Goal: Task Accomplishment & Management: Manage account settings

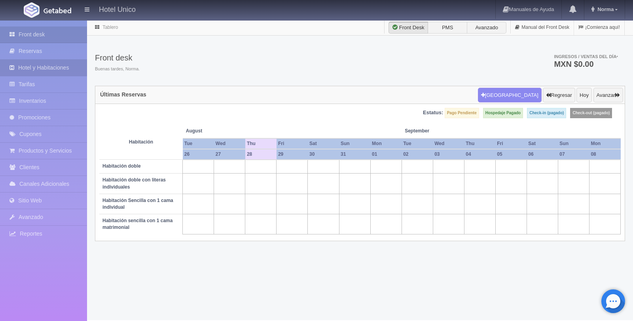
click at [45, 63] on link "Hotel y Habitaciones" at bounding box center [43, 68] width 87 height 16
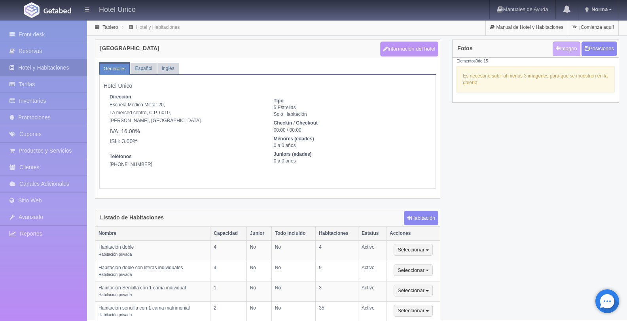
click at [404, 52] on button "Información del hotel" at bounding box center [409, 49] width 59 height 15
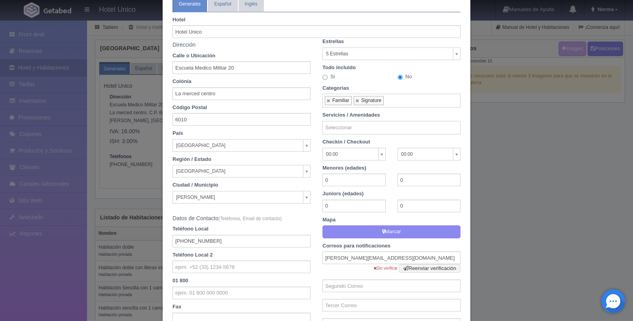
scroll to position [47, 0]
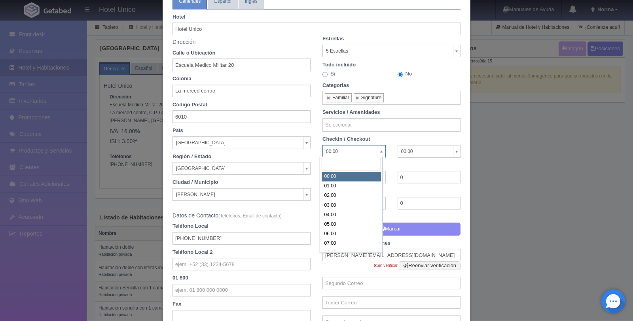
click at [334, 152] on body "Hotel Unico Manuales de Ayuda Actualizaciones recientes Norma Mi Perfil Salir /…" at bounding box center [316, 170] width 633 height 301
select select "15:00"
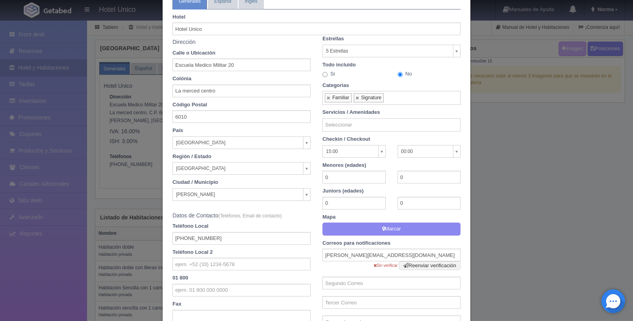
click at [422, 152] on body "Hotel Unico Manuales de Ayuda Actualizaciones recientes Norma Mi Perfil Salir /…" at bounding box center [316, 170] width 633 height 301
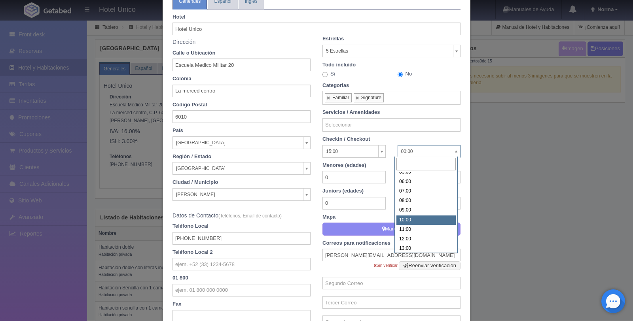
scroll to position [57, 0]
select select "12:00"
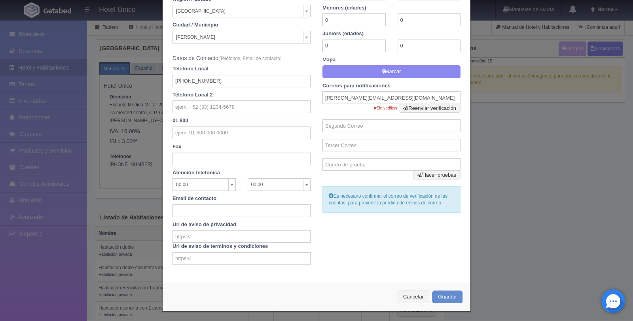
scroll to position [207, 0]
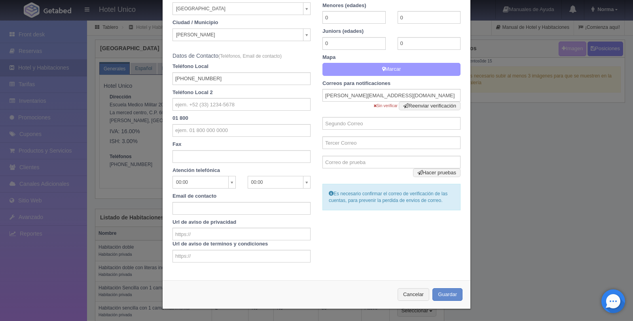
click at [400, 68] on button "Marcar" at bounding box center [392, 69] width 138 height 13
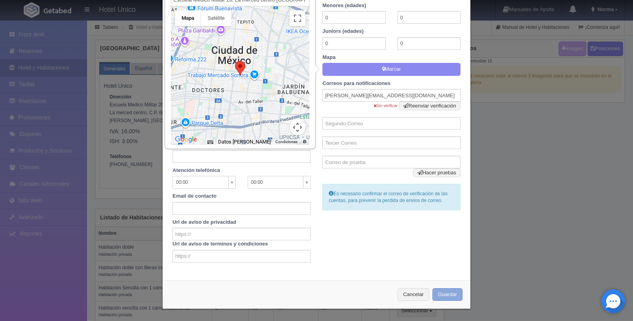
click at [455, 296] on button "Guardar" at bounding box center [448, 294] width 30 height 13
click at [446, 293] on button "Guardar" at bounding box center [448, 294] width 30 height 13
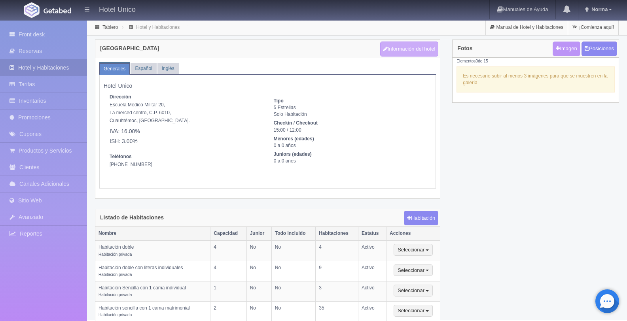
click at [559, 50] on link "Imagen" at bounding box center [566, 49] width 27 height 15
click at [560, 51] on link "Imagen" at bounding box center [566, 49] width 27 height 15
type input "C:\fakepath\Captura de pantalla 2025-08-28 a la(s) 11.06.25 a.m..png"
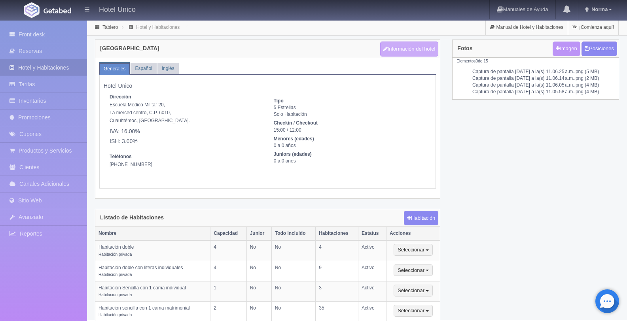
click at [561, 54] on link "Imagen" at bounding box center [566, 49] width 27 height 15
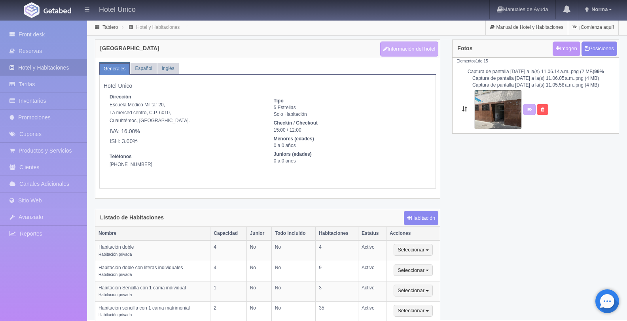
type input "C:\fakepath\Captura de pantalla 2025-08-28 a la(s) 11.05.50 a.m..png"
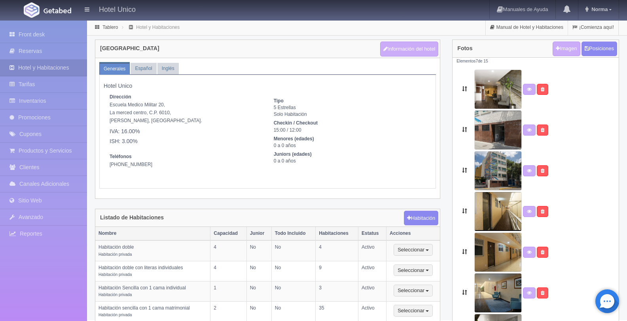
scroll to position [47, 0]
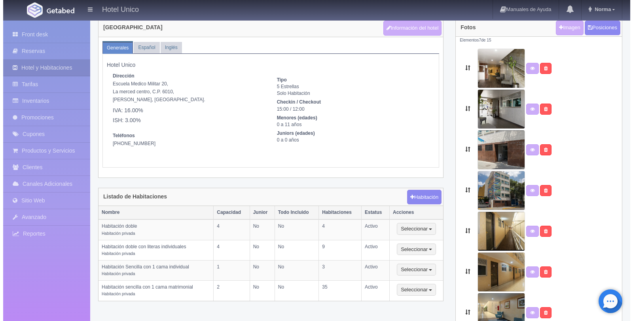
scroll to position [21, 0]
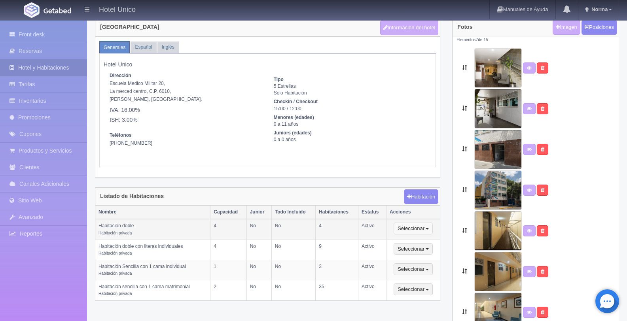
click at [427, 231] on button "Seleccionar" at bounding box center [413, 229] width 39 height 12
click at [427, 241] on link "Editar" at bounding box center [425, 243] width 63 height 10
type input "Habitación doble"
type textarea "Disfruta de 4 habitaciones con dos camas matrimoniales, con un espacio máximo d…"
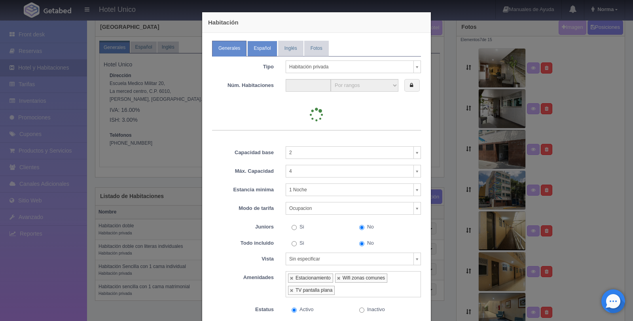
click at [256, 51] on link "Español" at bounding box center [262, 48] width 30 height 15
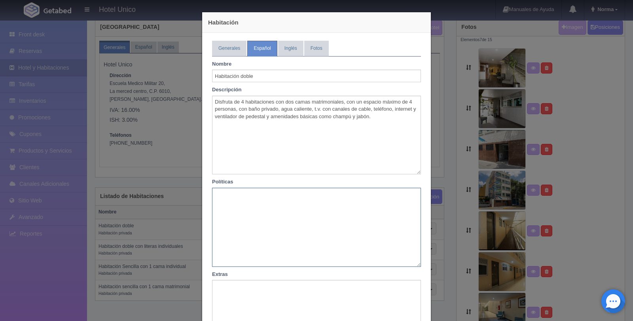
click at [256, 214] on textarea at bounding box center [316, 227] width 209 height 79
paste textarea "Política de garantía: Se requiere de una tarjeta de crédito para garantizar la …"
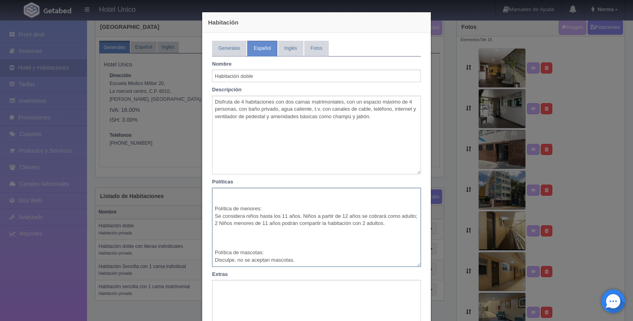
scroll to position [97, 0]
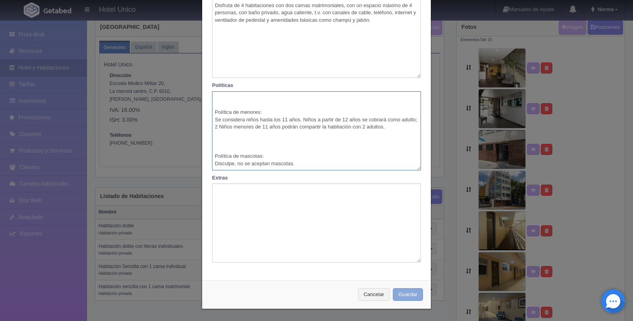
type textarea "Política de garantía: Se requiere de una tarjeta de crédito para garantizar la …"
click at [407, 297] on button "Guardar" at bounding box center [408, 294] width 30 height 13
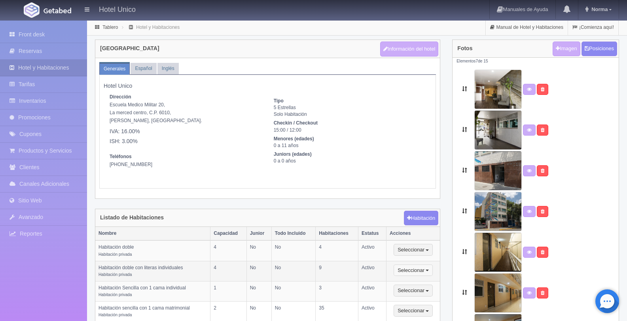
click at [428, 271] on span "button" at bounding box center [427, 271] width 3 height 2
click at [427, 285] on link "Editar" at bounding box center [425, 284] width 63 height 10
select select "Habitación privada"
select select "Rango"
select select "2"
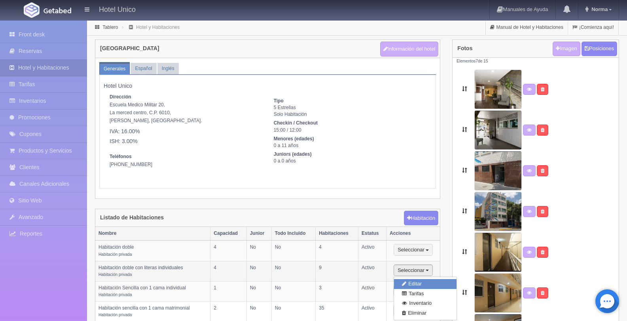
select select "4"
select select "1"
select select "Ocupacion"
radio input "true"
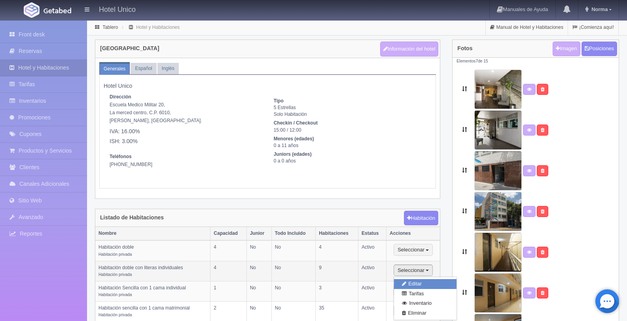
select select "3"
select select "2"
radio input "true"
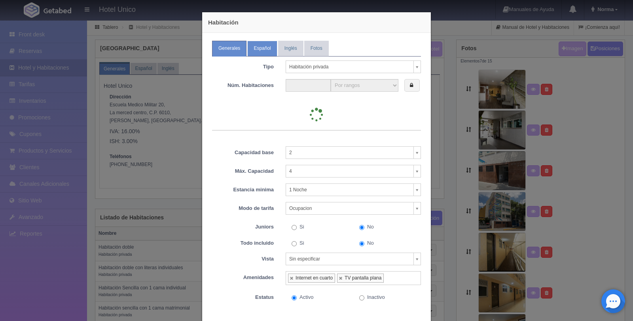
type input "9"
select select "9"
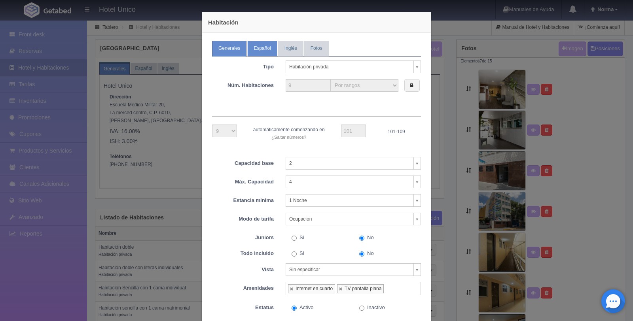
click at [263, 53] on link "Español" at bounding box center [262, 48] width 30 height 15
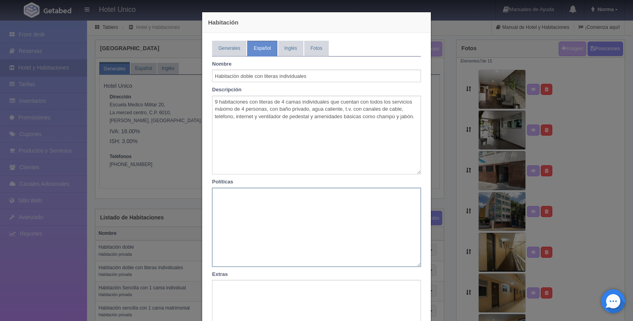
click at [265, 204] on textarea at bounding box center [316, 227] width 209 height 79
paste textarea "Política de garantía: Se requiere de una tarjeta de crédito para garantizar la …"
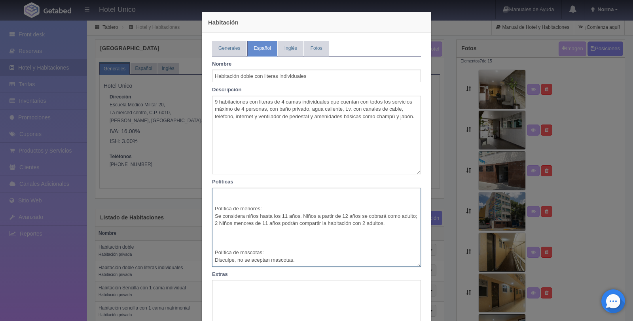
scroll to position [97, 0]
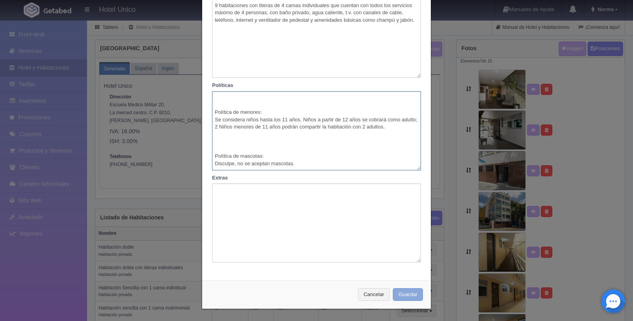
type textarea "Política de garantía: Se requiere de una tarjeta de crédito para garantizar la …"
click at [403, 292] on button "Guardar" at bounding box center [408, 294] width 30 height 13
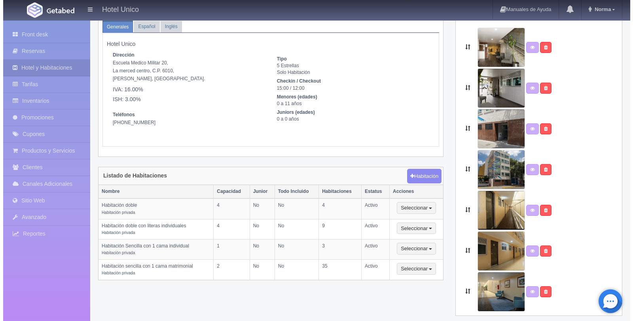
scroll to position [47, 0]
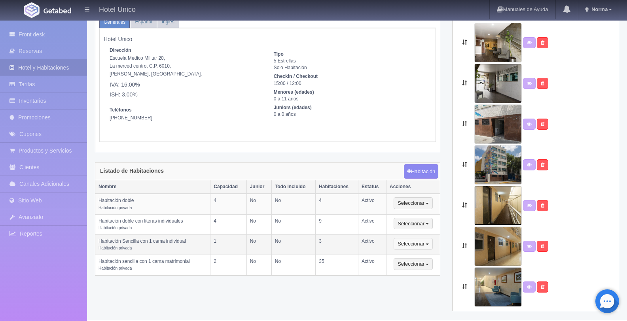
click at [428, 244] on span "button" at bounding box center [427, 245] width 3 height 2
click at [431, 256] on link "Editar" at bounding box center [425, 258] width 63 height 10
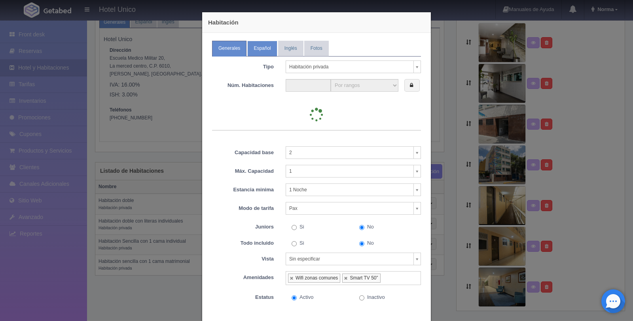
type input "3"
click at [264, 51] on link "Español" at bounding box center [262, 48] width 30 height 15
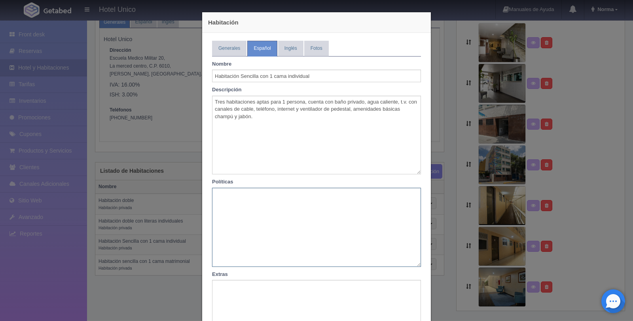
click at [262, 221] on textarea at bounding box center [316, 227] width 209 height 79
paste textarea "Política de garantía: Se requiere de una tarjeta de crédito para garantizar la …"
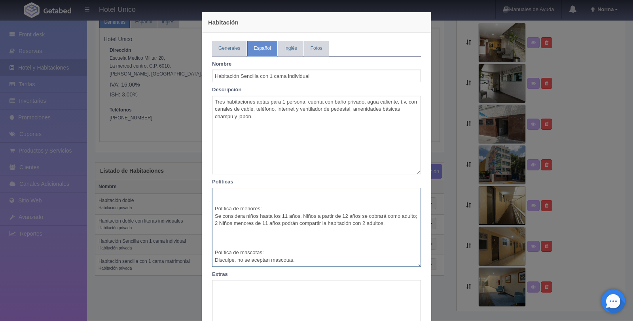
scroll to position [97, 0]
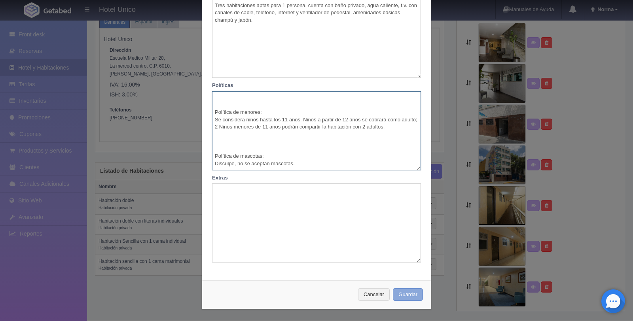
type textarea "Política de garantía: Se requiere de una tarjeta de crédito para garantizar la …"
click at [406, 294] on button "Guardar" at bounding box center [408, 294] width 30 height 13
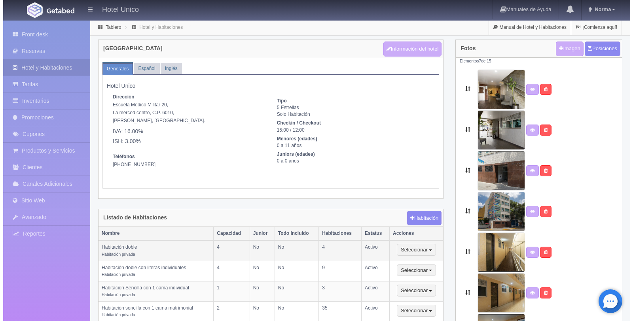
scroll to position [47, 0]
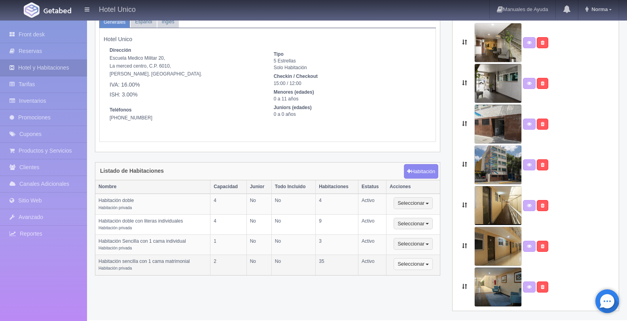
click at [431, 265] on button "Seleccionar" at bounding box center [413, 264] width 39 height 12
click at [430, 276] on link "Editar" at bounding box center [425, 278] width 63 height 10
select select "Habitación privada"
select select "Rango"
select select "1"
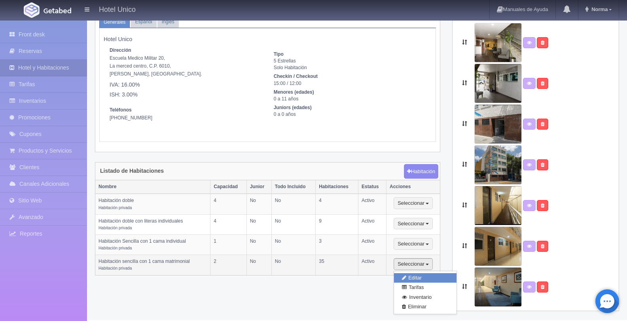
select select "2"
select select "1"
select select "Ocupacion"
radio input "true"
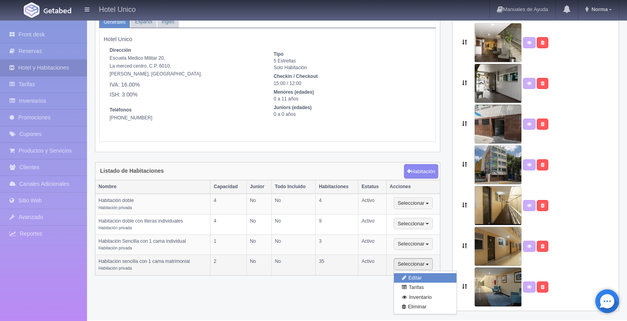
select select "3"
select select "52"
radio input "true"
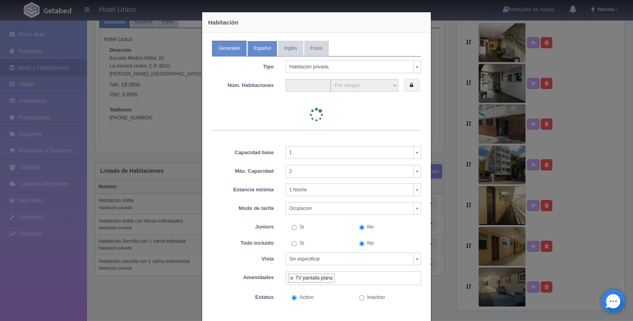
type input "35"
click at [264, 46] on link "Español" at bounding box center [262, 48] width 30 height 15
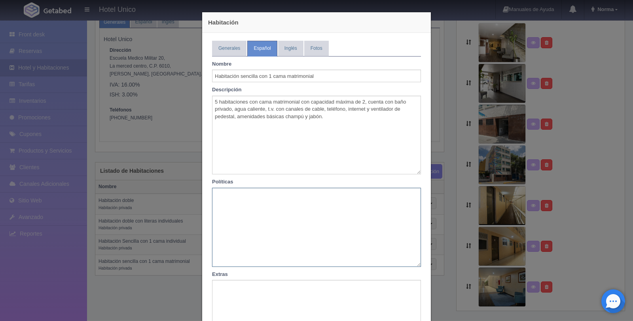
click at [266, 205] on textarea at bounding box center [316, 227] width 209 height 79
paste textarea "Política de garantía: Se requiere de una tarjeta de crédito para garantizar la …"
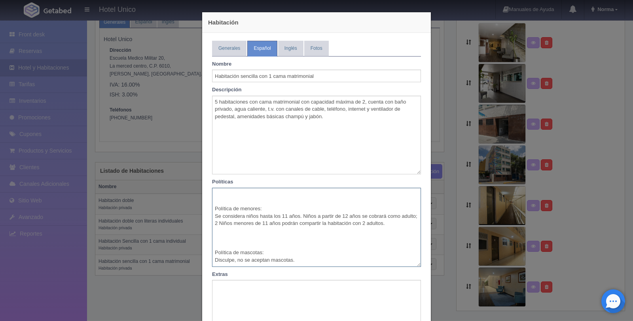
scroll to position [97, 0]
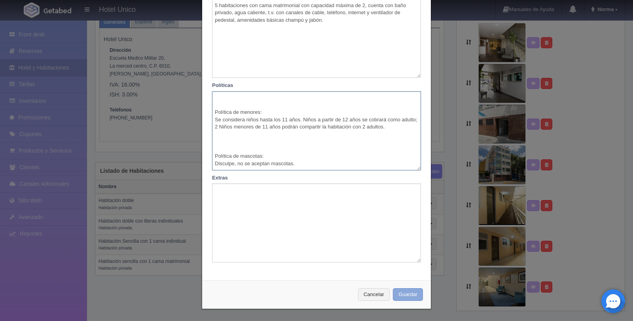
type textarea "Política de garantía: Se requiere de una tarjeta de crédito para garantizar la …"
click at [412, 299] on button "Guardar" at bounding box center [408, 294] width 30 height 13
click at [412, 299] on div "Cancelar Guardar" at bounding box center [316, 295] width 229 height 29
click at [412, 299] on button "Guardar" at bounding box center [408, 294] width 30 height 13
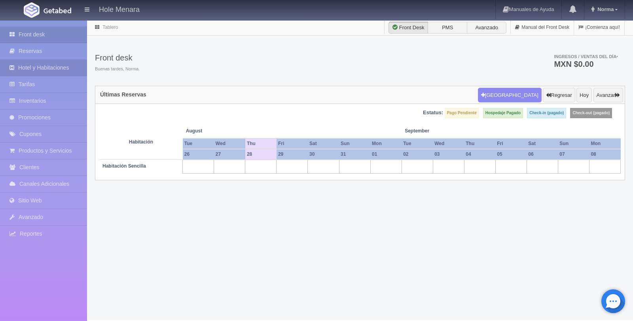
click at [72, 70] on link "Hotel y Habitaciones" at bounding box center [43, 68] width 87 height 16
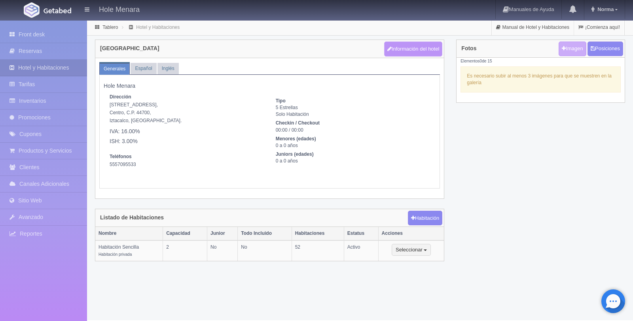
click at [389, 53] on button "Información del hotel" at bounding box center [413, 49] width 59 height 15
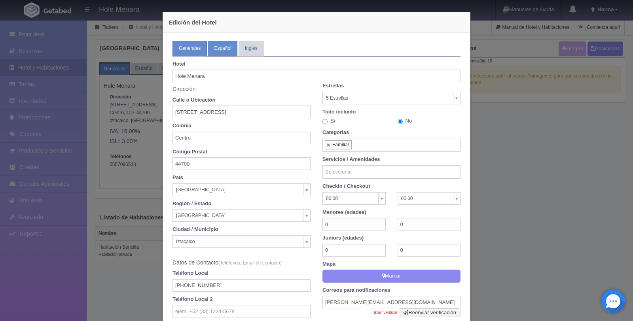
click at [216, 50] on link "Español" at bounding box center [223, 48] width 30 height 15
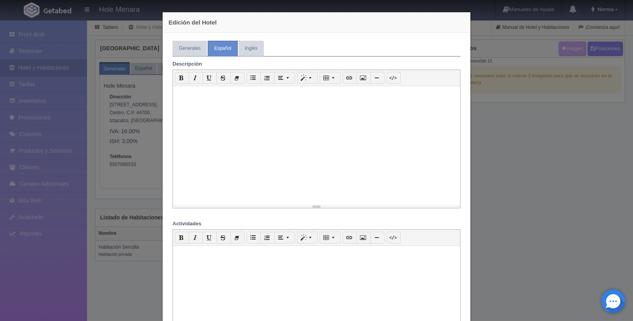
click at [270, 108] on div at bounding box center [316, 145] width 287 height 119
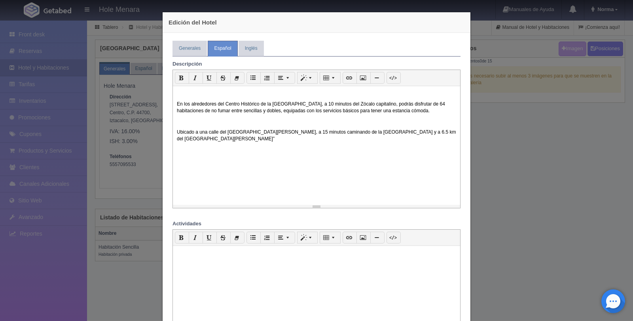
click at [195, 264] on div at bounding box center [316, 305] width 287 height 119
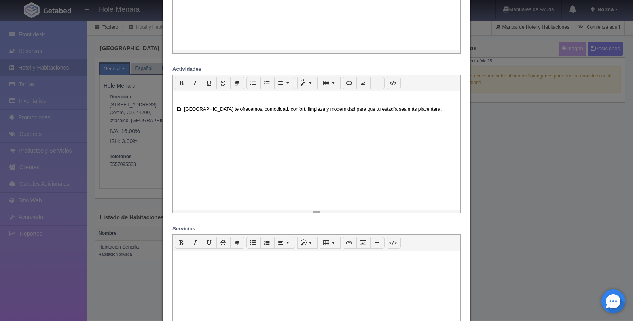
click at [198, 273] on div at bounding box center [316, 310] width 287 height 119
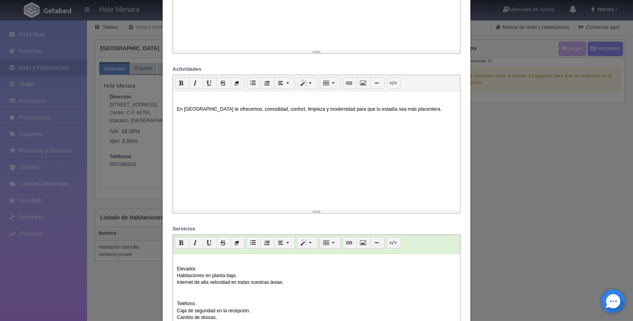
scroll to position [20, 0]
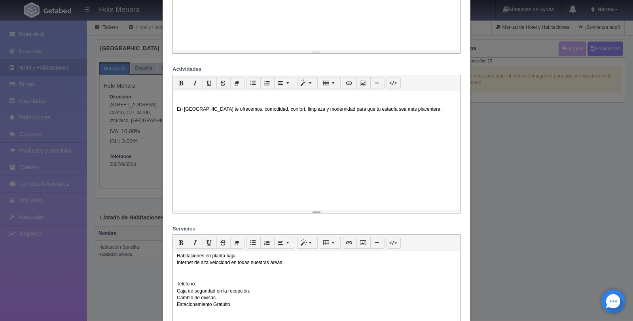
drag, startPoint x: 175, startPoint y: 107, endPoint x: 416, endPoint y: 112, distance: 240.7
click at [416, 112] on p "En [GEOGRAPHIC_DATA] te ofrecemos, comodidad, confort, limpieza y modernidad pa…" at bounding box center [316, 109] width 279 height 7
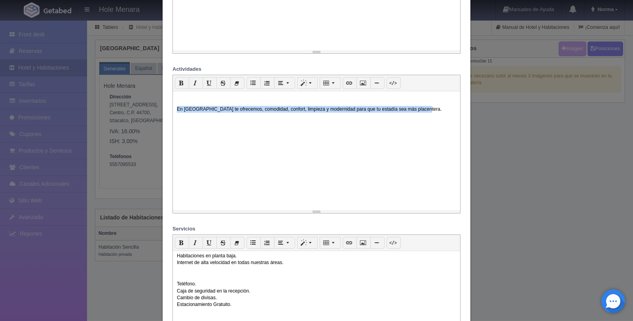
drag, startPoint x: 422, startPoint y: 112, endPoint x: 161, endPoint y: 112, distance: 261.2
copy p "En [GEOGRAPHIC_DATA] te ofrecemos, comodidad, confort, limpieza y modernidad pa…"
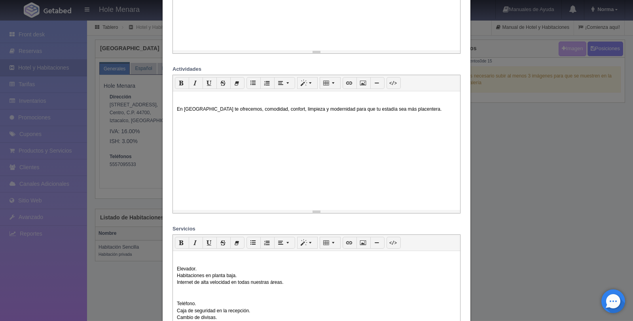
click at [173, 256] on div "Elevador. Habitaciones en planta baja. Internet de alta velocidad en todas nues…" at bounding box center [316, 310] width 287 height 119
click at [194, 260] on p at bounding box center [316, 258] width 279 height 7
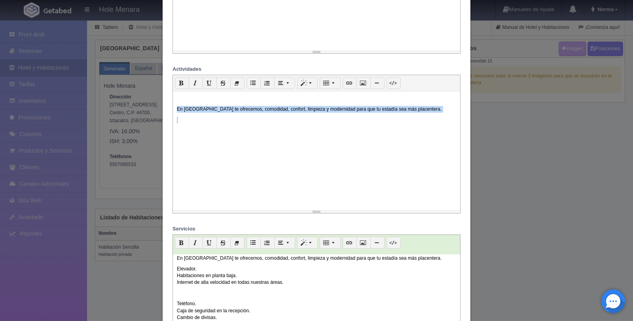
drag, startPoint x: 173, startPoint y: 107, endPoint x: 415, endPoint y: 131, distance: 243.0
click at [416, 141] on div "En [GEOGRAPHIC_DATA] te ofrecemos, comodidad, confort, limpieza y modernidad pa…" at bounding box center [316, 150] width 287 height 119
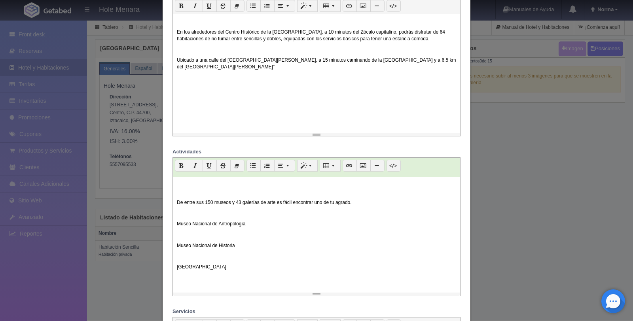
scroll to position [60, 0]
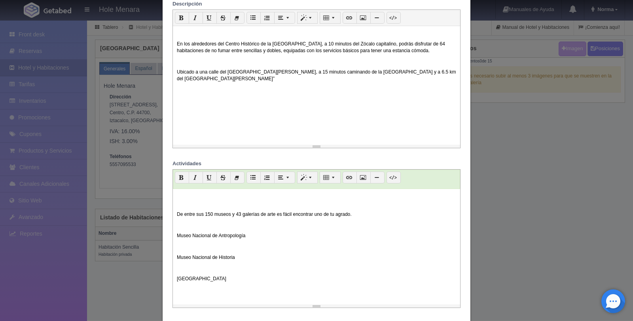
click at [191, 203] on p at bounding box center [316, 204] width 279 height 7
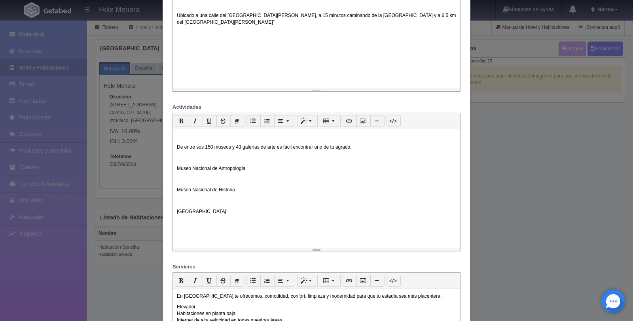
scroll to position [136, 0]
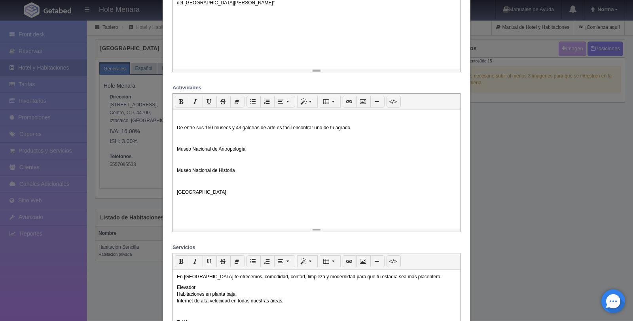
click at [197, 208] on div "De entre sus 150 museos y 43 galerías de arte es fácil encontrar uno de tu agra…" at bounding box center [316, 169] width 287 height 119
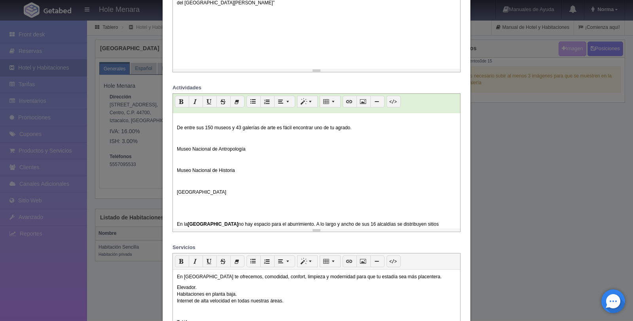
click at [185, 214] on p at bounding box center [316, 214] width 279 height 7
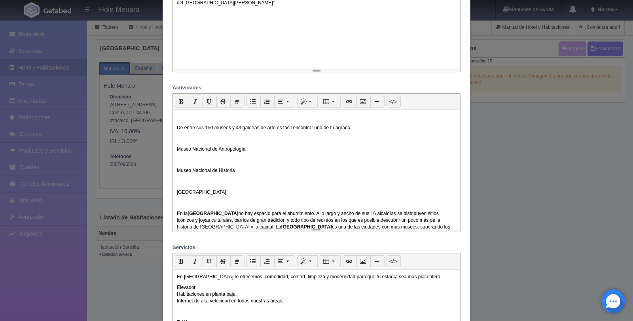
scroll to position [91, 0]
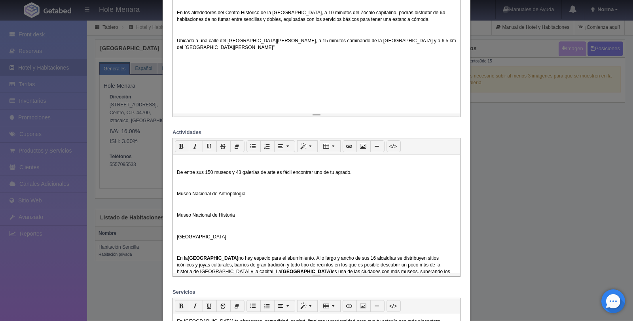
click at [181, 168] on div "De entre sus 150 museos y 43 galerías de arte es fácil encontrar uno de tu agra…" at bounding box center [316, 214] width 287 height 119
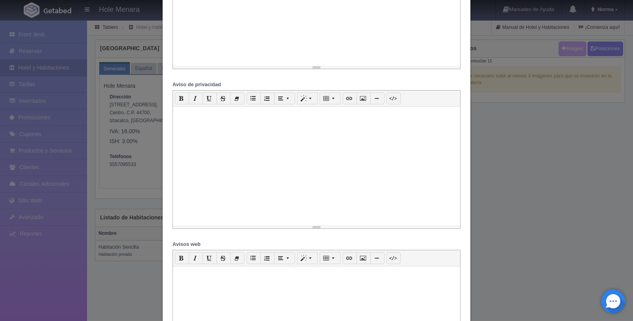
scroll to position [755, 0]
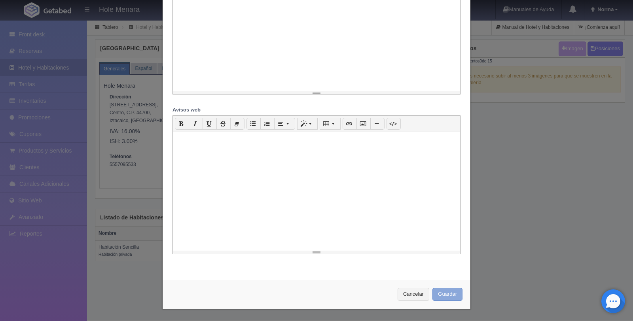
click at [444, 300] on button "Guardar" at bounding box center [448, 294] width 30 height 13
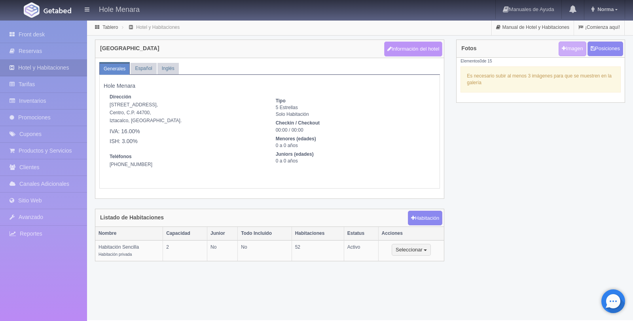
click at [402, 49] on button "Información del hotel" at bounding box center [413, 49] width 59 height 15
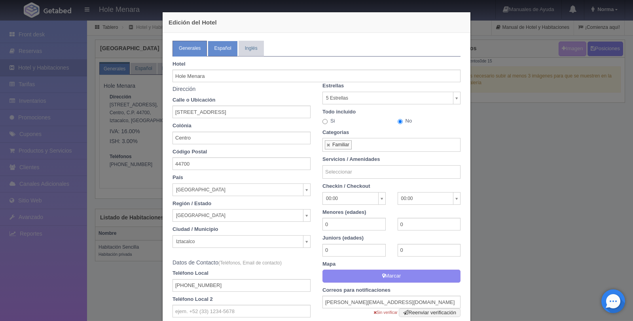
click at [212, 44] on link "Español" at bounding box center [223, 48] width 30 height 15
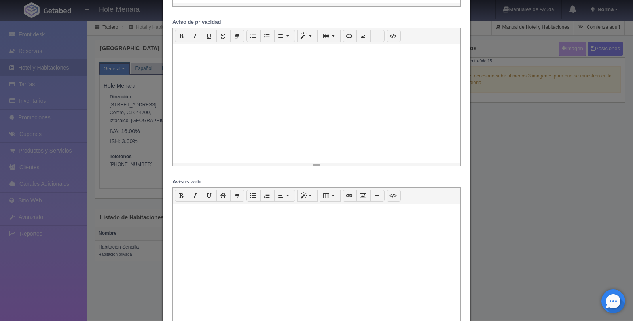
scroll to position [755, 0]
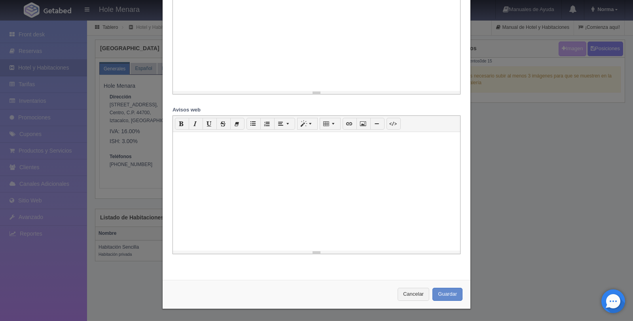
click at [247, 190] on div at bounding box center [316, 191] width 287 height 119
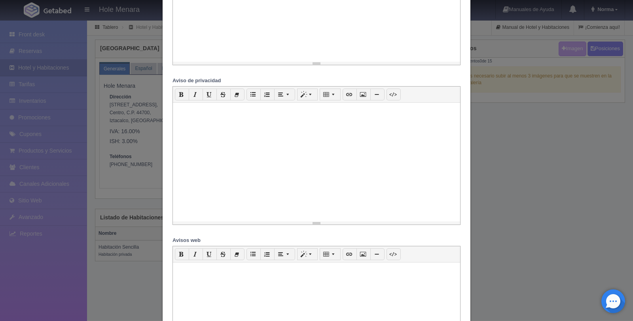
scroll to position [622, 0]
click at [244, 157] on div at bounding box center [316, 162] width 287 height 119
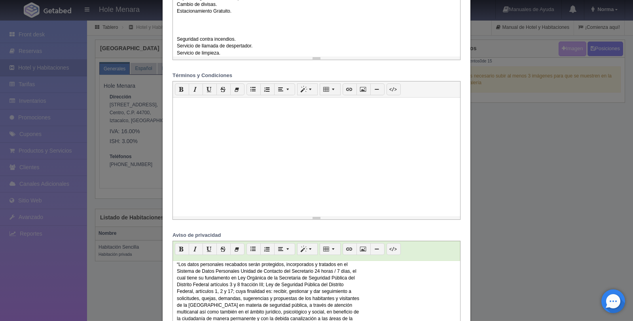
scroll to position [446, 0]
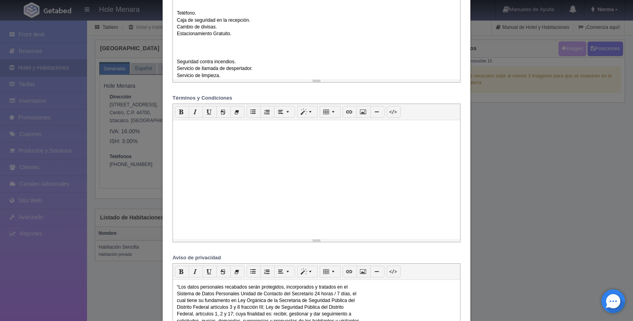
click at [252, 178] on div at bounding box center [316, 179] width 287 height 119
paste div
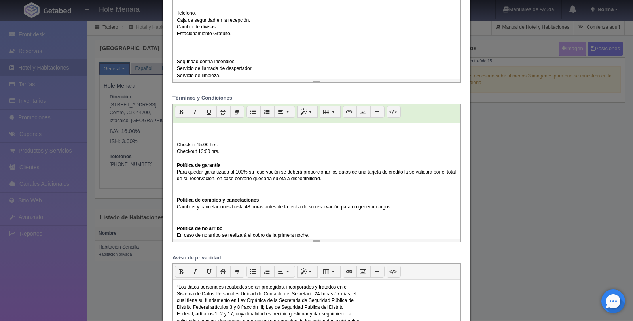
click at [179, 140] on p "Check in 15:00 hrs. Checkout 13:00 hrs. Política de garantía Para quedar garant…" at bounding box center [316, 158] width 279 height 47
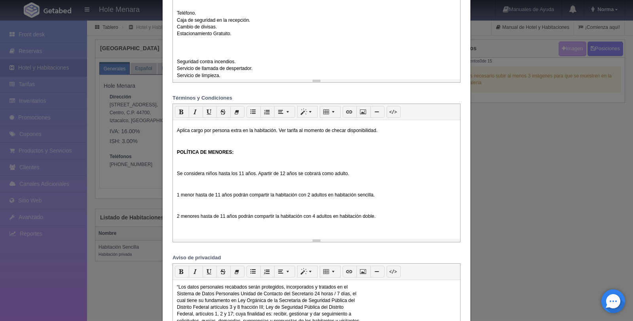
scroll to position [755, 0]
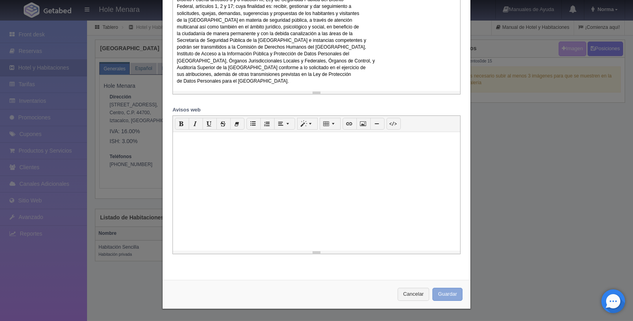
click at [443, 300] on button "Guardar" at bounding box center [448, 294] width 30 height 13
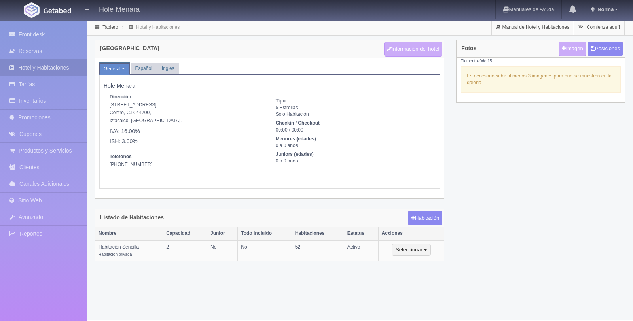
select select "1"
select select "[GEOGRAPHIC_DATA]"
select select "Iztacalco"
click at [419, 49] on button "Información del hotel" at bounding box center [413, 49] width 59 height 15
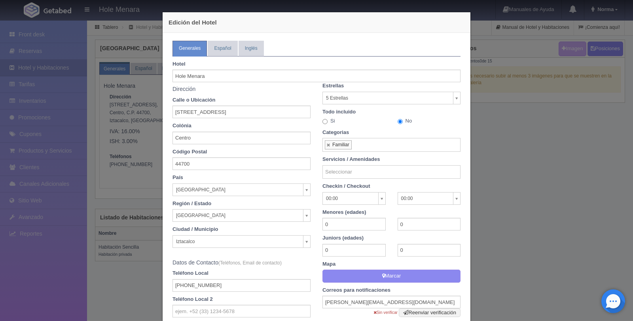
click at [377, 201] on body "Hole Menara Manuales de Ayuda Actualizaciones recientes Norma Mi Perfil Salir /…" at bounding box center [316, 170] width 633 height 301
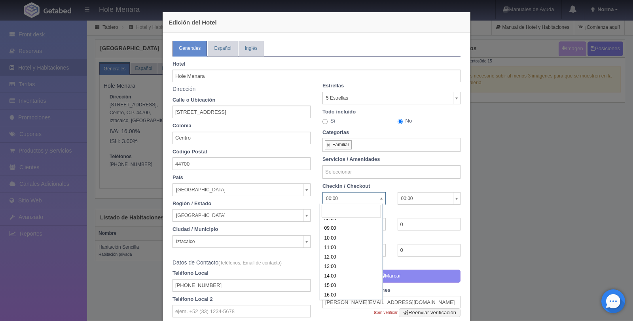
scroll to position [82, 0]
select select "15:00"
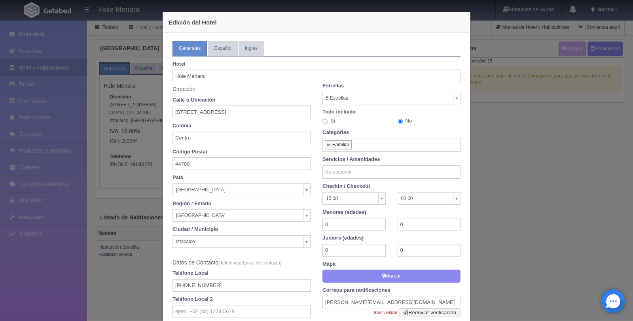
click at [437, 197] on body "Hole Menara Manuales de Ayuda Actualizaciones recientes Norma Mi Perfil Salir /…" at bounding box center [316, 170] width 633 height 301
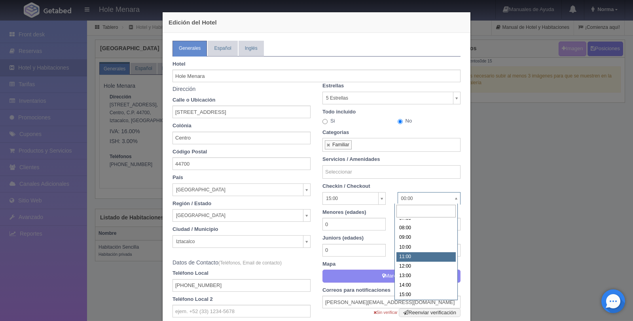
scroll to position [73, 0]
select select "13:00"
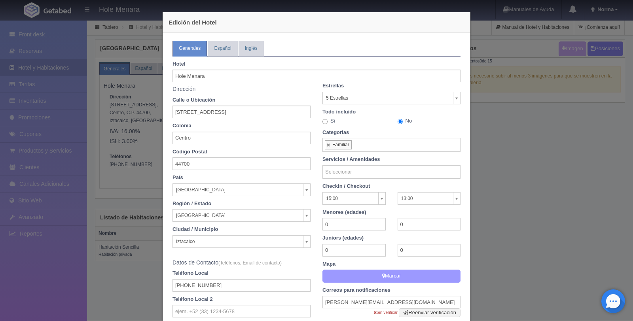
click at [406, 275] on button "Marcar" at bounding box center [392, 276] width 138 height 13
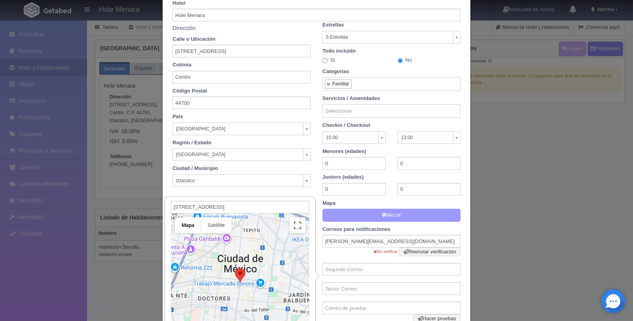
click at [425, 218] on button "Marcar" at bounding box center [392, 215] width 138 height 13
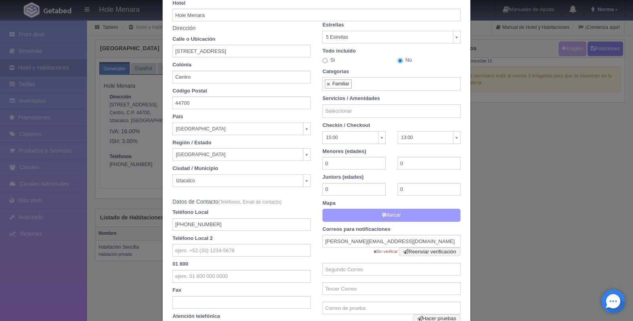
scroll to position [207, 0]
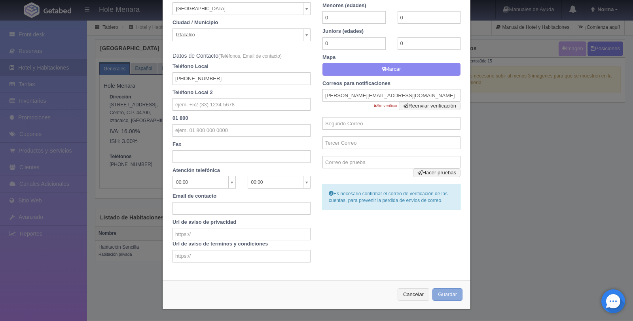
click at [442, 293] on button "Guardar" at bounding box center [448, 294] width 30 height 13
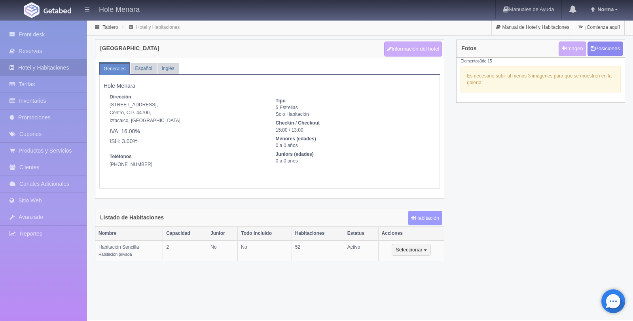
click at [425, 224] on button "Habitación" at bounding box center [425, 218] width 34 height 15
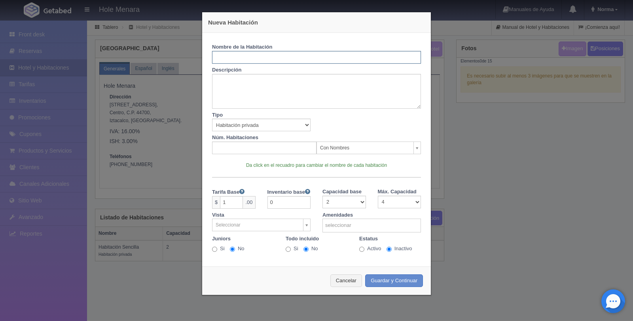
click at [237, 59] on input "text" at bounding box center [316, 57] width 209 height 13
type input "Habitación doble"
click at [252, 85] on textarea at bounding box center [316, 91] width 209 height 35
paste textarea "12 habitaciones con dos camas matrimoniales, recién remodeladas hasta para 4 pe…"
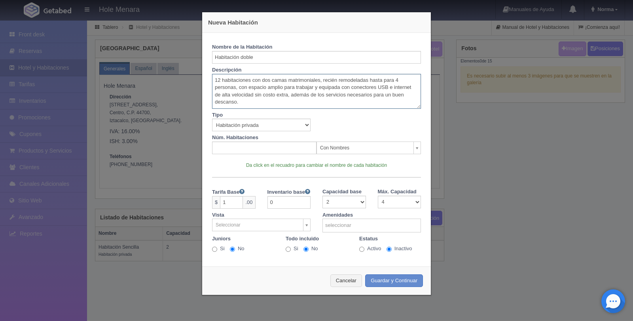
type textarea "12 habitaciones con dos camas matrimoniales, recién remodeladas hasta para 4 pe…"
click at [281, 151] on input "text" at bounding box center [264, 148] width 104 height 13
type input "12"
click at [371, 147] on body "Hole Menara Manuales de Ayuda Actualizaciones recientes Norma Mi Perfil Salir /…" at bounding box center [316, 170] width 633 height 301
type input "12"
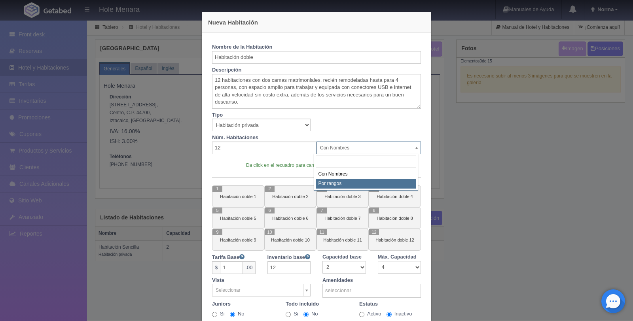
select select "Rango"
select select "12"
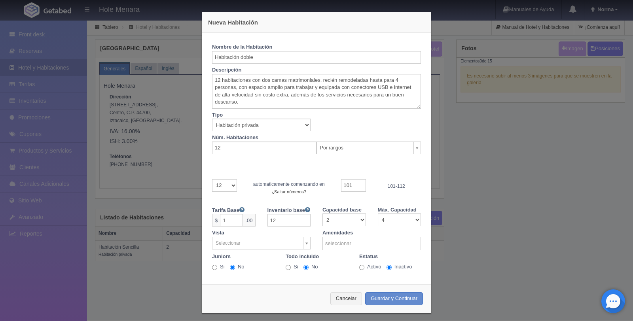
scroll to position [6, 0]
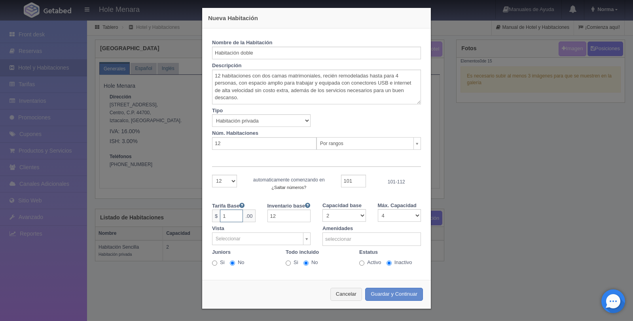
click at [235, 215] on input "1" at bounding box center [231, 216] width 23 height 13
type input "1900"
click at [226, 238] on body "Hole Menara Manuales de Ayuda Actualizaciones recientes Norma Mi Perfil Salir /…" at bounding box center [316, 170] width 633 height 301
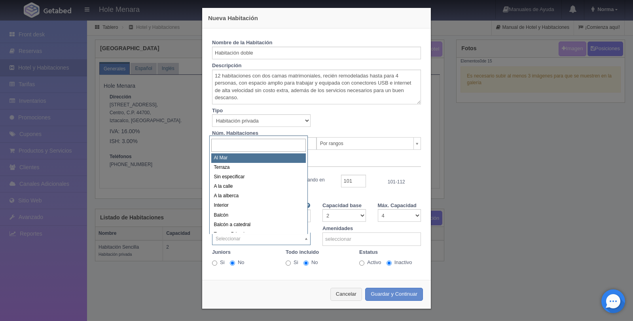
scroll to position [4, 0]
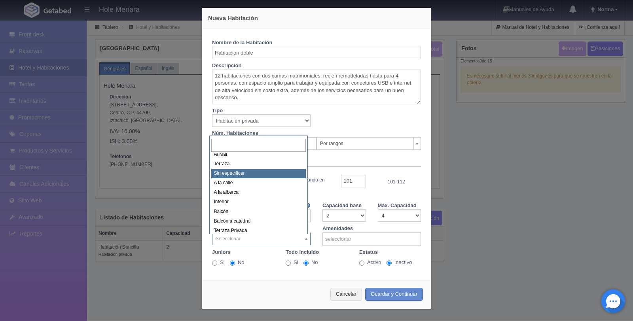
select select "3"
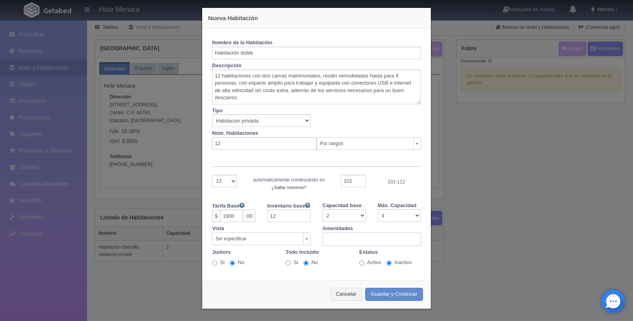
click at [342, 243] on input "text" at bounding box center [363, 239] width 80 height 12
type input "tv"
select select "52"
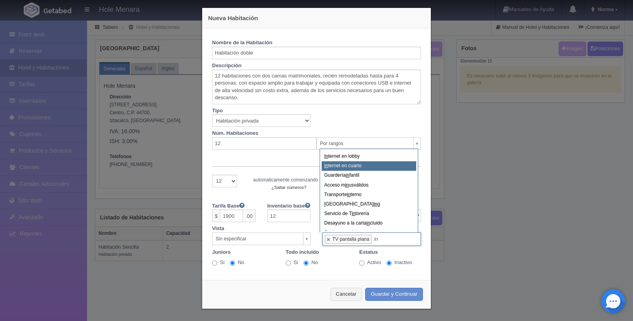
type input "in"
select select "2"
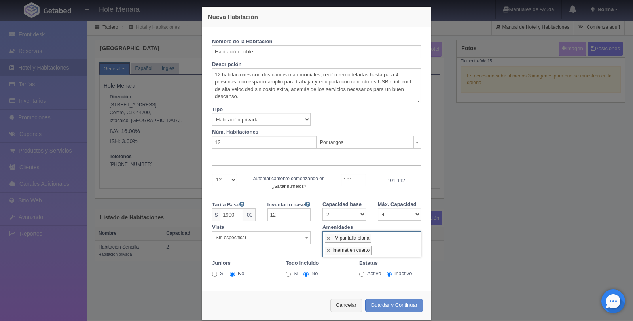
click at [359, 276] on input "Activo" at bounding box center [361, 274] width 5 height 5
radio input "true"
click at [376, 248] on input "text" at bounding box center [376, 251] width 9 height 12
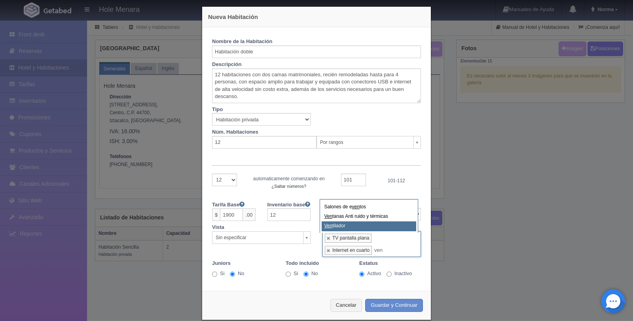
type input "ven"
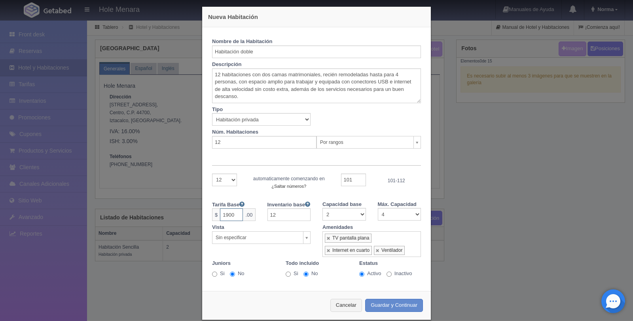
drag, startPoint x: 233, startPoint y: 215, endPoint x: 214, endPoint y: 210, distance: 19.3
click at [216, 211] on div "$ 1900 .00" at bounding box center [234, 215] width 44 height 13
type input "3100"
click at [229, 179] on select "1 2 3 4 5 6 7 8 9 10 11 12" at bounding box center [224, 180] width 25 height 13
select select "2"
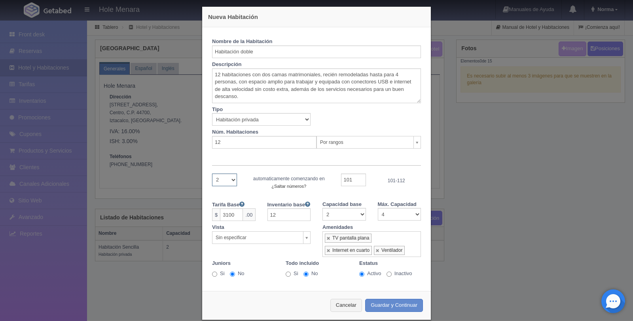
click at [212, 175] on select "1 2 3 4 5 6 7 8 9 10 11 12" at bounding box center [224, 180] width 25 height 13
select select "10"
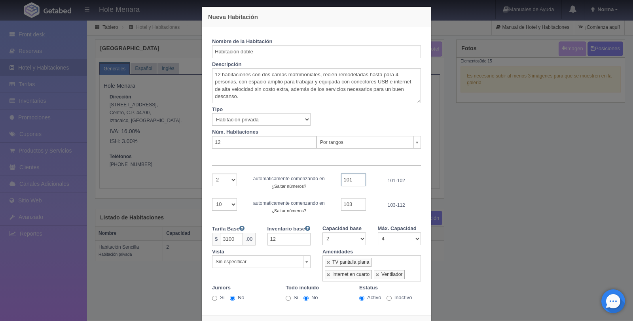
click at [356, 182] on input "101" at bounding box center [353, 180] width 25 height 13
type input "102"
click at [325, 190] on div "automaticamente comenzando en ¿Saltar números? Saltar (separado por comas)" at bounding box center [289, 183] width 92 height 15
click at [224, 204] on select "1 2 3 4 5 6 7 8 9 10" at bounding box center [224, 204] width 25 height 13
select select "2"
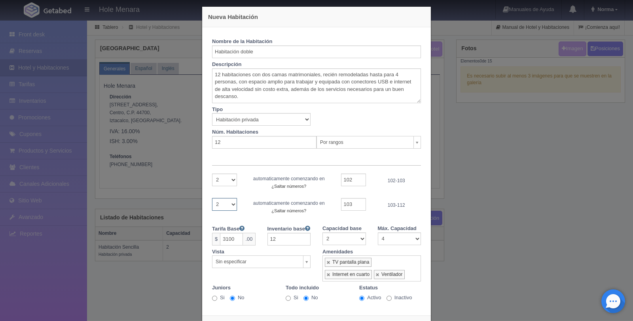
click at [212, 199] on select "1 2 3 4 5 6 7 8 9 10" at bounding box center [224, 204] width 25 height 13
select select "8"
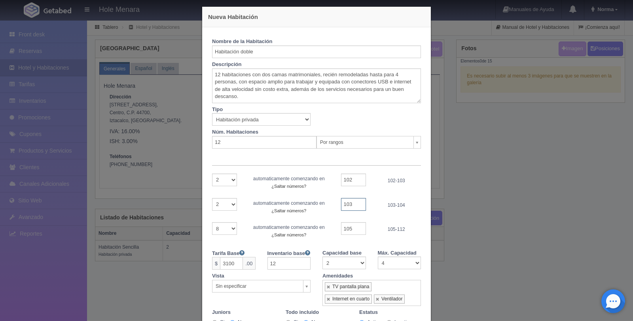
click at [356, 203] on input "103" at bounding box center [353, 204] width 25 height 13
type input "106"
click at [232, 229] on select "1 2 3 4 5 6 7 8" at bounding box center [224, 228] width 25 height 13
select select "2"
click at [212, 223] on select "1 2 3 4 5 6 7 8" at bounding box center [224, 228] width 25 height 13
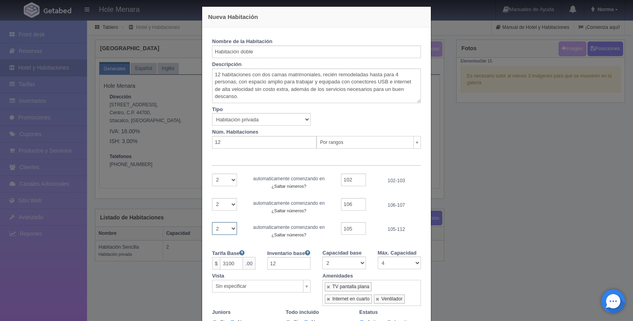
select select "6"
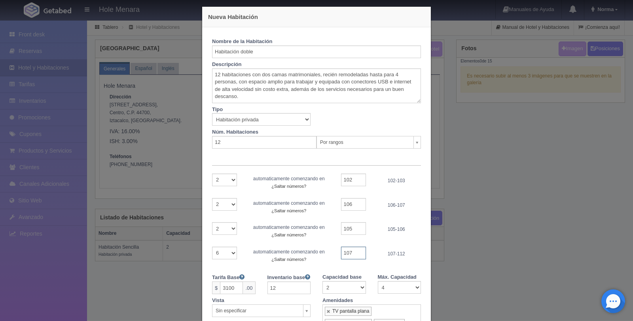
click at [356, 258] on input "107" at bounding box center [353, 253] width 25 height 13
type input "1"
type input "202"
drag, startPoint x: 353, startPoint y: 252, endPoint x: 346, endPoint y: 250, distance: 7.4
click at [347, 251] on input "202" at bounding box center [353, 253] width 25 height 13
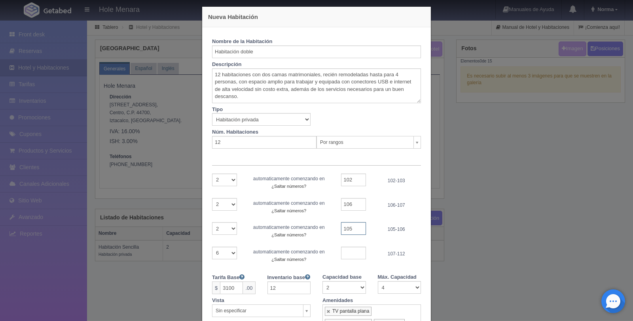
click at [351, 230] on input "105" at bounding box center [353, 228] width 25 height 13
type input "1"
type input "202"
click at [228, 256] on select "1 2 3 4 5 6" at bounding box center [224, 253] width 25 height 13
select select "2"
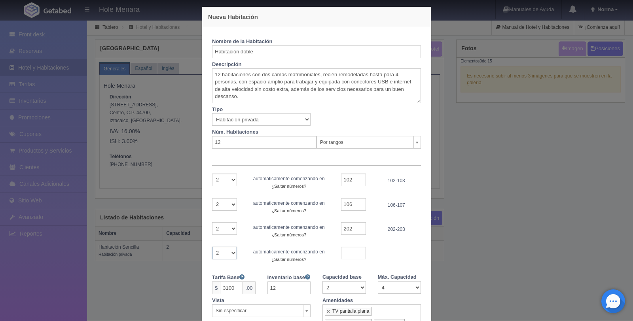
click at [212, 248] on select "1 2 3 4 5 6" at bounding box center [224, 253] width 25 height 13
select select "4"
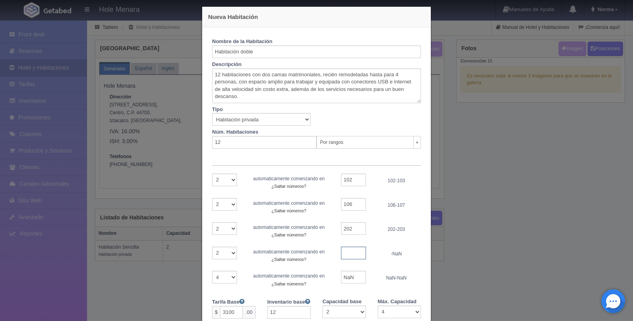
click at [356, 256] on input "text" at bounding box center [353, 253] width 25 height 13
type input "206"
click at [243, 272] on div "1 2 3 4 automaticamente comenzando en ¿Saltar números? Saltar (separado por com…" at bounding box center [316, 279] width 221 height 17
click at [234, 278] on div "1 2 3 4" at bounding box center [224, 277] width 37 height 13
click at [234, 278] on select "1 2 3 4" at bounding box center [224, 277] width 25 height 13
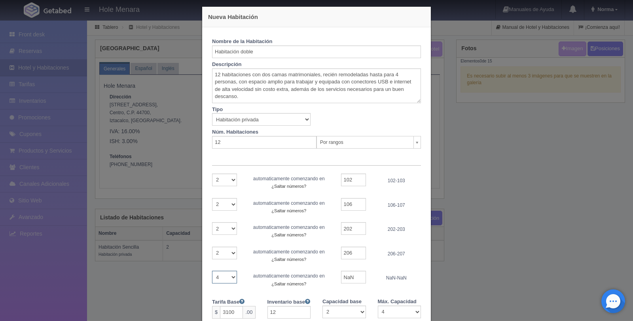
select select "2"
click at [212, 272] on select "1 2 3 4" at bounding box center [224, 277] width 25 height 13
select select "2"
click at [353, 280] on input "NaN" at bounding box center [353, 277] width 25 height 13
type input "N"
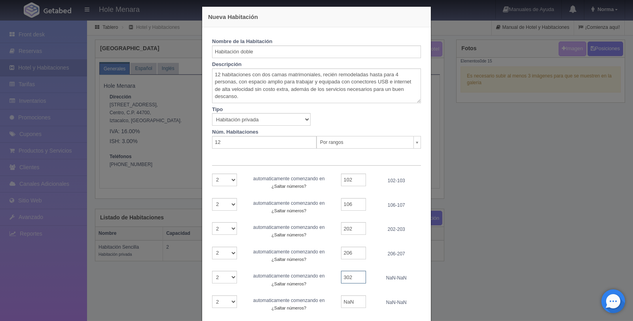
type input "302"
click at [374, 287] on div "1 2 3 4 automaticamente comenzando en ¿Saltar números? Saltar (separado por com…" at bounding box center [316, 279] width 221 height 17
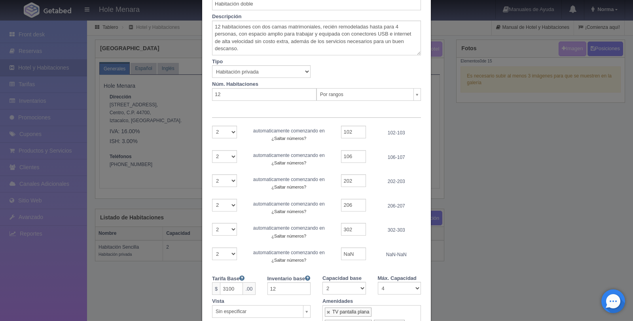
scroll to position [55, 0]
click at [230, 252] on select "1 2" at bounding box center [224, 252] width 25 height 13
click at [352, 255] on input "NaN" at bounding box center [353, 252] width 25 height 13
type input "N"
type input "306"
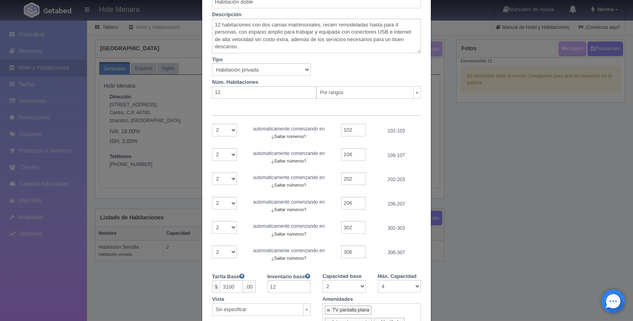
click at [341, 271] on label "Capacidad base" at bounding box center [342, 275] width 39 height 10
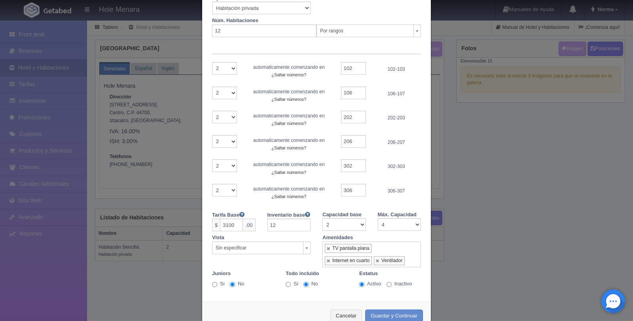
scroll to position [140, 0]
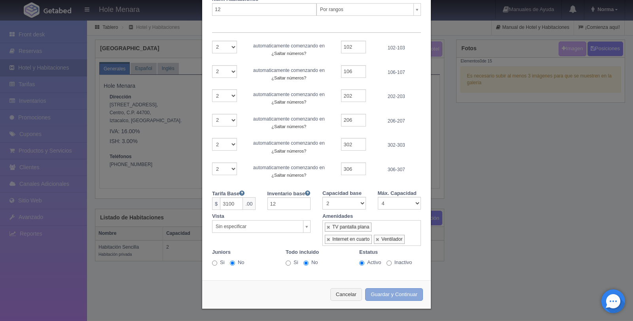
click at [388, 293] on button "Guardar y Continuar" at bounding box center [394, 294] width 58 height 13
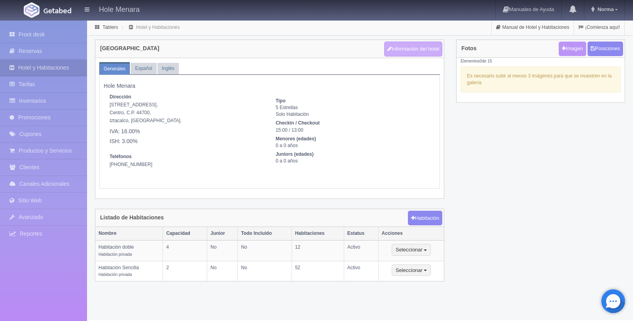
click at [573, 51] on link "Imagen" at bounding box center [572, 49] width 27 height 15
type input "C:\fakepath\Captura de pantalla 2025-08-28 a la(s) 11.41.46 a.m..png"
click at [570, 54] on link "Imagen" at bounding box center [572, 49] width 27 height 15
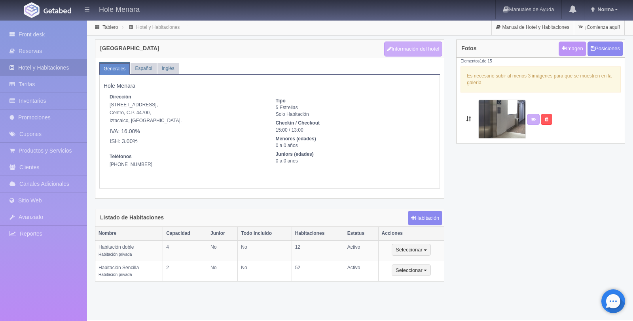
type input "C:\fakepath\Captura de pantalla 2025-08-28 a la(s) 11.41.32 a.m..png"
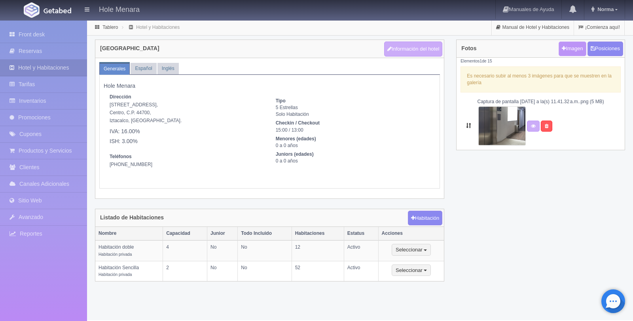
click at [568, 50] on link "Imagen" at bounding box center [572, 49] width 27 height 15
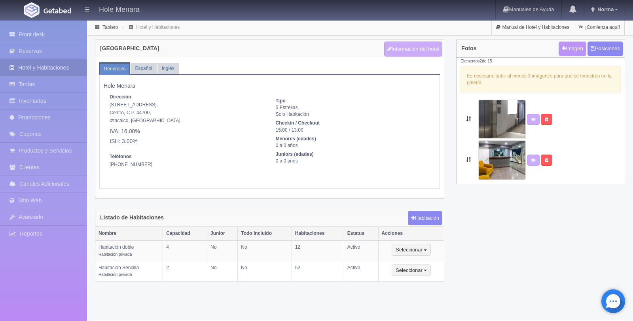
type input "C:\fakepath\Captura de pantalla 2025-08-28 a la(s) 11.41.06 a.m..png"
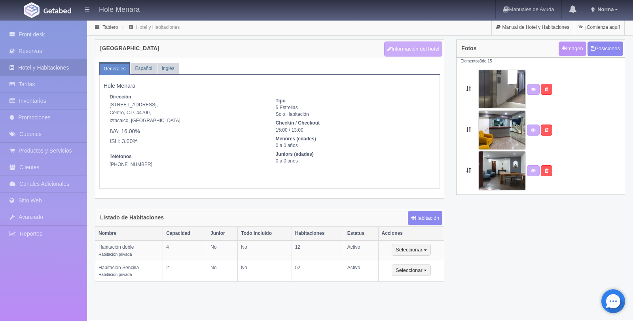
click at [499, 95] on img at bounding box center [501, 90] width 47 height 40
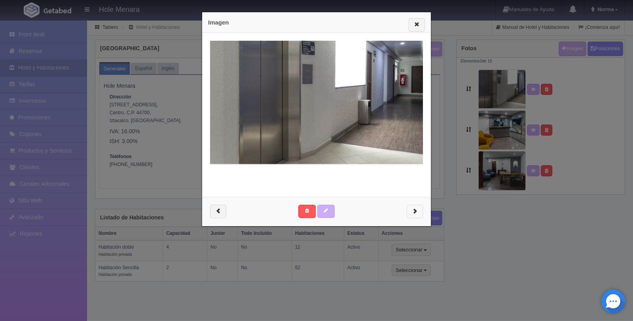
click at [412, 210] on span "button" at bounding box center [414, 210] width 5 height 5
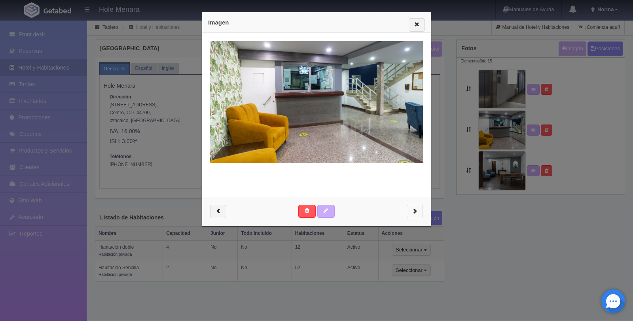
click at [412, 210] on span "button" at bounding box center [414, 210] width 5 height 5
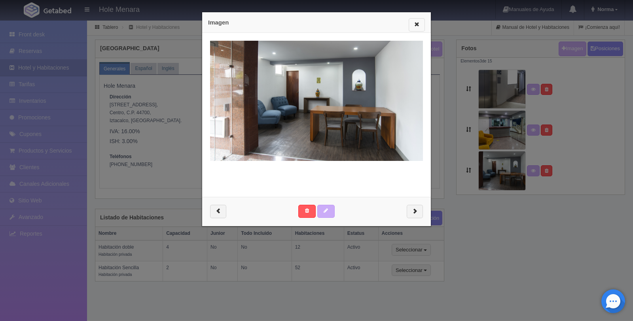
click at [414, 24] on span "button" at bounding box center [416, 23] width 5 height 5
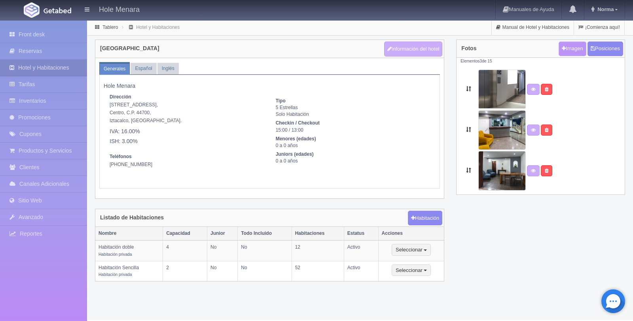
click at [575, 52] on link "Imagen" at bounding box center [572, 49] width 27 height 15
type input "C:\fakepath\Captura de pantalla 2025-08-28 a la(s) 11.40.03 a.m..png"
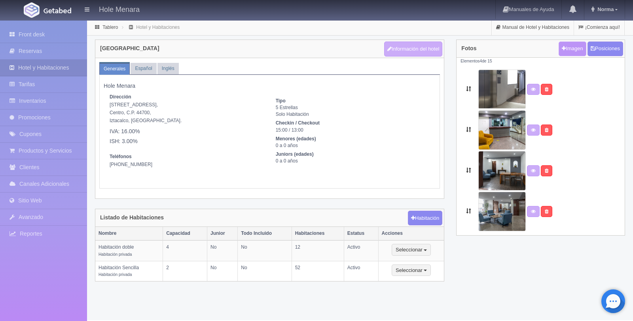
click at [575, 49] on link "Imagen" at bounding box center [572, 49] width 27 height 15
type input "C:\fakepath\Captura de pantalla 2025-08-28 a la(s) 11.40.28 a.m..png"
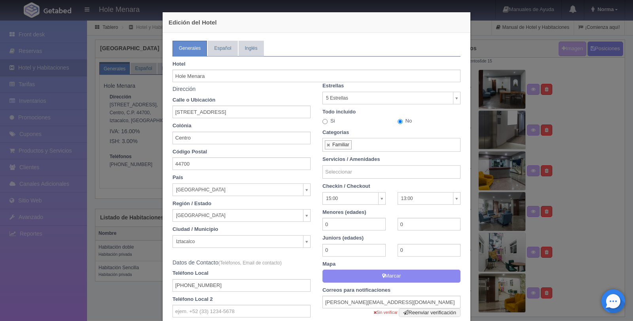
select select "[GEOGRAPHIC_DATA]"
select select "Iztacalco"
select select "1"
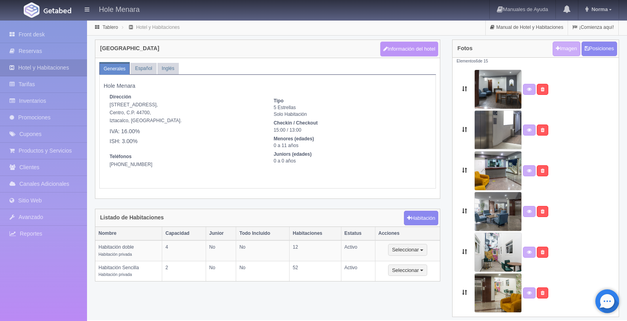
click at [412, 46] on button "Información del hotel" at bounding box center [409, 49] width 59 height 15
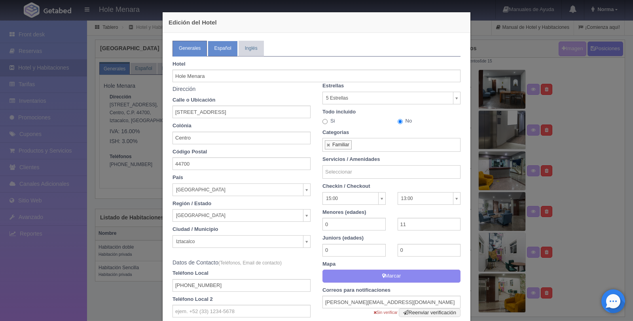
click at [218, 54] on link "Español" at bounding box center [223, 48] width 30 height 15
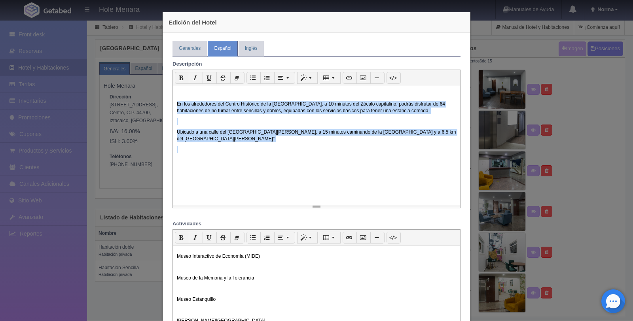
drag, startPoint x: 171, startPoint y: 99, endPoint x: 252, endPoint y: 148, distance: 95.1
click at [252, 148] on div "En los alrededores del Centro Histórico de la Ciudad de México, a 10 minutos de…" at bounding box center [316, 145] width 287 height 119
copy div "En los alrededores del Centro Histórico de la Ciudad de México, a 10 minutos de…"
click at [249, 41] on link "Inglés" at bounding box center [251, 48] width 25 height 15
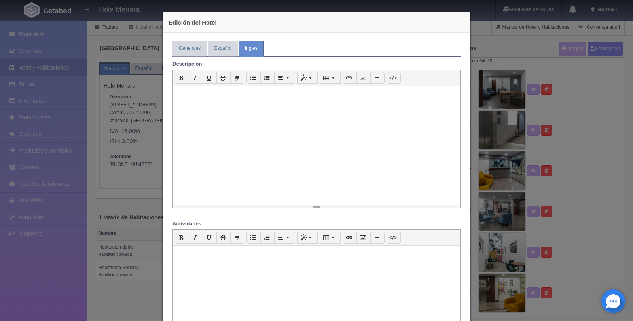
click at [217, 100] on div at bounding box center [316, 145] width 287 height 119
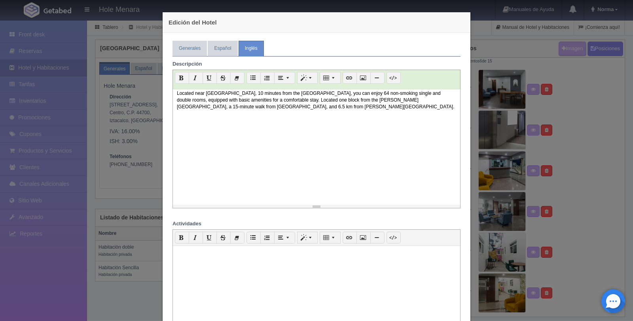
click at [288, 100] on p "Located near Mexico City's Historic Center, 10 minutes from the Zócalo, you can…" at bounding box center [316, 100] width 279 height 20
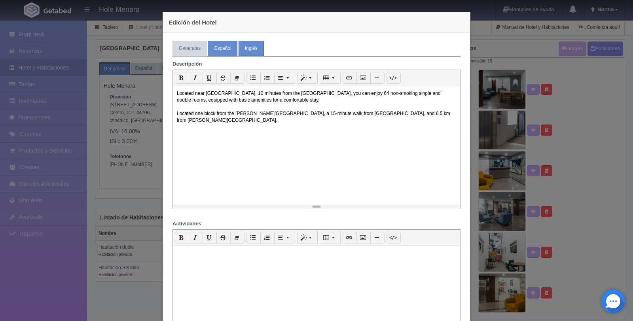
click at [223, 46] on link "Español" at bounding box center [223, 48] width 30 height 15
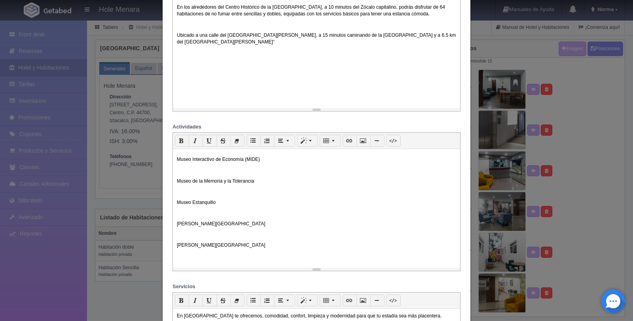
scroll to position [123, 0]
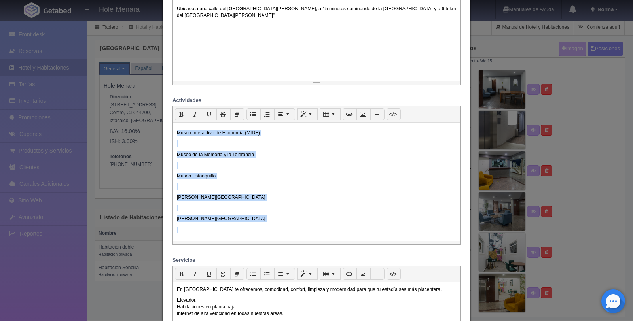
drag, startPoint x: 172, startPoint y: 133, endPoint x: 223, endPoint y: 237, distance: 115.6
click at [223, 237] on div "De entre sus 150 museos y 43 galerías de arte es fácil encontrar uno de tu agra…" at bounding box center [316, 182] width 287 height 119
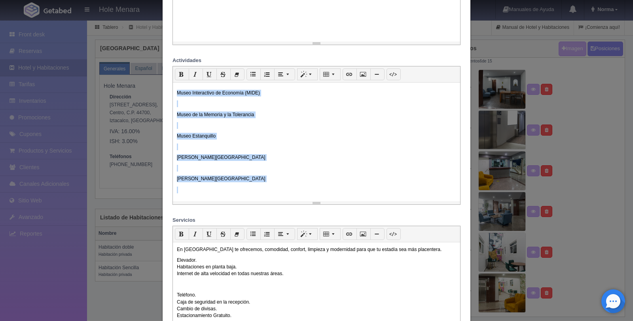
scroll to position [165, 0]
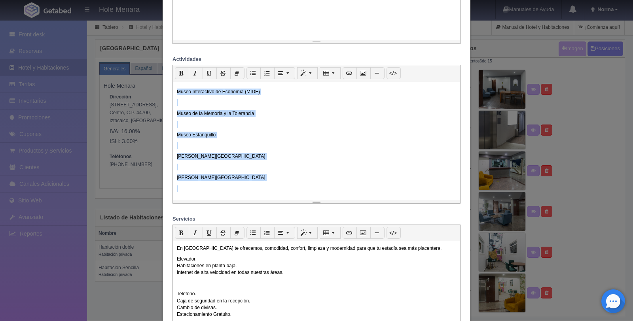
copy div "Museo Interactivo de Economía (MIDE) Museo de la Memoria y la Tolerancia Museo …"
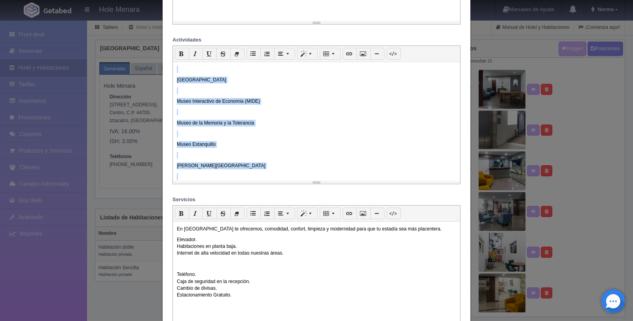
scroll to position [257, 0]
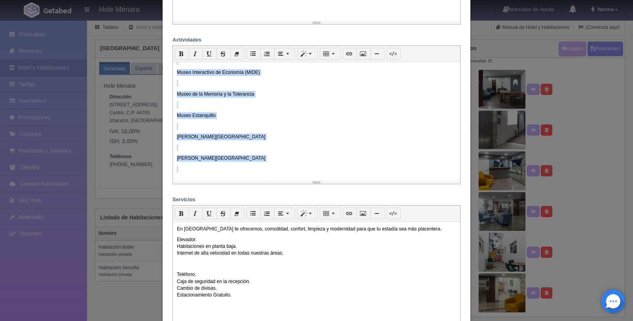
drag, startPoint x: 172, startPoint y: 70, endPoint x: 259, endPoint y: 179, distance: 139.4
click at [259, 179] on div "De entre sus 150 museos y 43 galerías de arte es fácil encontrar uno de tu agra…" at bounding box center [316, 121] width 287 height 119
copy div "De entre sus 150 museos y 43 galerías de arte es fácil encontrar uno de tu agra…"
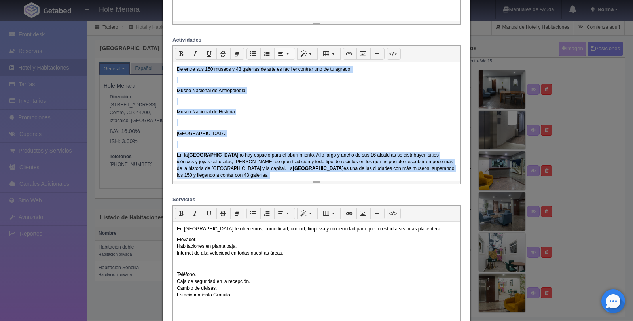
scroll to position [0, 0]
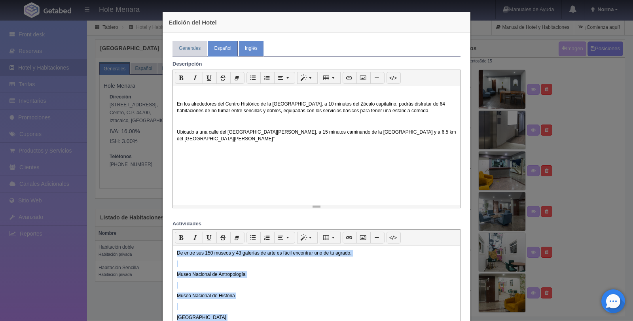
click at [254, 52] on link "Inglés" at bounding box center [251, 48] width 25 height 15
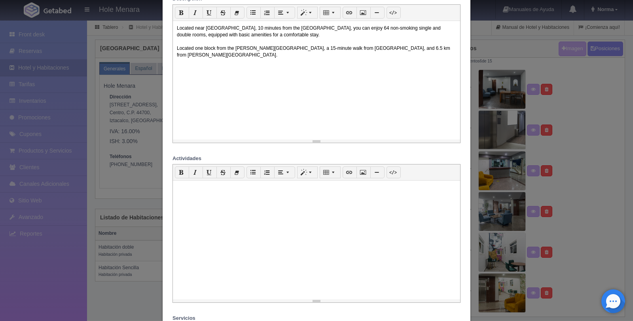
scroll to position [75, 0]
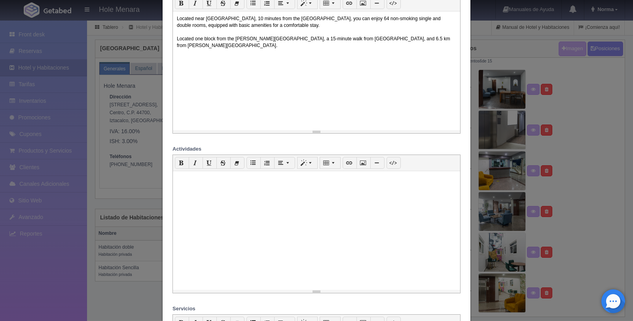
click at [236, 212] on div at bounding box center [316, 230] width 287 height 119
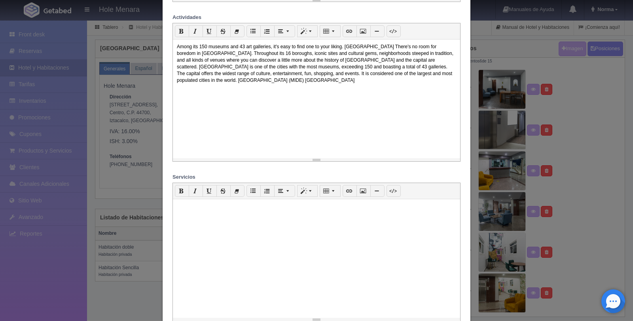
scroll to position [0, 0]
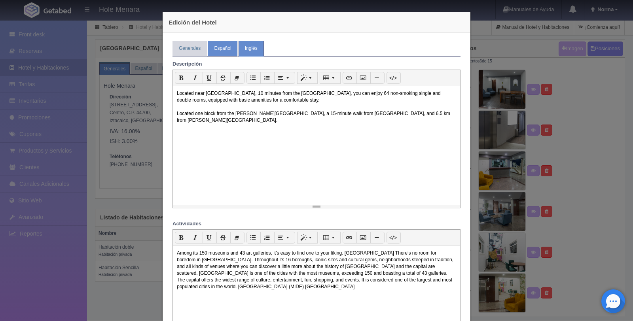
click at [218, 51] on link "Español" at bounding box center [223, 48] width 30 height 15
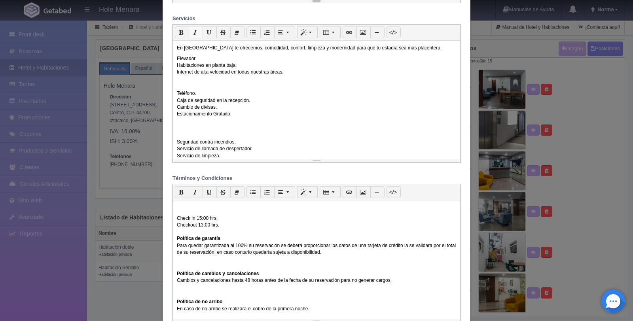
drag, startPoint x: 223, startPoint y: 141, endPoint x: 188, endPoint y: 33, distance: 113.5
click at [188, 33] on div "p Cita Título 1 Título 2 Título 3 1 x 1 En Hotel Menara te ofrecemos, comodidad…" at bounding box center [317, 93] width 288 height 139
copy div "En Hotel Menara te ofrecemos, comodidad, confort, limpieza y modernidad para qu…"
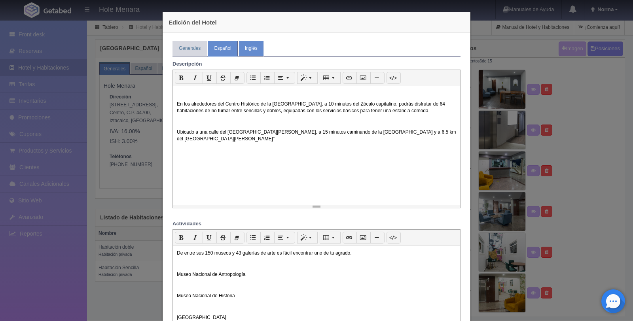
click at [249, 53] on link "Inglés" at bounding box center [251, 48] width 25 height 15
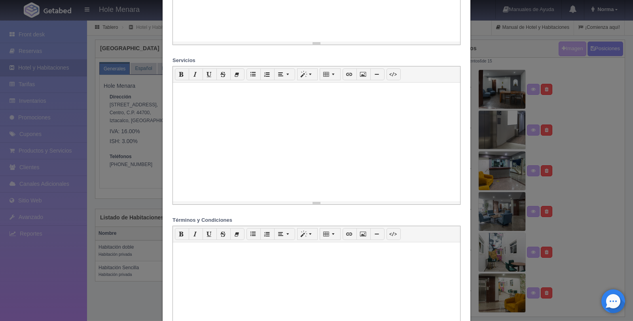
scroll to position [348, 0]
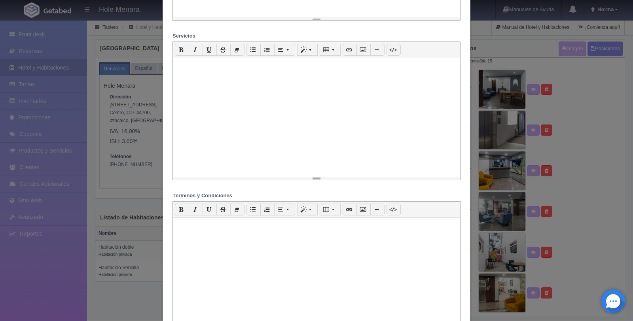
click at [250, 120] on div at bounding box center [316, 117] width 287 height 119
paste div
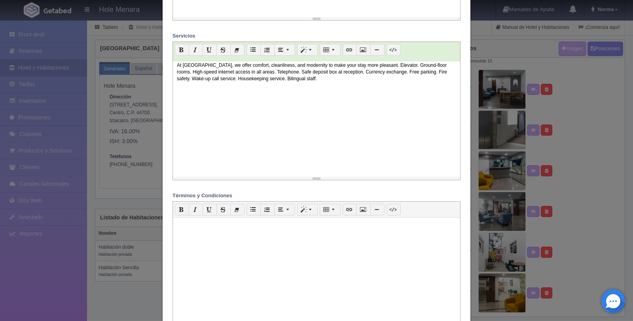
click at [258, 73] on p "At Hotel Menara, we offer comfort, cleanliness, and modernity to make your stay…" at bounding box center [316, 72] width 279 height 20
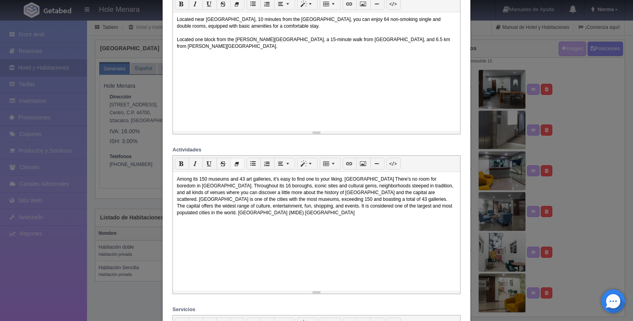
scroll to position [0, 0]
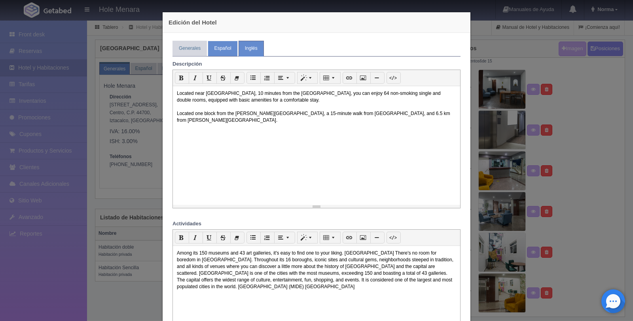
click at [220, 46] on link "Español" at bounding box center [223, 48] width 30 height 15
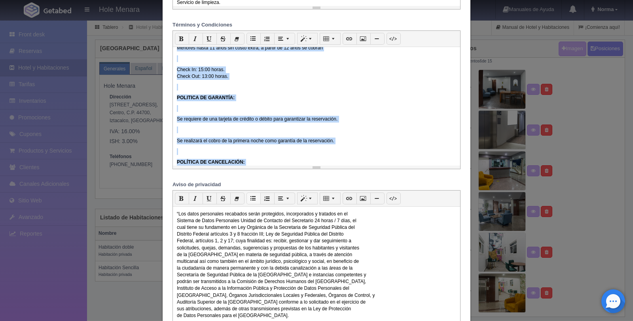
scroll to position [380, 0]
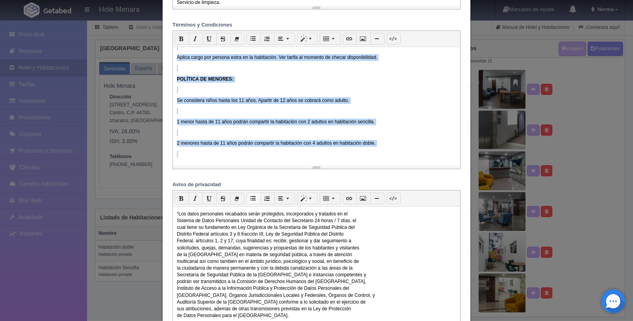
drag, startPoint x: 173, startPoint y: 65, endPoint x: 247, endPoint y: 194, distance: 149.5
click at [247, 194] on div "Descripción <p><br></p><p>En los alrededores del Centro Histórico de la Ciudad …" at bounding box center [317, 17] width 288 height 959
copy div "Check in 15:00 hrs. Checkout 13:00 hrs. Política de garantía Para quedar garant…"
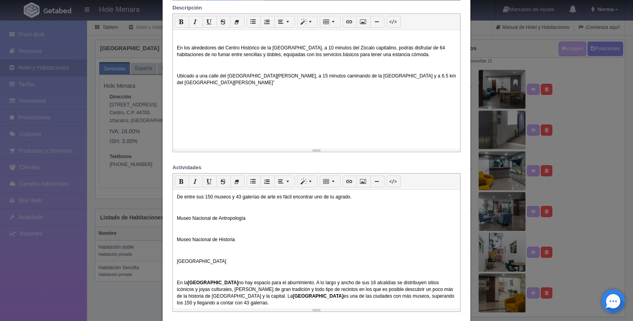
scroll to position [0, 0]
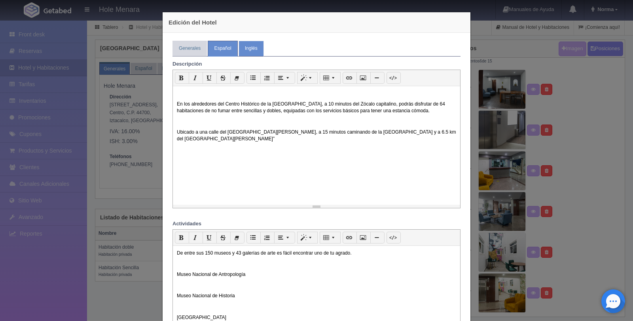
click at [252, 46] on link "Inglés" at bounding box center [251, 48] width 25 height 15
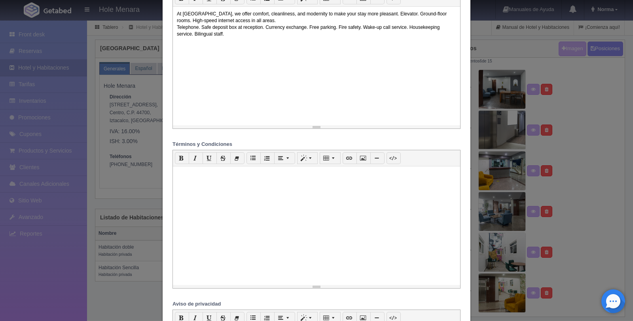
scroll to position [400, 0]
click at [254, 202] on div at bounding box center [316, 224] width 287 height 119
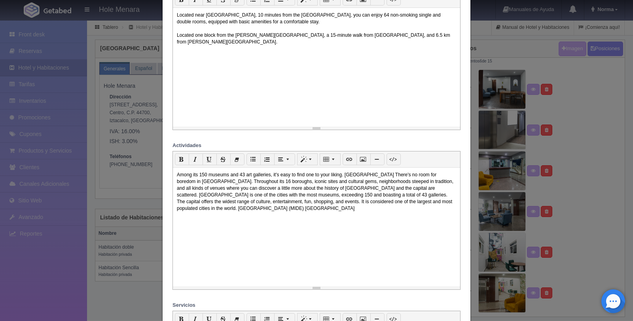
scroll to position [0, 0]
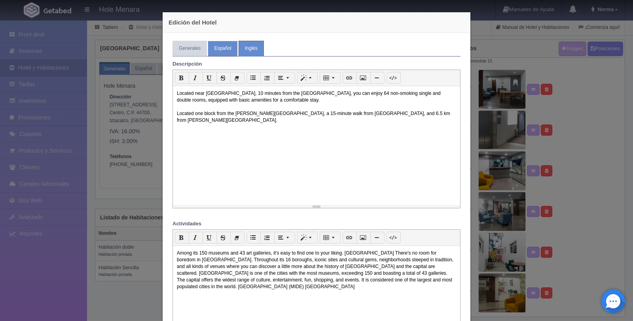
click at [218, 51] on link "Español" at bounding box center [223, 48] width 30 height 15
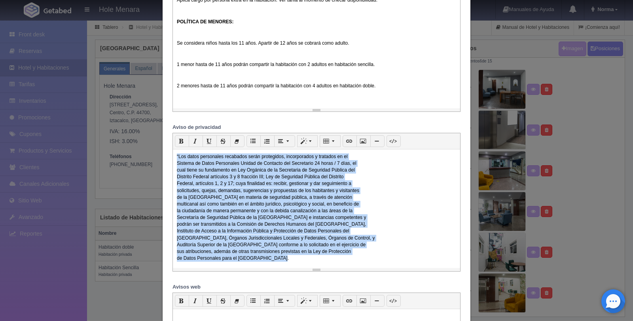
scroll to position [2, 0]
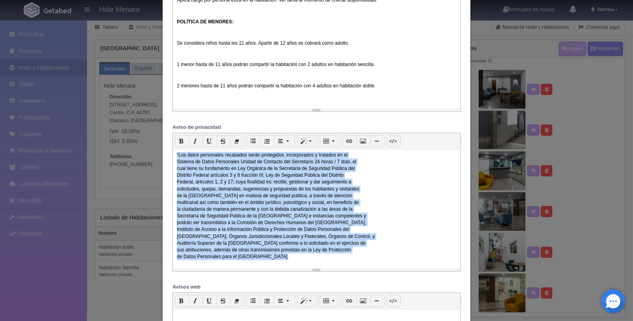
drag, startPoint x: 173, startPoint y: 156, endPoint x: 272, endPoint y: 262, distance: 145.9
click at [272, 262] on div "“Los datos personales recabados serán protegidos, incorporados y tratados en el…" at bounding box center [316, 209] width 287 height 119
copy p "“Los datos personales recabados serán protegidos, incorporados y tratados en el…"
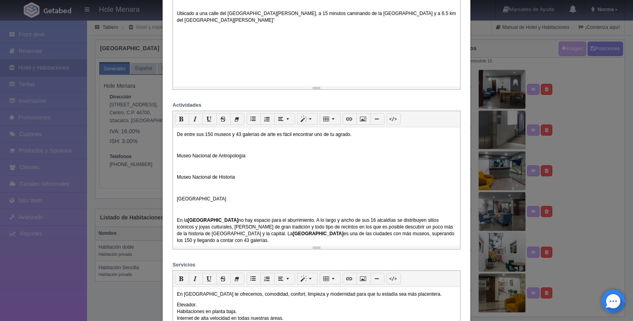
scroll to position [0, 0]
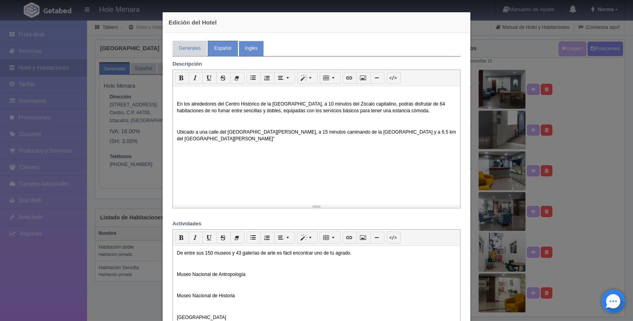
click at [250, 47] on link "Inglés" at bounding box center [251, 48] width 25 height 15
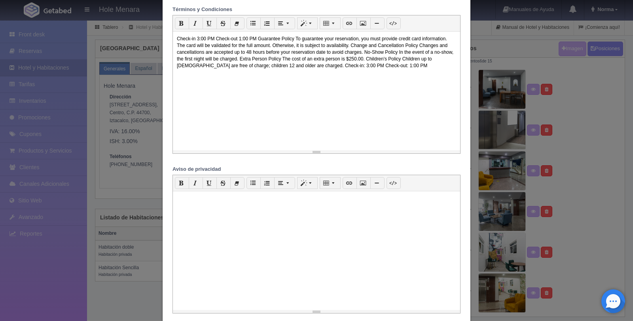
scroll to position [535, 0]
click at [269, 224] on div at bounding box center [316, 250] width 287 height 119
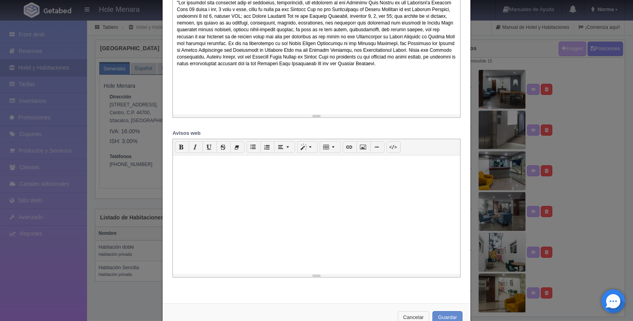
scroll to position [755, 0]
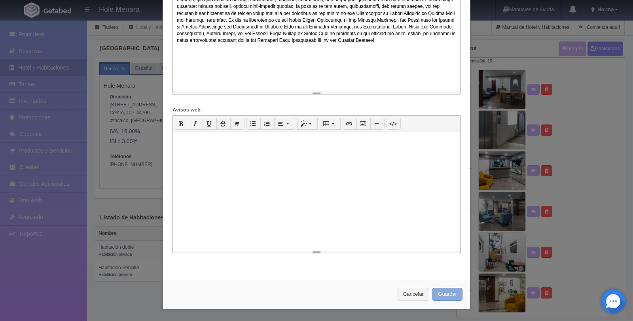
click at [453, 294] on button "Guardar" at bounding box center [448, 294] width 30 height 13
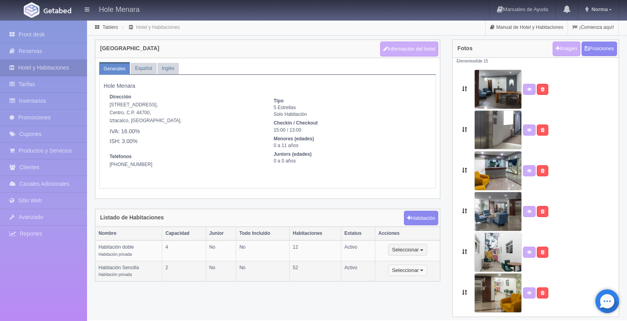
click at [423, 270] on span "button" at bounding box center [421, 271] width 3 height 2
click at [422, 281] on link "Editar" at bounding box center [420, 284] width 63 height 10
select select "Habitación privada"
select select "Rango"
select select "2"
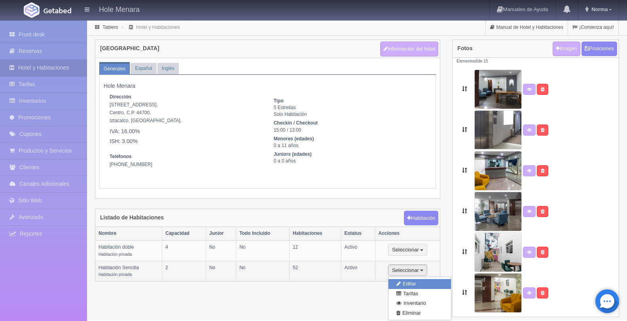
select select "2"
select select "1"
select select "Pax"
radio input "true"
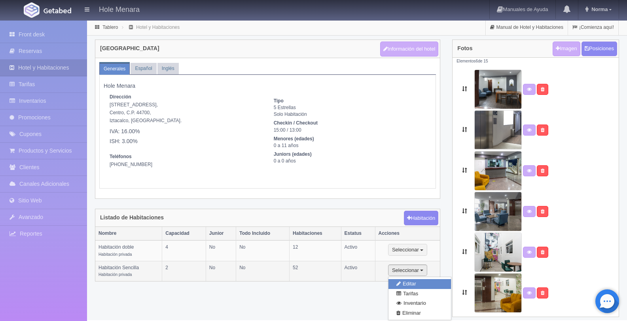
select select "3"
select select "2"
radio input "true"
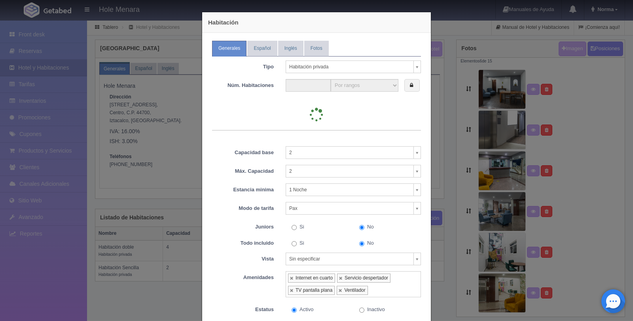
type input "52"
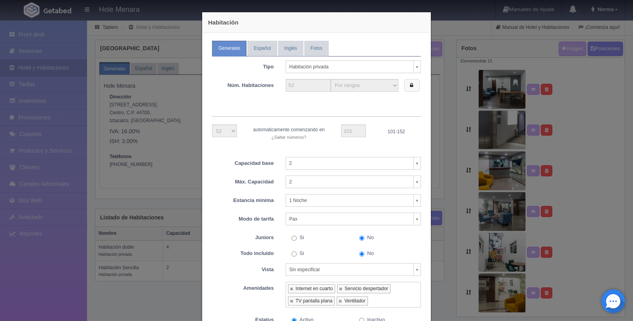
click at [407, 91] on label at bounding box center [411, 85] width 15 height 13
click at [229, 128] on select "1 2 3 4 5 6 7 8 9 10 11 12 13 14 15 16 17 18 19 20 21 22 23 24 25 26 27 28 29 3…" at bounding box center [224, 131] width 25 height 13
select select "1"
click at [212, 125] on select "1 2 3 4 5 6 7 8 9 10 11 12 13 14 15 16 17 18 19 20 21 22 23 24 25 26 27 28 29 3…" at bounding box center [224, 131] width 25 height 13
select select "51"
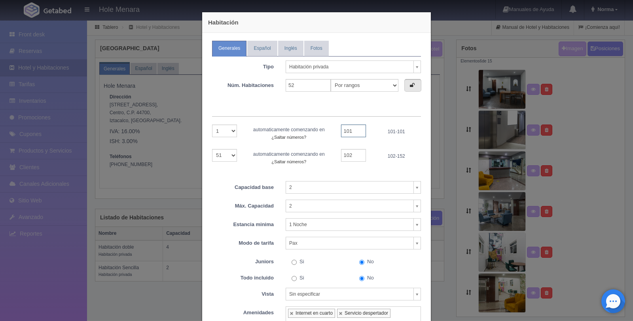
click at [352, 130] on input "101" at bounding box center [353, 131] width 25 height 13
type input "1"
type input "3"
click at [232, 130] on select "1 2 3 4 5 6 7 8 9 10 11 12 13 14 15 16 17 18 19 20 21 22 23 24 25 26 27 28 29 3…" at bounding box center [224, 131] width 25 height 13
select select "7"
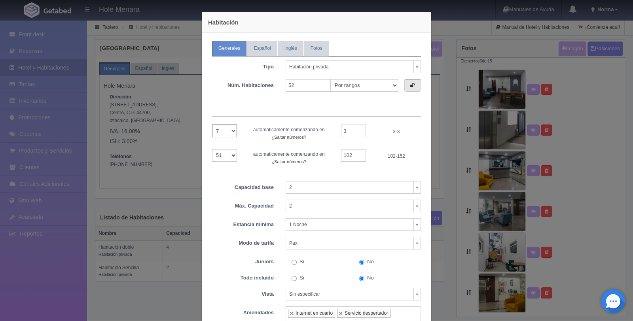
click at [212, 125] on select "1 2 3 4 5 6 7 8 9 10 11 12 13 14 15 16 17 18 19 20 21 22 23 24 25 26 27 28 29 3…" at bounding box center [224, 131] width 25 height 13
click at [228, 156] on select "1 2 3 4 5 6 7 8 9 10 11 12 13 14 15 16 17 18 19 20 21 22 23 24 25 26 27 28 29 3…" at bounding box center [224, 155] width 25 height 13
select select "1"
click at [212, 149] on select "1 2 3 4 5 6 7 8 9 10 11 12 13 14 15 16 17 18 19 20 21 22 23 24 25 26 27 28 29 3…" at bounding box center [224, 155] width 25 height 13
select select "44"
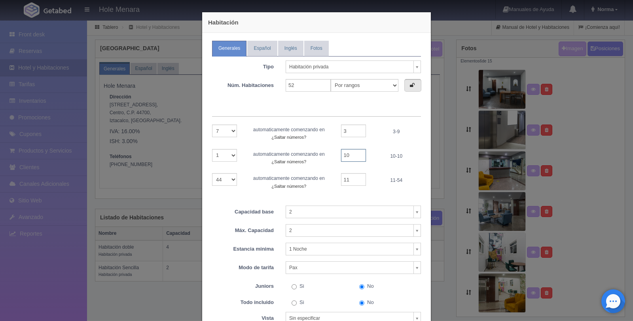
click at [353, 161] on input "10" at bounding box center [353, 155] width 25 height 13
type input "1"
type input "101"
click at [231, 178] on select "1 2 3 4 5 6 7 8 9 10 11 12 13 14 15 16 17 18 19 20 21 22 23 24 25 26 27 28 29 3…" at bounding box center [224, 179] width 25 height 13
select select "1"
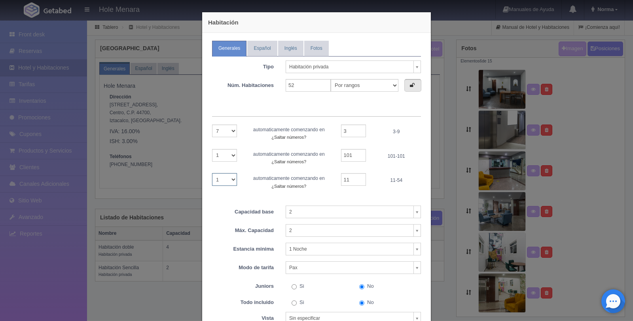
click at [212, 173] on select "1 2 3 4 5 6 7 8 9 10 11 12 13 14 15 16 17 18 19 20 21 22 23 24 25 26 27 28 29 3…" at bounding box center [224, 179] width 25 height 13
select select "43"
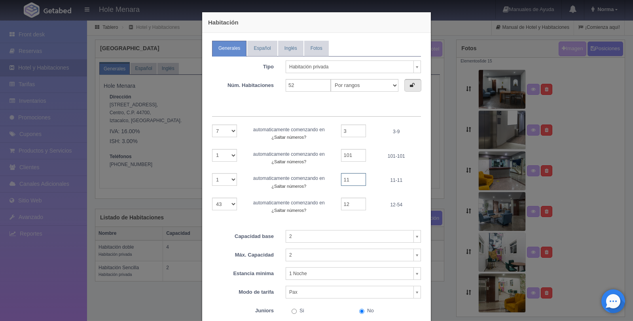
click at [353, 177] on input "11" at bounding box center [353, 179] width 25 height 13
type input "104"
click at [228, 180] on select "1 2 3 4 5 6 7 8 9 10 11 12 13 14 15 16 17 18 19 20 21 22 23 24 25 26 27 28 29 3…" at bounding box center [224, 179] width 25 height 13
select select "2"
click at [212, 173] on select "1 2 3 4 5 6 7 8 9 10 11 12 13 14 15 16 17 18 19 20 21 22 23 24 25 26 27 28 29 3…" at bounding box center [224, 179] width 25 height 13
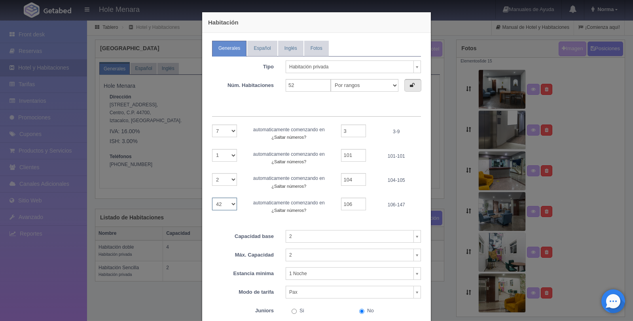
click at [229, 205] on select "1 2 3 4 5 6 7 8 9 10 11 12 13 14 15 16 17 18 19 20 21 22 23 24 25 26 27 28 29 3…" at bounding box center [224, 204] width 25 height 13
select select "10"
click at [212, 198] on select "1 2 3 4 5 6 7 8 9 10 11 12 13 14 15 16 17 18 19 20 21 22 23 24 25 26 27 28 29 3…" at bounding box center [224, 204] width 25 height 13
select select "32"
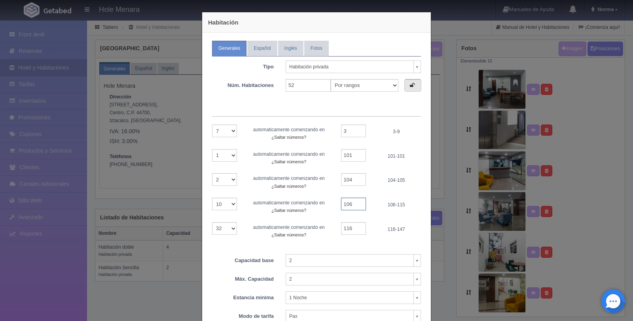
click at [358, 204] on input "106" at bounding box center [353, 204] width 25 height 13
type input "108"
click at [297, 209] on small "¿Saltar números?" at bounding box center [288, 210] width 35 height 5
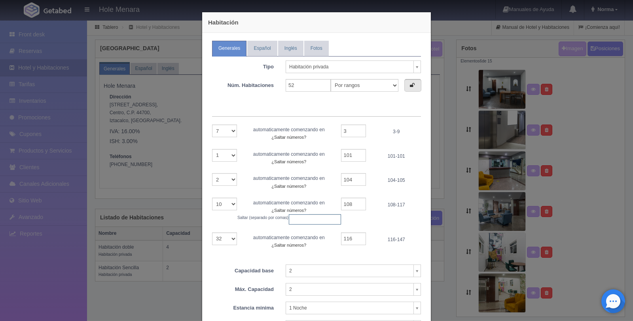
click at [300, 220] on input "text" at bounding box center [315, 219] width 52 height 10
click at [351, 221] on div "1 2 3 4 5 6 7 8 9 10 11 12 13 14 15 16 17 18 19 20 21 22 23 24 25 26 27 28 29 3…" at bounding box center [316, 211] width 221 height 27
click at [356, 223] on div "1 2 3 4 5 6 7 8 9 10 11 12 13 14 15 16 17 18 19 20 21 22 23 24 25 26 27 28 29 3…" at bounding box center [316, 211] width 221 height 27
click at [307, 221] on input "117" at bounding box center [315, 219] width 52 height 10
type input "117,"
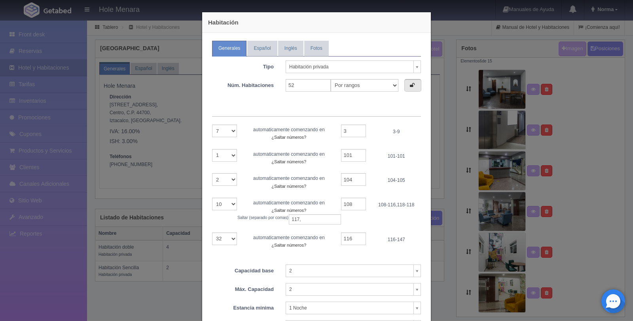
click at [359, 223] on div "1 2 3 4 5 6 7 8 9 10 11 12 13 14 15 16 17 18 19 20 21 22 23 24 25 26 27 28 29 3…" at bounding box center [316, 211] width 221 height 27
click at [268, 231] on div "1 2 3 4 5 6 7 8 9 10 11 12 13 14 15 16 17 18 19 20 21 22 23 24 25 26 27 28 29 3…" at bounding box center [316, 187] width 209 height 124
click at [230, 205] on select "1 2 3 4 5 6 7 8 9 10 11 12 13 14 15 16 17 18 19 20 21 22 23 24 25 26 27 28 29 3…" at bounding box center [224, 204] width 25 height 13
select select "9"
click at [212, 198] on select "1 2 3 4 5 6 7 8 9 10 11 12 13 14 15 16 17 18 19 20 21 22 23 24 25 26 27 28 29 3…" at bounding box center [224, 204] width 25 height 13
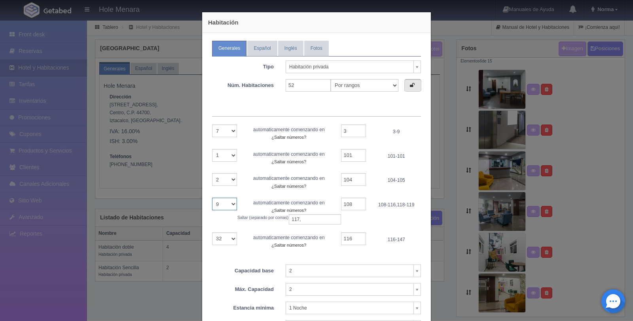
select select "33"
click at [313, 220] on input "117," at bounding box center [315, 219] width 52 height 10
click at [226, 205] on select "1 2 3 4 5 6 7 8 9 10 11 12 13 14 15 16 17 18 19 20 21 22 23 24 25 26 27 28 29 3…" at bounding box center [224, 204] width 25 height 13
select select "10"
click at [212, 198] on select "1 2 3 4 5 6 7 8 9 10 11 12 13 14 15 16 17 18 19 20 21 22 23 24 25 26 27 28 29 3…" at bounding box center [224, 204] width 25 height 13
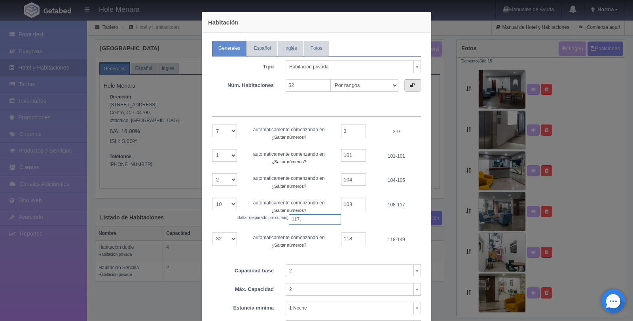
click at [303, 218] on input "117," at bounding box center [315, 219] width 52 height 10
click at [289, 231] on div "1 2 3 4 5 6 7 8 9 10 11 12 13 14 15 16 17 18 19 20 21 22 23 24 25 26 27 28 29 3…" at bounding box center [316, 187] width 209 height 124
click at [234, 240] on select "1 2 3 4 5 6 7 8 9 10 11 12 13 14 15 16 17 18 19 20 21 22 23 24 25 26 27 28 29 3…" at bounding box center [224, 239] width 25 height 13
select select "1"
click at [212, 233] on select "1 2 3 4 5 6 7 8 9 10 11 12 13 14 15 16 17 18 19 20 21 22 23 24 25 26 27 28 29 3…" at bounding box center [224, 239] width 25 height 13
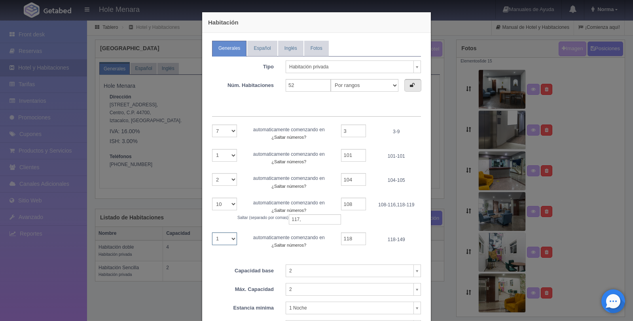
select select "31"
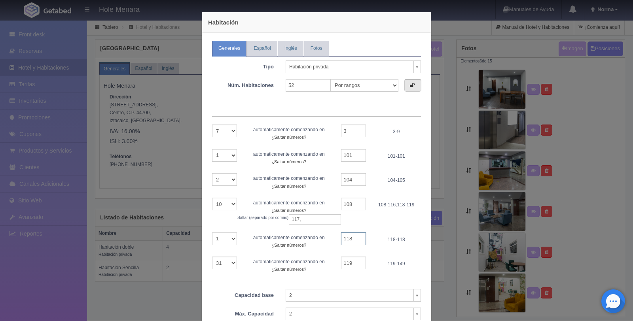
drag, startPoint x: 351, startPoint y: 238, endPoint x: 321, endPoint y: 235, distance: 29.8
click at [323, 235] on div "1 2 3 4 5 6 7 8 9 10 11 12 13 14 15 16 17 18 19 20 21 22 23 24 25 26 27 28 29 3…" at bounding box center [316, 241] width 221 height 17
type input "201"
click at [228, 262] on select "1 2 3 4 5 6 7 8 9 10 11 12 13 14 15 16 17 18 19 20 21 22 23 24 25 26 27 28 29 3…" at bounding box center [224, 263] width 25 height 13
select select "2"
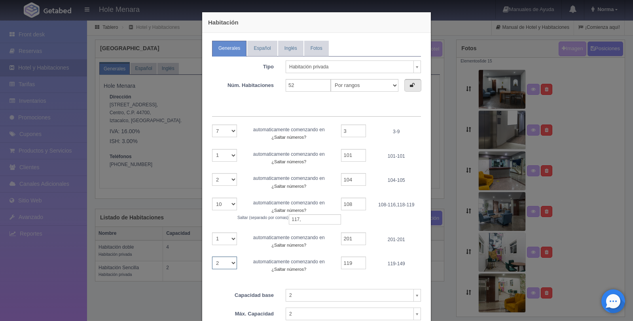
click at [212, 257] on select "1 2 3 4 5 6 7 8 9 10 11 12 13 14 15 16 17 18 19 20 21 22 23 24 25 26 27 28 29 3…" at bounding box center [224, 263] width 25 height 13
select select "29"
click at [352, 264] on input "119" at bounding box center [353, 263] width 25 height 13
type input "1"
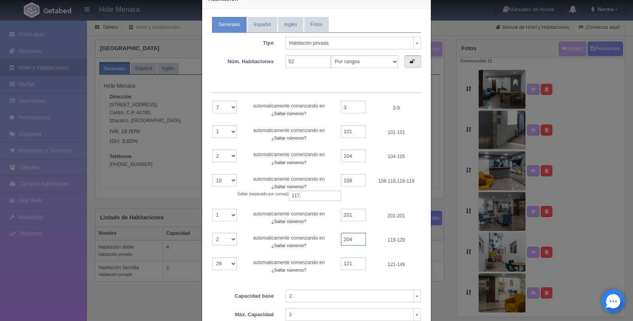
scroll to position [29, 0]
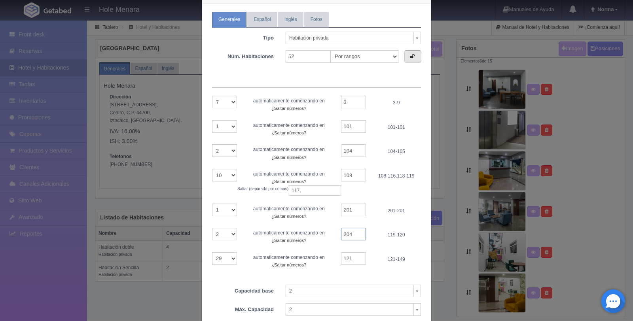
type input "204"
click at [228, 258] on select "1 2 3 4 5 6 7 8 9 10 11 12 13 14 15 16 17 18 19 20 21 22 23 24 25 26 27 28 29" at bounding box center [224, 258] width 25 height 13
click at [229, 258] on select "1 2 3 4 5 6 7 8 9 10 11 12 13 14 15 16 17 18 19 20 21 22 23 24 25 26 27 28 29" at bounding box center [224, 258] width 25 height 13
select select "11"
click at [212, 252] on select "1 2 3 4 5 6 7 8 9 10 11 12 13 14 15 16 17 18 19 20 21 22 23 24 25 26 27 28 29" at bounding box center [224, 258] width 25 height 13
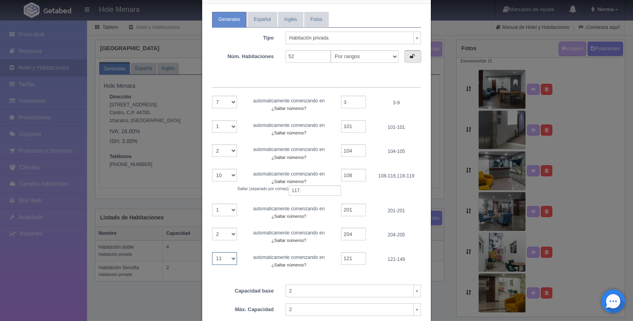
select select "18"
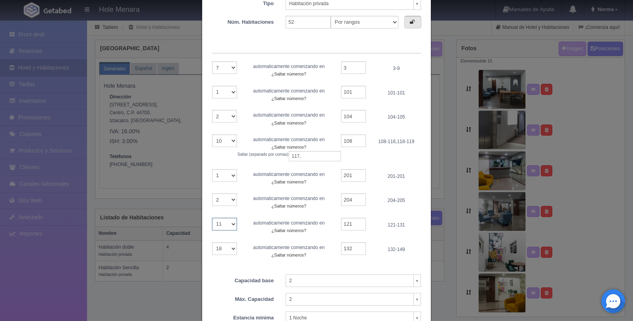
scroll to position [72, 0]
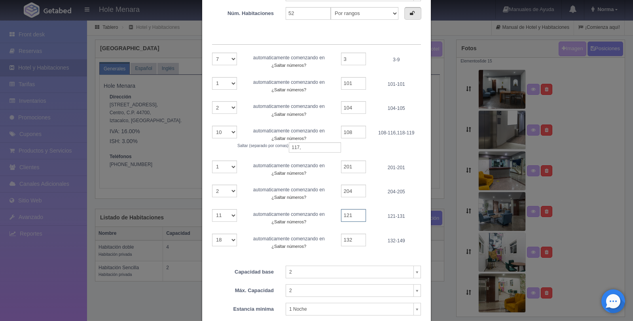
click at [356, 213] on input "121" at bounding box center [353, 215] width 25 height 13
type input "1"
type input "208"
click at [296, 221] on small "¿Saltar números?" at bounding box center [288, 222] width 35 height 5
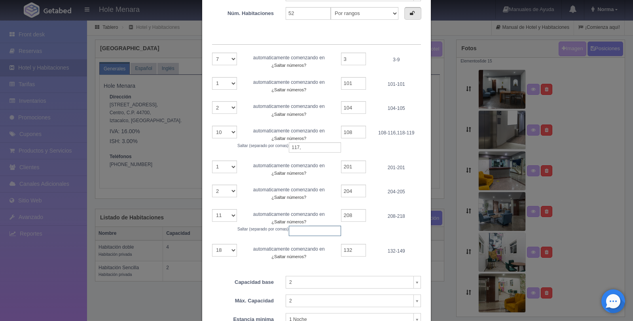
click at [296, 232] on input "text" at bounding box center [315, 231] width 52 height 10
type input "217,"
click at [379, 233] on div "1 2 3 4 5 6 7 8 9 10 11 12 13 14 15 16 17 18 19 20 21 22 23 24 25 26 27 28 29 a…" at bounding box center [316, 222] width 221 height 27
click at [232, 133] on select "1 2 3 4 5 6 7 8 9 10 11 12 13 14 15 16 17 18 19 20 21 22 23 24 25 26 27 28 29 3…" at bounding box center [224, 132] width 25 height 13
select select "11"
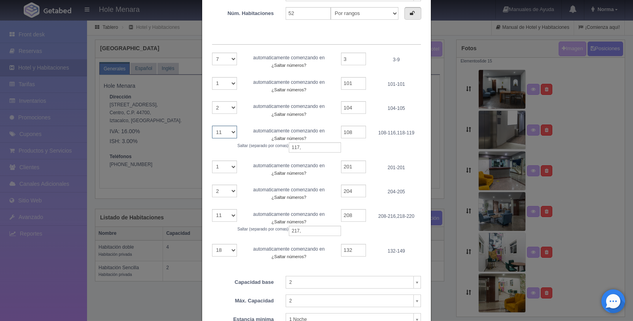
click at [212, 126] on select "1 2 3 4 5 6 7 8 9 10 11 12 13 14 15 16 17 18 19 20 21 22 23 24 25 26 27 28 29 3…" at bounding box center [224, 132] width 25 height 13
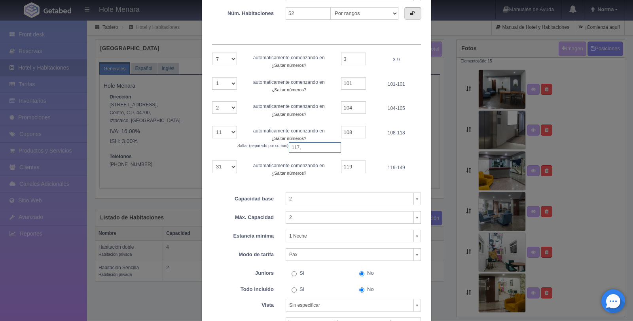
click at [313, 147] on input "117," at bounding box center [315, 147] width 52 height 10
click at [320, 177] on div "1 2 3 4 5 6 7 8 9 10 11 12 13 14 15 16 17 18 19 20 21 22 23 24 25 26 27 28 29 3…" at bounding box center [316, 106] width 209 height 157
click at [249, 186] on div "Capacidad base 2 1 2 3 4 5 6 7 8 9 10 11 12 13 14 15 16 17 18 19 20 21 22 23 24…" at bounding box center [316, 195] width 221 height 21
click at [231, 165] on select "1 2 3 4 5 6 7 8 9 10 11 12 13 14 15 16 17 18 19 20 21 22 23 24 25 26 27 28 29 3…" at bounding box center [224, 167] width 25 height 13
select select "1"
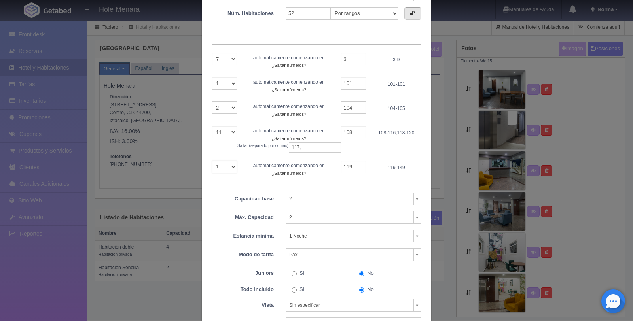
click at [212, 161] on select "1 2 3 4 5 6 7 8 9 10 11 12 13 14 15 16 17 18 19 20 21 22 23 24 25 26 27 28 29 3…" at bounding box center [224, 167] width 25 height 13
select select "30"
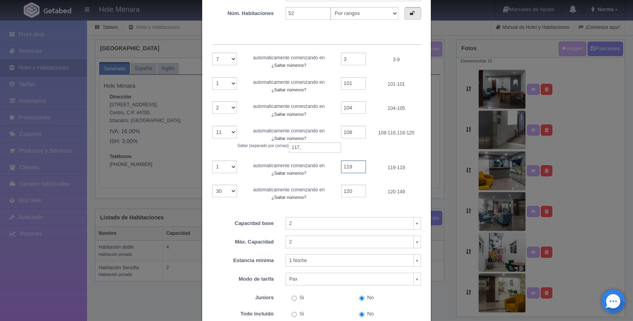
drag, startPoint x: 352, startPoint y: 167, endPoint x: 319, endPoint y: 158, distance: 34.0
click at [320, 159] on div "1 2 3 4 5 6 7 8 9 10 11 12 13 14 15 16 17 18 19 20 21 22 23 24 25 26 27 28 29 3…" at bounding box center [316, 127] width 209 height 149
type input "201"
click at [229, 192] on select "1 2 3 4 5 6 7 8 9 10 11 12 13 14 15 16 17 18 19 20 21 22 23 24 25 26 27 28 29 30" at bounding box center [224, 191] width 25 height 13
select select "2"
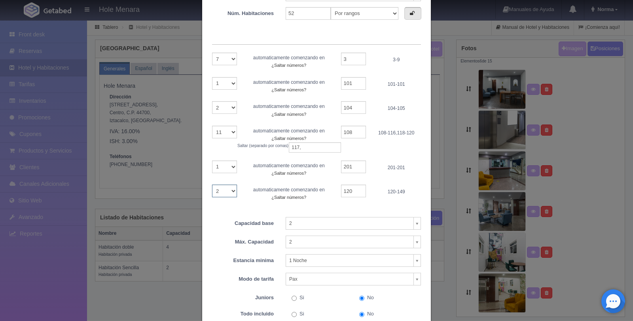
click at [212, 185] on select "1 2 3 4 5 6 7 8 9 10 11 12 13 14 15 16 17 18 19 20 21 22 23 24 25 26 27 28 29 30" at bounding box center [224, 191] width 25 height 13
select select "28"
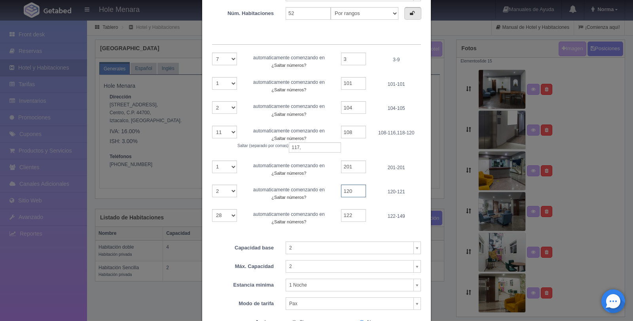
click at [353, 191] on input "120" at bounding box center [353, 191] width 25 height 13
type input "1"
type input "205"
click at [242, 201] on div "1 2 3 4 5 6 7 8 9 10 11 12 13 14 15 16 17 18 19 20 21 22 23 24 25 26 27 28 29 3…" at bounding box center [316, 139] width 209 height 173
click at [228, 217] on select "1 2 3 4 5 6 7 8 9 10 11 12 13 14 15 16 17 18 19 20 21 22 23 24 25 26 27 28" at bounding box center [224, 215] width 25 height 13
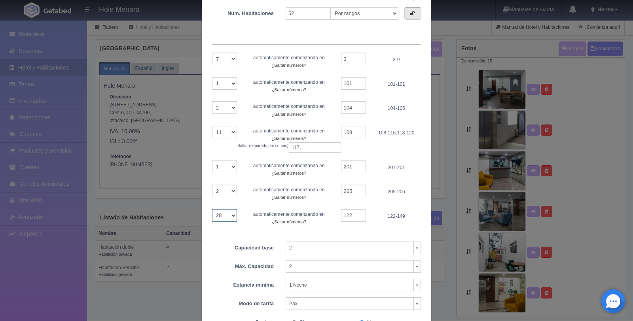
select select "11"
click at [212, 209] on select "1 2 3 4 5 6 7 8 9 10 11 12 13 14 15 16 17 18 19 20 21 22 23 24 25 26 27 28" at bounding box center [224, 215] width 25 height 13
select select "17"
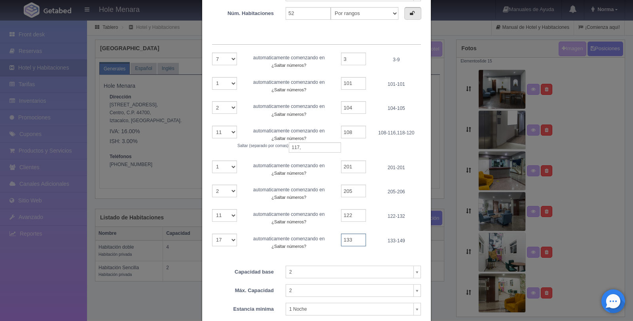
click at [359, 241] on input "133" at bounding box center [353, 240] width 25 height 13
type input "1"
type input "208"
click at [284, 243] on button "¿Saltar números?" at bounding box center [289, 247] width 43 height 8
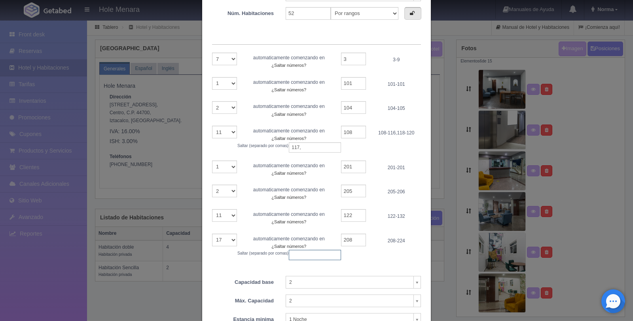
click at [294, 260] on div "1 2 3 4 5 6 7 8 9 10 11 12 13 14 15 16 17 18 19 20 21 22 23 24 25 26 27 28 29 3…" at bounding box center [316, 148] width 209 height 241
type input "217,"
click at [364, 264] on div "1 2 3 4 5 6 7 8 9 10 11 12 13 14 15 16 17 18 19 20 21 22 23 24 25 26 27 28 29 3…" at bounding box center [316, 148] width 209 height 241
click at [284, 218] on button "¿Saltar números?" at bounding box center [289, 222] width 43 height 8
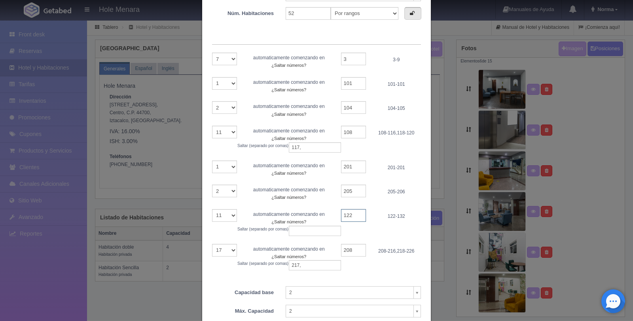
click at [354, 218] on input "122" at bounding box center [353, 215] width 25 height 13
type input "1"
type input "208"
click at [318, 229] on input "text" at bounding box center [315, 231] width 52 height 10
click at [383, 221] on div "1 2 3 4 5 6 7 8 9 10 11 12 13 14 15 16 17 18 19 20 21 22 23 24 25 26 27 28 auto…" at bounding box center [316, 222] width 221 height 27
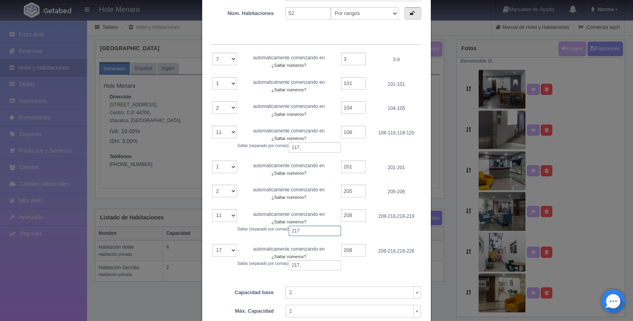
click at [305, 231] on input "217" at bounding box center [315, 231] width 52 height 10
type input "217,"
click at [372, 232] on div "1 2 3 4 5 6 7 8 9 10 11 12 13 14 15 16 17 18 19 20 21 22 23 24 25 26 27 28 auto…" at bounding box center [316, 222] width 221 height 27
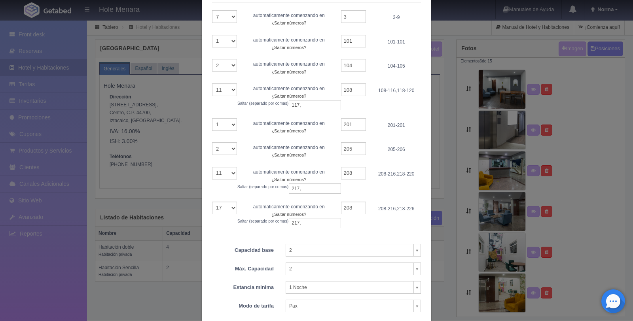
scroll to position [118, 0]
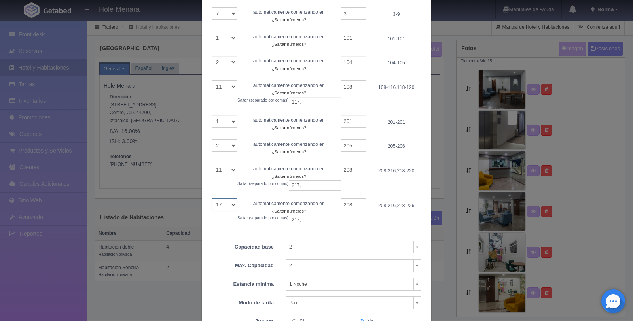
click at [230, 206] on select "1 2 3 4 5 6 7 8 9 10 11 12 13 14 15 16 17" at bounding box center [224, 205] width 25 height 13
select select "1"
click at [212, 199] on select "1 2 3 4 5 6 7 8 9 10 11 12 13 14 15 16 17" at bounding box center [224, 205] width 25 height 13
select select "16"
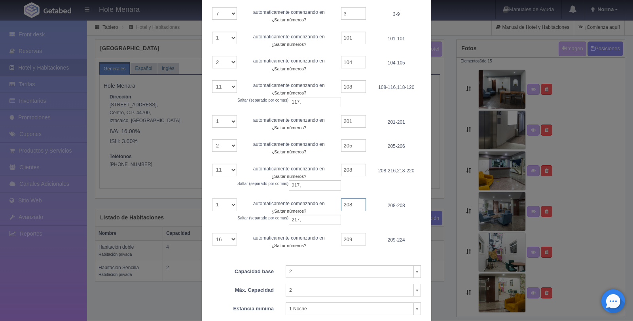
click at [353, 204] on input "208" at bounding box center [353, 205] width 25 height 13
type input "2"
type input "301"
click at [309, 222] on input "217," at bounding box center [315, 220] width 52 height 10
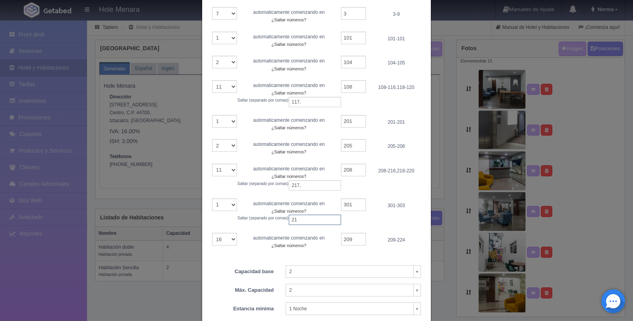
type input "2"
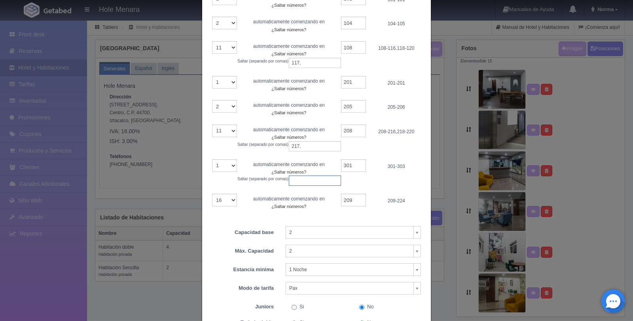
scroll to position [159, 0]
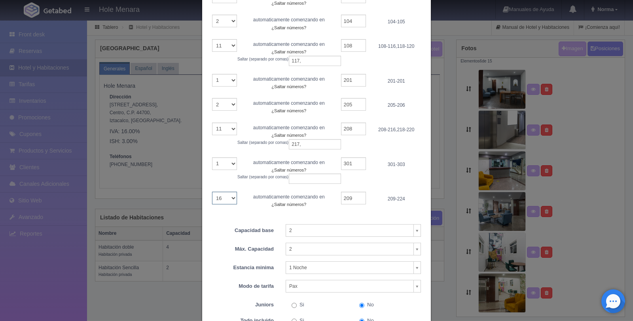
click at [227, 195] on select "1 2 3 4 5 6 7 8 9 10 11 12 13 14 15 16" at bounding box center [224, 198] width 25 height 13
select select "2"
click at [212, 192] on select "1 2 3 4 5 6 7 8 9 10 11 12 13 14 15 16" at bounding box center [224, 198] width 25 height 13
select select "14"
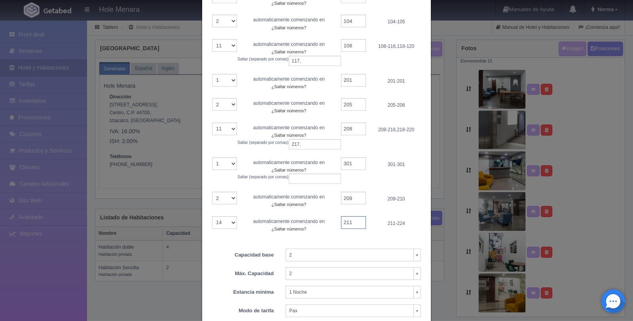
click at [353, 221] on input "211" at bounding box center [353, 222] width 25 height 13
type input "2"
type input "304"
click at [359, 239] on div "1 2 3 4 5 6 7 8 9 10 11 12 13 14 15 16 17 18 19 20 21 22 23 24 25 26 27 28 29 3…" at bounding box center [316, 91] width 209 height 300
click at [354, 199] on input "209" at bounding box center [353, 198] width 25 height 13
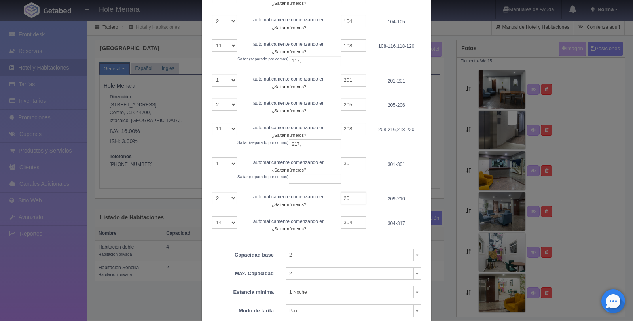
type input "2"
type input "304"
click at [378, 233] on div "1 2 3 4 5 6 7 8 9 10 11 12 13 14 15 16 17 18 19 20 21 22 23 24 25 26 27 28 29 3…" at bounding box center [316, 91] width 209 height 300
click at [356, 224] on input "304" at bounding box center [353, 222] width 25 height 13
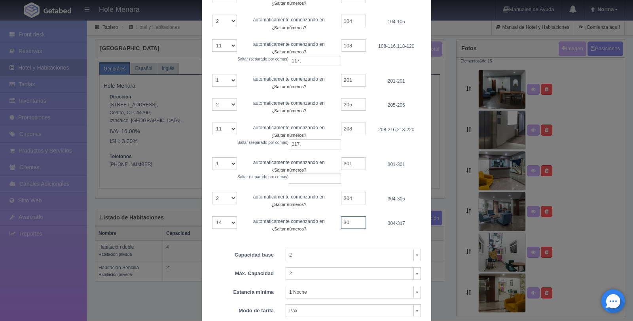
type input "3"
type input "308"
click at [294, 230] on small "¿Saltar números?" at bounding box center [288, 229] width 35 height 5
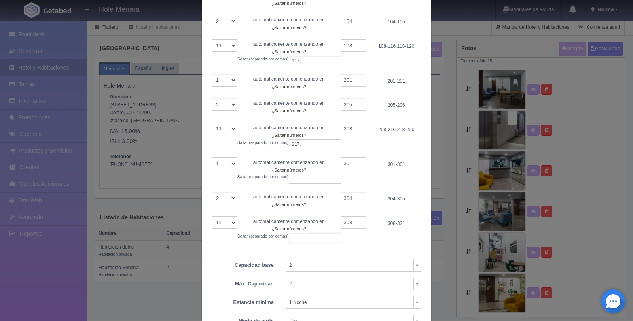
click at [301, 241] on input "text" at bounding box center [315, 238] width 52 height 10
type input "317,"
click at [371, 247] on div "1 2 3 4 5 6 7 8 9 10 11 12 13 14 15 16 17 18 19 20 21 22 23 24 25 26 27 28 29 3…" at bounding box center [316, 96] width 209 height 310
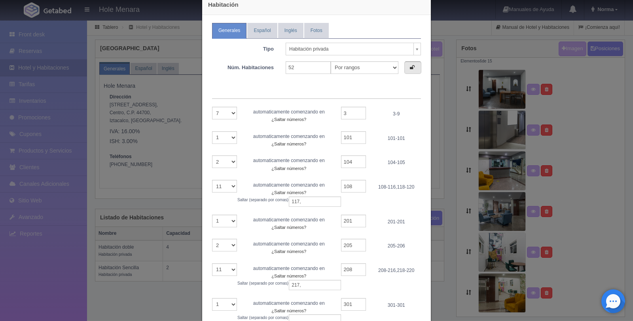
scroll to position [10, 0]
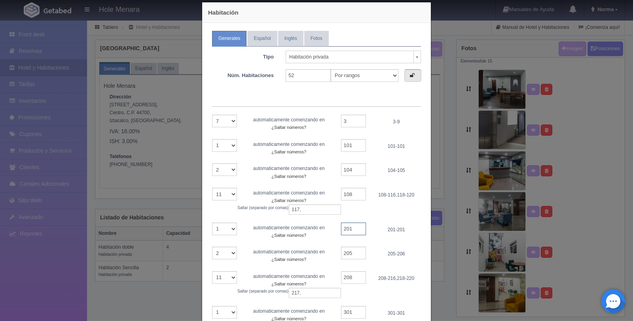
click at [355, 230] on input "201" at bounding box center [353, 229] width 25 height 13
click at [355, 253] on input "205" at bounding box center [353, 253] width 25 height 13
type input "204"
click at [381, 242] on div "1 2 3 4 5 6 7 8 9 10 11 12 13 14 15 16 17 18 19 20 21 22 23 24 25 26 27 28 29 3…" at bounding box center [316, 253] width 209 height 277
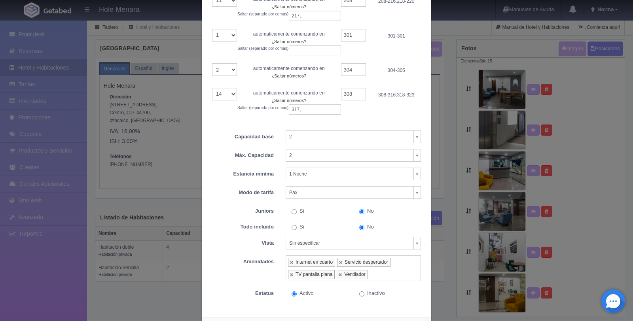
scroll to position [324, 0]
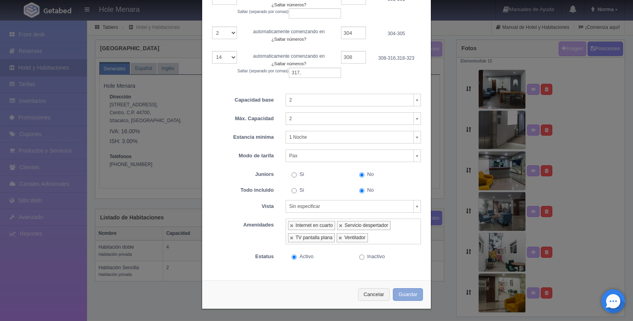
click at [406, 294] on button "Guardar" at bounding box center [408, 294] width 30 height 13
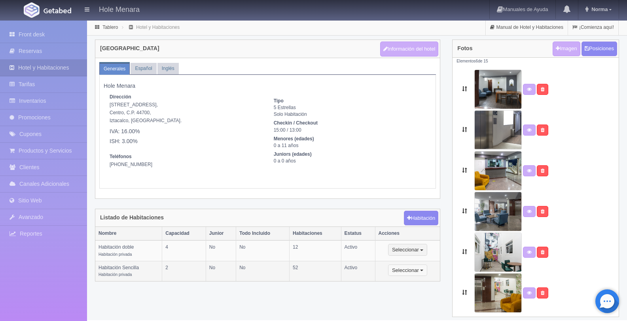
click at [423, 273] on button "Seleccionar" at bounding box center [407, 271] width 39 height 12
click at [427, 284] on link "Editar" at bounding box center [420, 284] width 63 height 10
type input "Habitación Sencilla"
type textarea "52 habitaciones cómodas y amplias con una cama king size para 1 o 2 personas, c…"
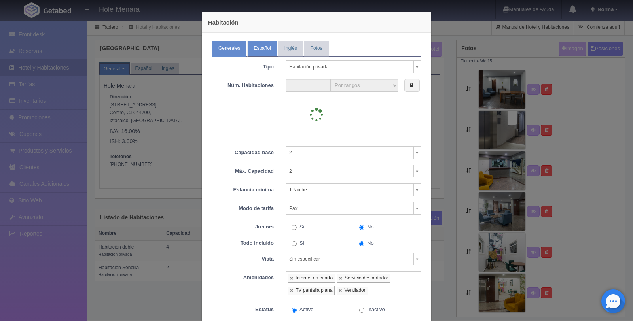
type input "52"
select select "2"
select select "12"
select select "2"
select select "12"
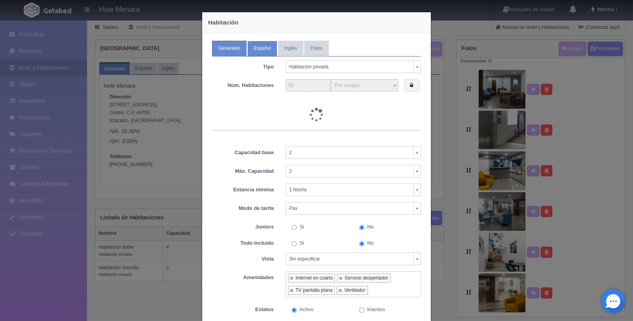
select select "7"
select select "2"
select select "15"
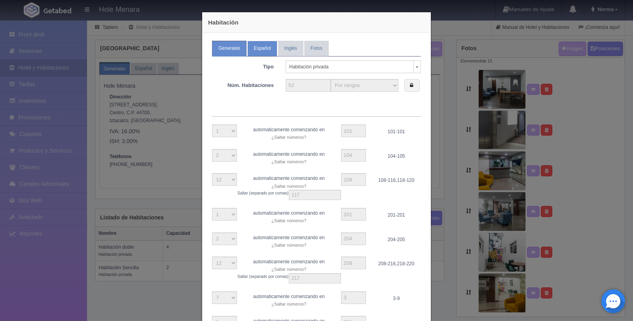
click at [254, 47] on link "Español" at bounding box center [262, 48] width 30 height 15
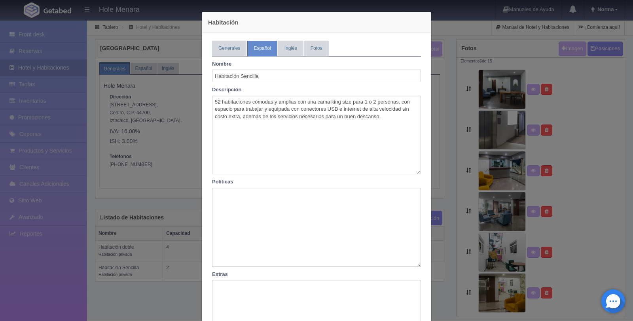
click at [167, 115] on div "Habitación Generales Español Inglés Fotos Tipo Habitación privada Habitación pr…" at bounding box center [316, 160] width 633 height 321
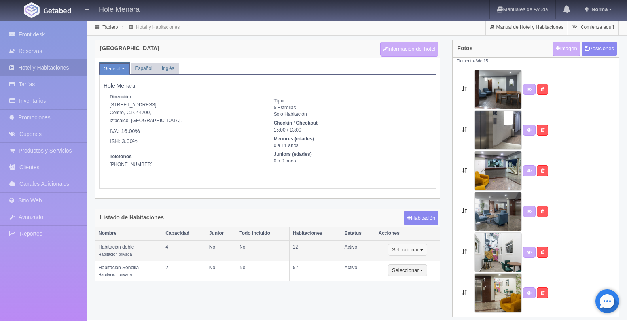
click at [413, 245] on button "Seleccionar" at bounding box center [407, 250] width 39 height 12
click at [425, 252] on button "Seleccionar" at bounding box center [407, 250] width 39 height 12
click at [422, 251] on span "button" at bounding box center [421, 251] width 3 height 2
click at [421, 260] on link "Editar" at bounding box center [420, 264] width 63 height 10
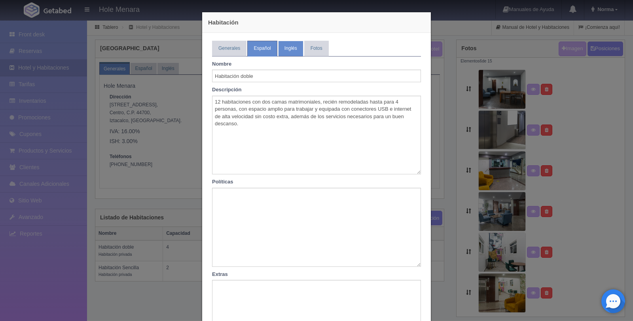
click at [288, 52] on link "Inglés" at bounding box center [290, 48] width 25 height 15
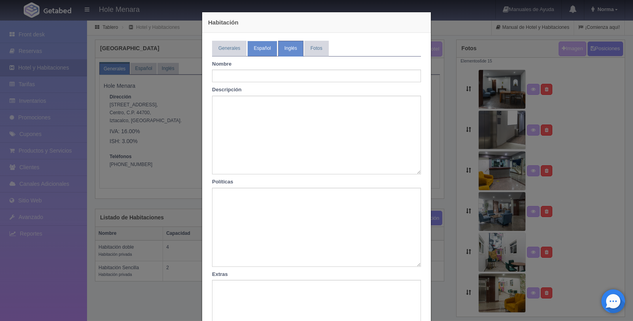
click at [260, 50] on link "Español" at bounding box center [262, 48] width 30 height 15
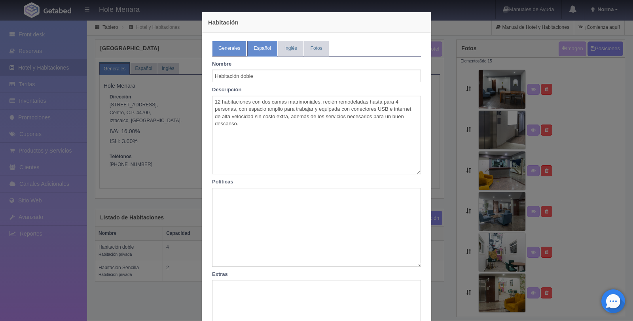
click at [227, 48] on link "Generales" at bounding box center [229, 48] width 34 height 15
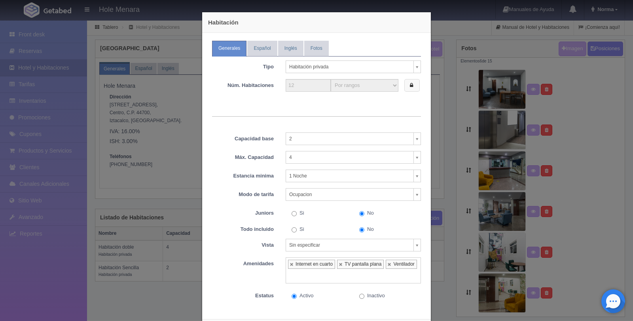
click at [410, 83] on icon at bounding box center [411, 85] width 3 height 5
click at [351, 89] on select "Con Nombres Por rangos" at bounding box center [365, 85] width 68 height 13
click at [331, 79] on select "Con Nombres Por rangos" at bounding box center [365, 85] width 68 height 13
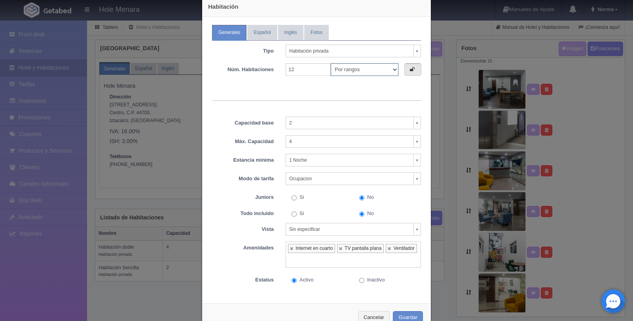
scroll to position [17, 0]
click at [256, 157] on label "Estancia minima" at bounding box center [243, 158] width 74 height 10
click at [270, 80] on div "Tipo Habitación privada Habitación privada Habitación compartida Propiedad comp…" at bounding box center [316, 161] width 209 height 243
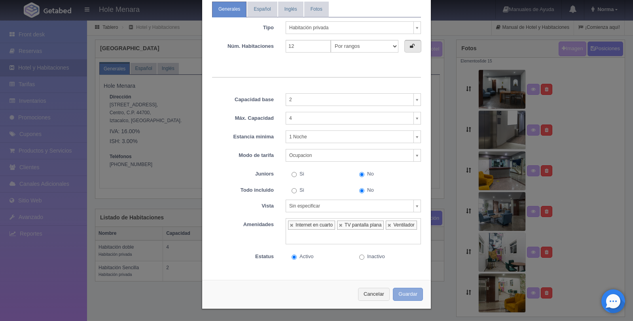
click at [405, 294] on button "Guardar" at bounding box center [408, 294] width 30 height 13
click at [165, 144] on div "Habitación Generales Español Inglés Fotos Tipo Habitación privada Habitación pr…" at bounding box center [316, 160] width 633 height 321
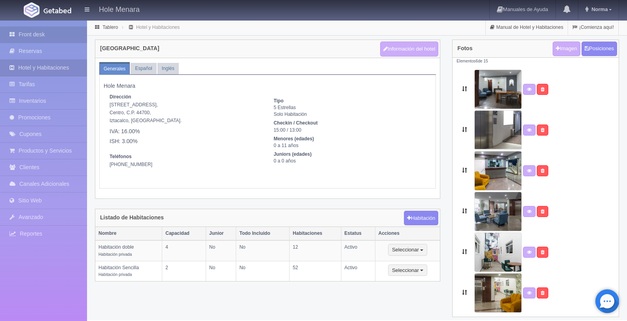
click at [61, 32] on link "Front desk" at bounding box center [43, 35] width 87 height 16
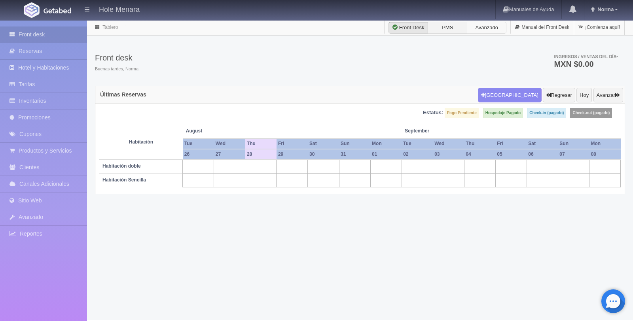
click at [476, 25] on label "Avanzado" at bounding box center [487, 28] width 40 height 12
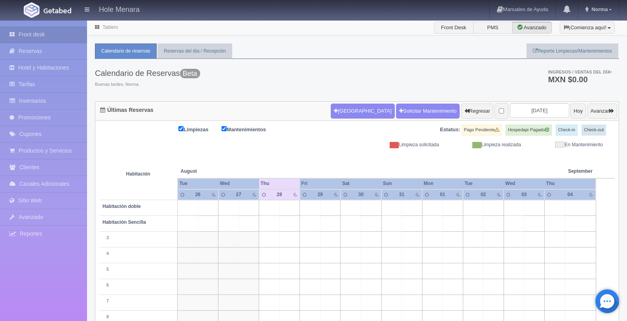
click at [136, 205] on b "Habitación doble" at bounding box center [121, 207] width 38 height 6
click at [123, 205] on b "Habitación doble" at bounding box center [121, 207] width 38 height 6
click at [55, 68] on link "Hotel y Habitaciones" at bounding box center [43, 68] width 87 height 16
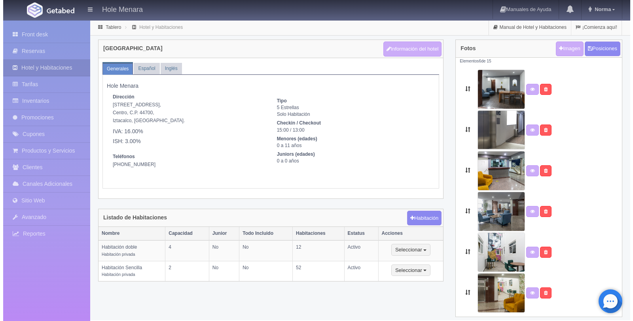
scroll to position [6, 0]
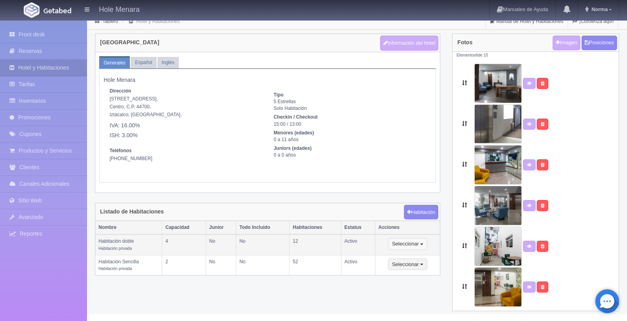
click at [423, 244] on span "button" at bounding box center [421, 245] width 3 height 2
click at [423, 257] on link "Editar" at bounding box center [420, 258] width 63 height 10
select select "Habitación privada"
select select "Rango"
select select "2"
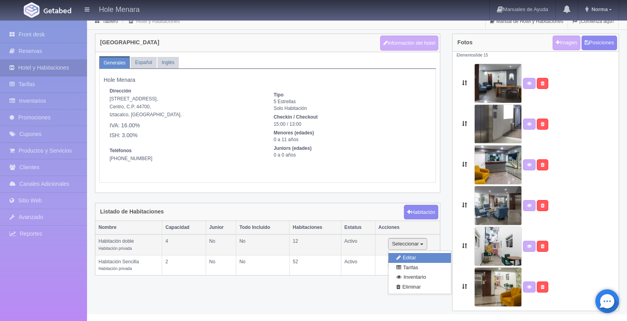
select select "4"
select select "1"
select select "Ocupacion"
radio input "true"
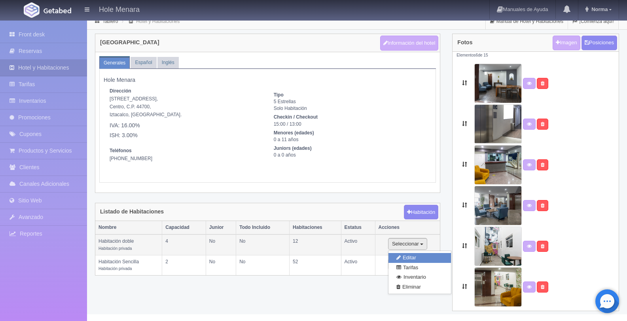
select select "3"
select select "2"
radio input "true"
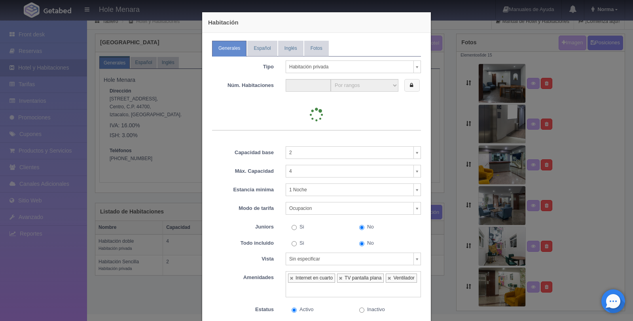
type input "12"
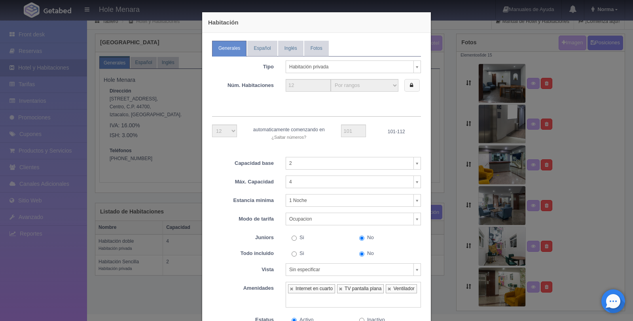
click at [409, 89] on label at bounding box center [411, 85] width 15 height 13
click at [229, 133] on select "1 2 3 4 5 6 7 8 9 10 11 12" at bounding box center [224, 131] width 25 height 13
select select "2"
click at [212, 125] on select "1 2 3 4 5 6 7 8 9 10 11 12" at bounding box center [224, 131] width 25 height 13
select select "10"
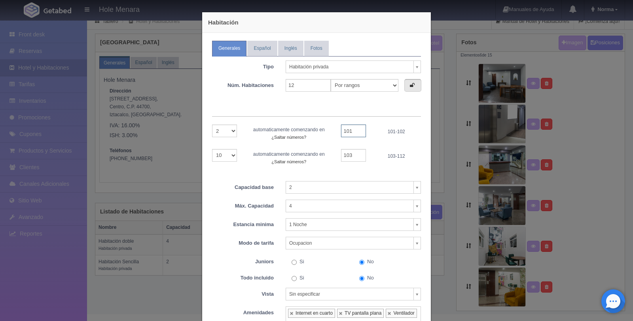
click at [355, 133] on input "101" at bounding box center [353, 131] width 25 height 13
type input "103"
click at [228, 154] on select "1 2 3 4 5 6 7 8 9 10" at bounding box center [224, 155] width 25 height 13
select select "1"
click at [212, 149] on select "1 2 3 4 5 6 7 8 9 10" at bounding box center [224, 155] width 25 height 13
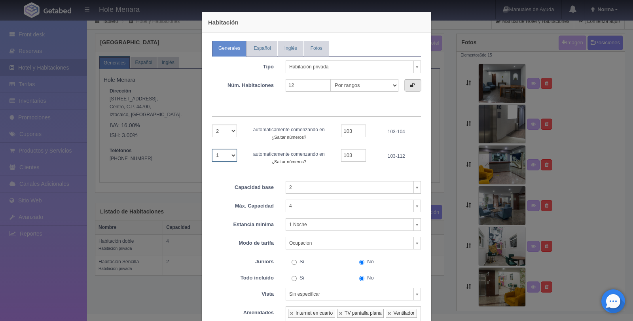
select select "9"
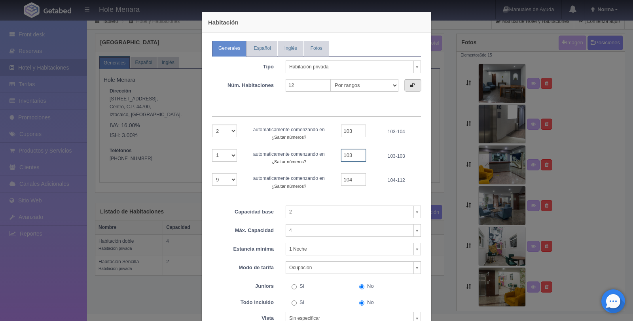
click at [352, 157] on input "103" at bounding box center [353, 155] width 25 height 13
type input "10"
click at [229, 156] on select "1 2 3 4 5 6 7 8 9 10" at bounding box center [224, 155] width 25 height 13
select select "2"
click at [212, 149] on select "1 2 3 4 5 6 7 8 9 10" at bounding box center [224, 155] width 25 height 13
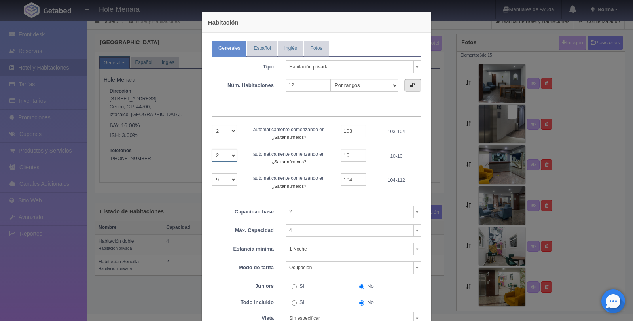
select select "8"
click at [350, 156] on input "10" at bounding box center [353, 155] width 25 height 13
type input "106"
click at [227, 179] on select "1 2 3 4 5 6 7 8" at bounding box center [224, 179] width 25 height 13
select select "2"
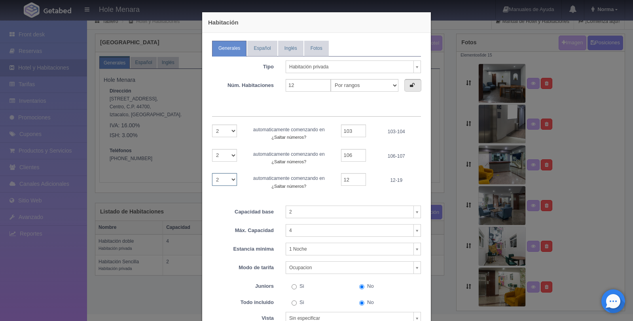
click at [212, 173] on select "1 2 3 4 5 6 7 8" at bounding box center [224, 179] width 25 height 13
select select "6"
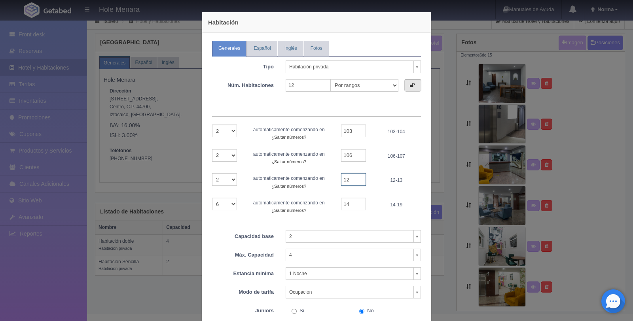
click at [356, 184] on input "12" at bounding box center [353, 179] width 25 height 13
type input "1"
type input "202"
click at [369, 190] on div "1 2 3 4 5 6 7 8 9 10 11 12 automaticamente comenzando en ¿Saltar números? [GEOG…" at bounding box center [316, 170] width 209 height 90
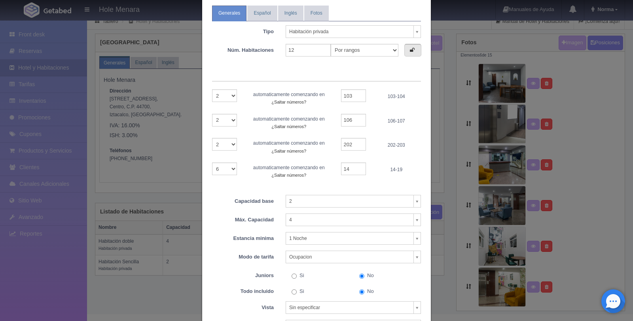
scroll to position [36, 0]
click at [230, 168] on select "1 2 3 4 5 6" at bounding box center [224, 168] width 25 height 13
select select "1"
click at [212, 162] on select "1 2 3 4 5 6" at bounding box center [224, 168] width 25 height 13
select select "5"
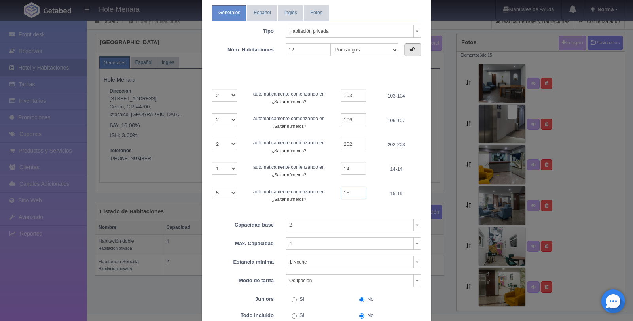
click at [360, 194] on input "15" at bounding box center [353, 193] width 25 height 13
type input "1"
type input "2"
click at [353, 169] on input "14" at bounding box center [353, 168] width 25 height 13
type input "1"
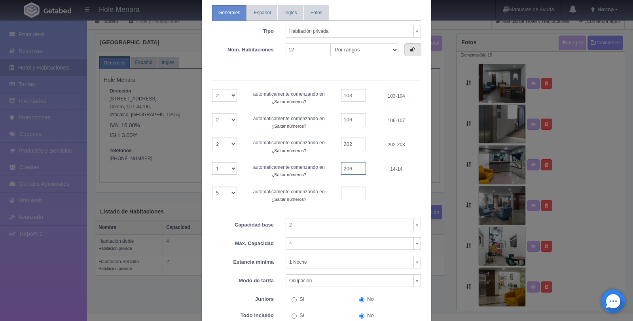
type input "206"
click at [227, 172] on select "1 2 3 4 5 6" at bounding box center [224, 168] width 25 height 13
select select "2"
click at [212, 162] on select "1 2 3 4 5 6" at bounding box center [224, 168] width 25 height 13
click at [230, 193] on select "1 2 3 4" at bounding box center [224, 193] width 25 height 13
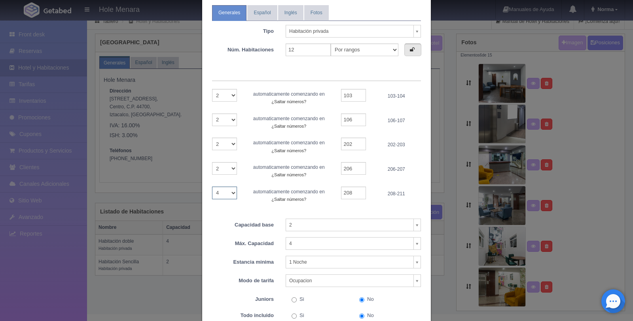
select select "2"
click at [212, 187] on select "1 2 3 4" at bounding box center [224, 193] width 25 height 13
select select "2"
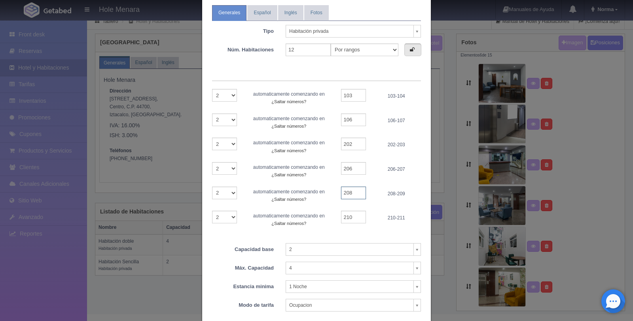
click at [353, 194] on input "208" at bounding box center [353, 193] width 25 height 13
type input "2"
type input "302"
click at [380, 206] on div "1 2 3 4 5 6 7 8 9 10 11 12 automaticamente comenzando en ¿Saltar números? [GEOG…" at bounding box center [316, 158] width 209 height 139
click at [226, 216] on select "1 2" at bounding box center [224, 217] width 25 height 13
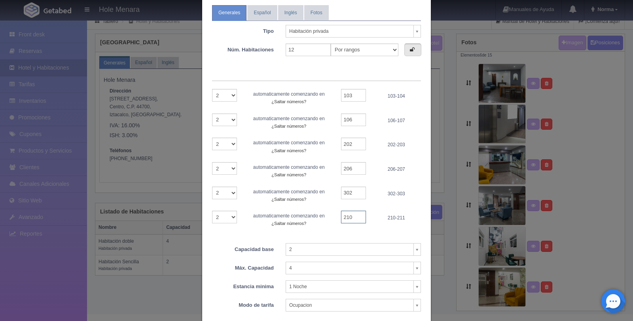
click at [355, 216] on input "210" at bounding box center [353, 217] width 25 height 13
type input "2"
type input "306"
click at [365, 221] on div "306" at bounding box center [353, 217] width 37 height 13
click at [352, 97] on input "103" at bounding box center [353, 95] width 25 height 13
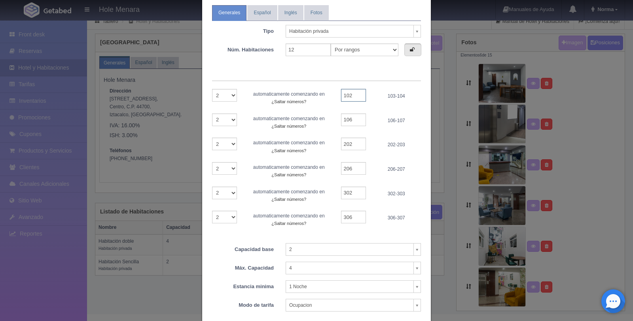
type input "102"
click at [370, 107] on div "1 2 3 4 5 6 7 8 9 10 11 12 automaticamente comenzando en ¿Saltar números? [GEOG…" at bounding box center [316, 158] width 209 height 139
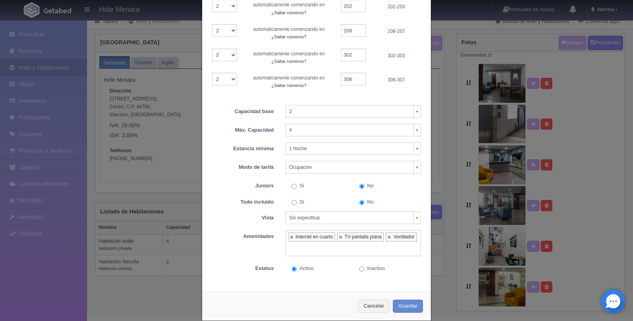
scroll to position [186, 0]
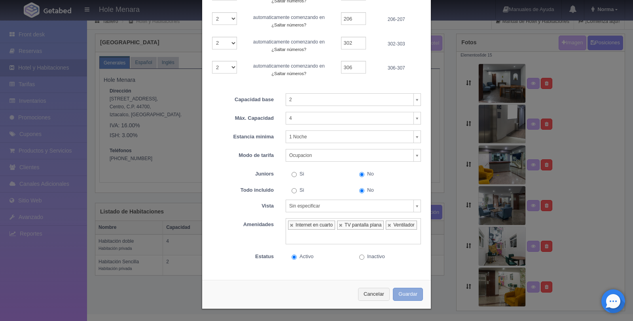
click at [403, 294] on button "Guardar" at bounding box center [408, 294] width 30 height 13
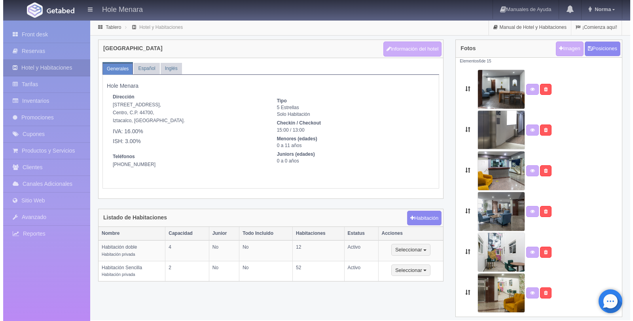
scroll to position [6, 0]
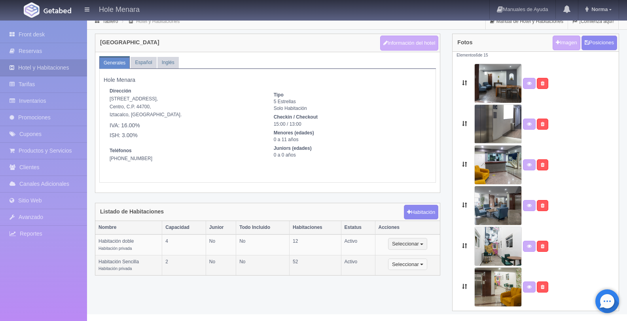
click at [420, 264] on span "button" at bounding box center [421, 265] width 3 height 2
click at [420, 274] on link "Editar" at bounding box center [420, 278] width 63 height 10
type input "Habitación Sencilla"
type textarea "52 habitaciones cómodas y amplias con una cama king size para 1 o 2 personas, c…"
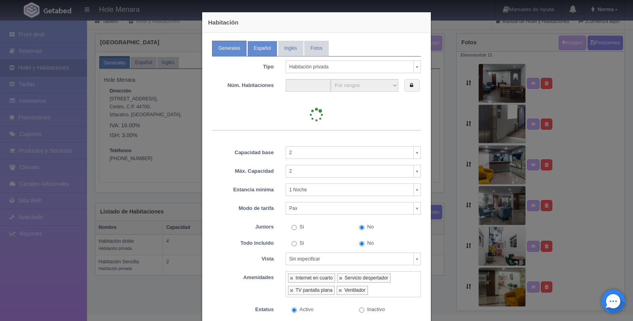
type input "52"
select select "2"
select select "12"
select select "2"
select select "12"
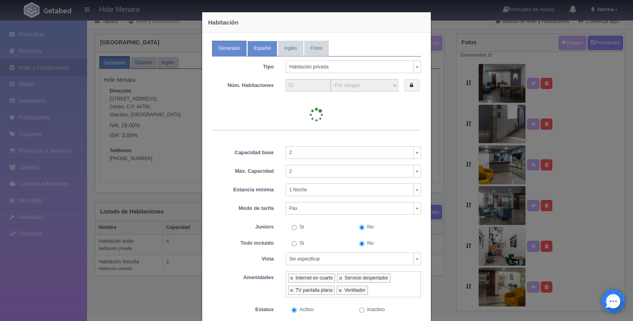
select select "7"
select select "2"
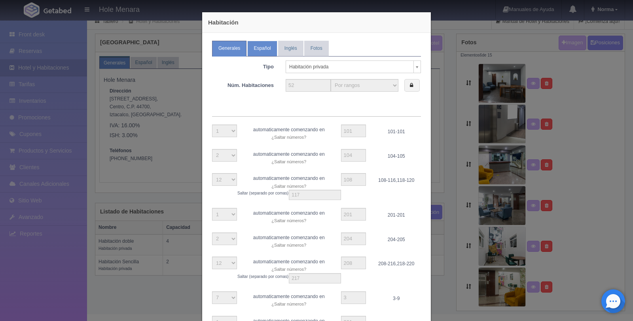
click at [256, 49] on link "Español" at bounding box center [262, 48] width 30 height 15
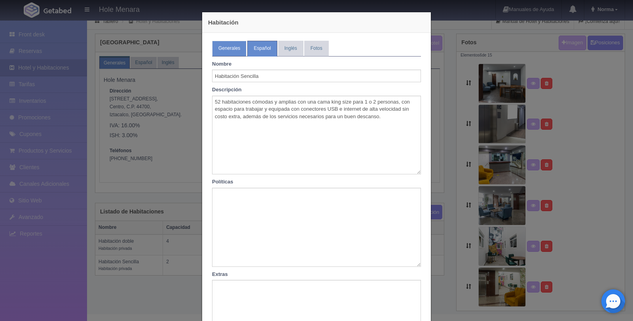
click at [234, 55] on link "Generales" at bounding box center [229, 48] width 34 height 15
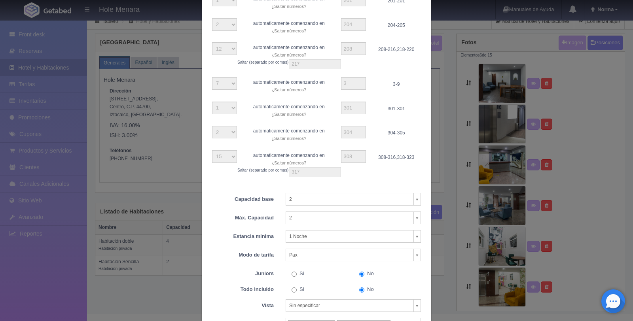
scroll to position [0, 0]
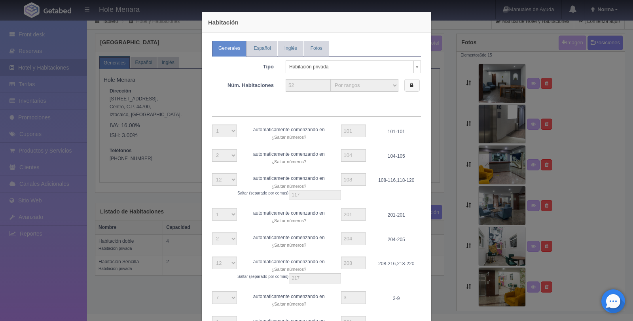
click at [410, 87] on icon at bounding box center [411, 85] width 3 height 5
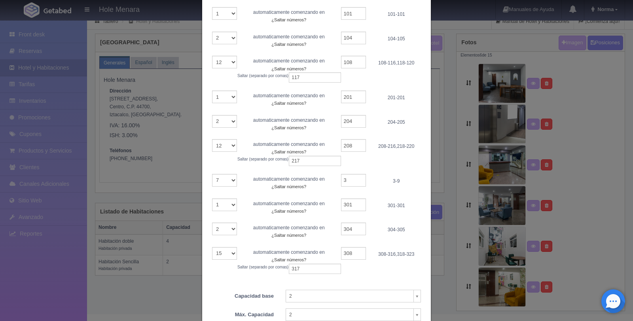
scroll to position [175, 0]
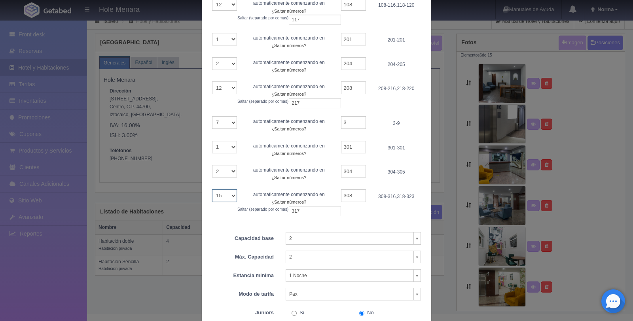
click at [229, 194] on select "1 2 3 4 5 6 7 8 9 10 11 12 13 14 15" at bounding box center [224, 196] width 25 height 13
select select "12"
click at [212, 190] on select "1 2 3 4 5 6 7 8 9 10 11 12 13 14 15" at bounding box center [224, 196] width 25 height 13
click at [302, 212] on input "317" at bounding box center [315, 211] width 52 height 10
type input "317,"
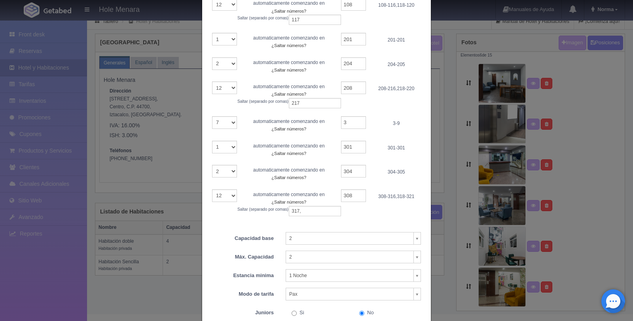
click at [385, 223] on div "1 automaticamente comenzando en ¿Saltar números? Saltar (separado por comas) 10…" at bounding box center [316, 74] width 209 height 300
click at [224, 193] on select "1 2 3 4 5 6 7 8 9 10 11 12 13 14 15" at bounding box center [224, 196] width 25 height 13
click at [212, 190] on select "1 2 3 4 5 6 7 8 9 10 11 12 13 14 15" at bounding box center [224, 196] width 25 height 13
click at [315, 212] on input "317," at bounding box center [315, 211] width 52 height 10
click at [352, 212] on div "1 2 3 4 5 6 7 8 9 10 11 12 13 14 15 automaticamente comenzando en ¿Saltar númer…" at bounding box center [316, 203] width 221 height 27
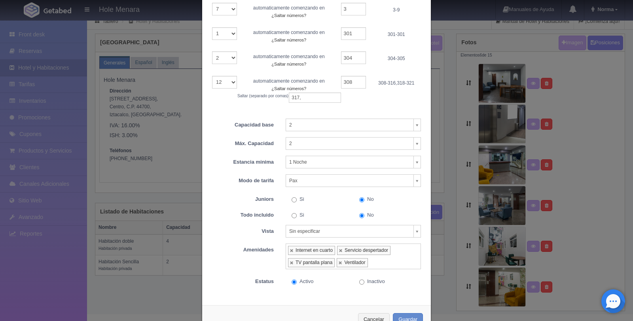
scroll to position [314, 0]
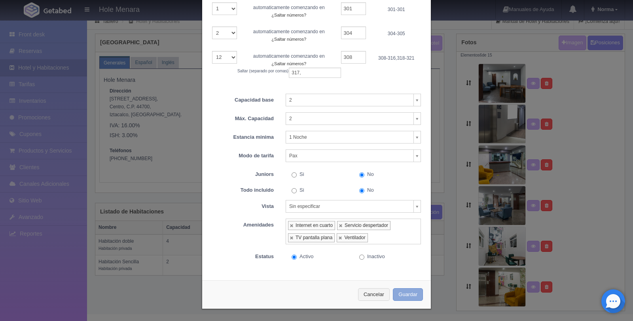
click at [404, 294] on button "Guardar" at bounding box center [408, 294] width 30 height 13
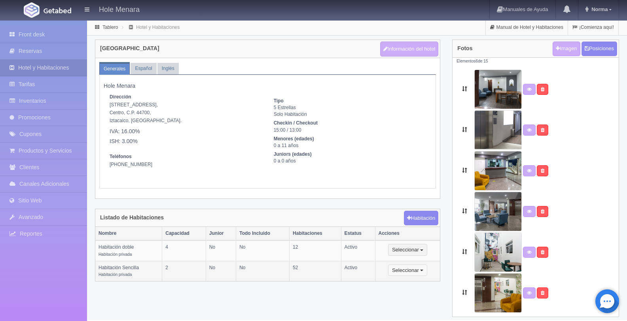
click at [424, 269] on button "Seleccionar" at bounding box center [407, 271] width 39 height 12
click at [427, 282] on link "Editar" at bounding box center [420, 284] width 63 height 10
type input "Habitación Sencilla"
type textarea "52 habitaciones cómodas y amplias con una cama king size para 1 o 2 personas, c…"
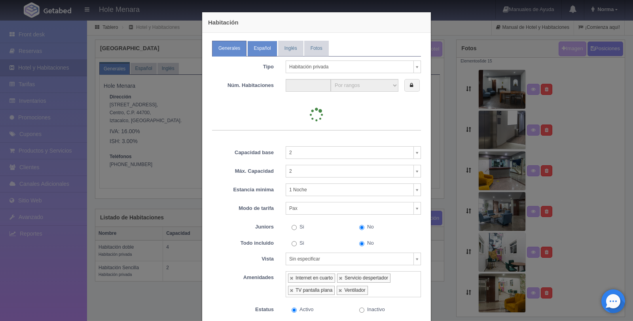
type input "52"
select select "2"
select select "12"
select select "2"
select select "12"
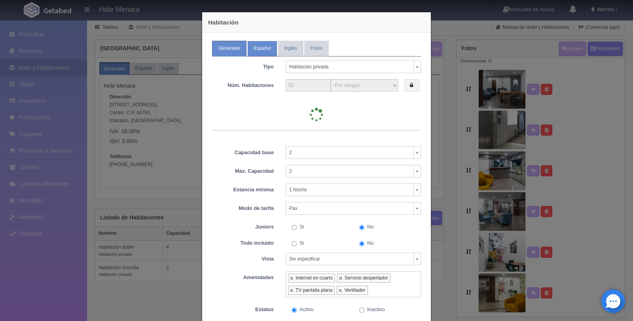
select select "7"
select select "2"
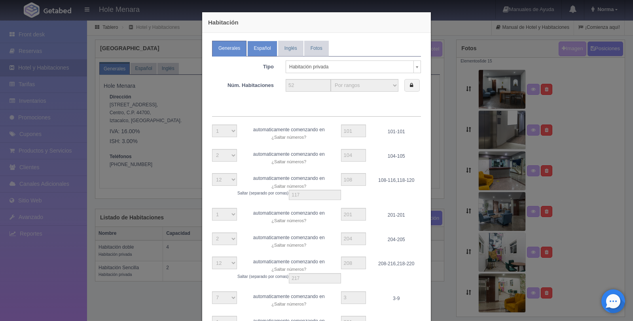
click at [261, 54] on link "Español" at bounding box center [262, 48] width 30 height 15
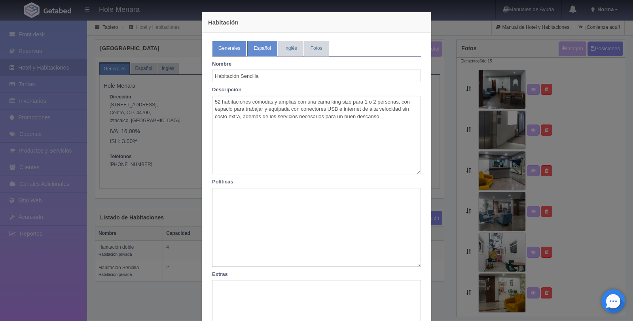
click at [224, 51] on link "Generales" at bounding box center [229, 48] width 34 height 15
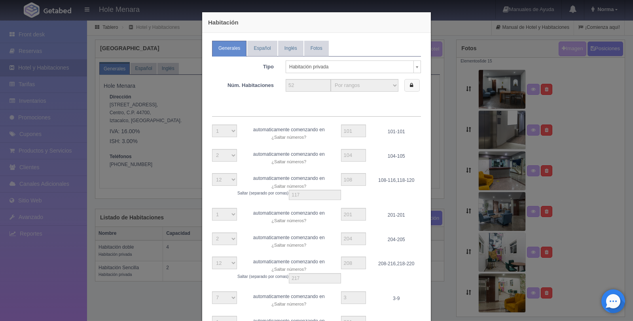
click at [410, 85] on icon at bounding box center [411, 85] width 3 height 5
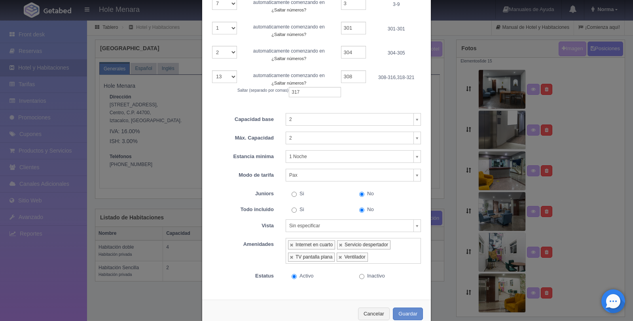
scroll to position [293, 0]
click at [230, 78] on select "1 2 3 4 5 6 7 8 9 10 11 12 13" at bounding box center [224, 78] width 25 height 13
select select "12"
click at [212, 72] on select "1 2 3 4 5 6 7 8 9 10 11 12 13" at bounding box center [224, 78] width 25 height 13
click at [311, 94] on input "317" at bounding box center [315, 93] width 52 height 10
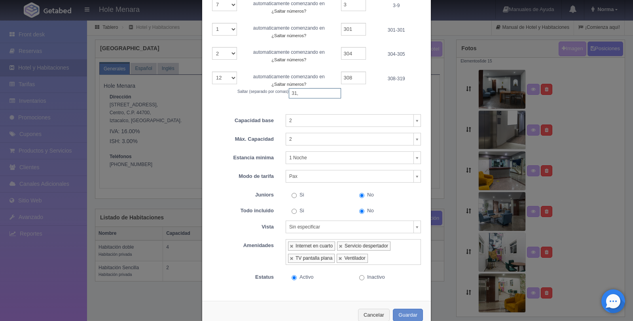
click at [313, 93] on input "31," at bounding box center [315, 93] width 52 height 10
type input "317,"
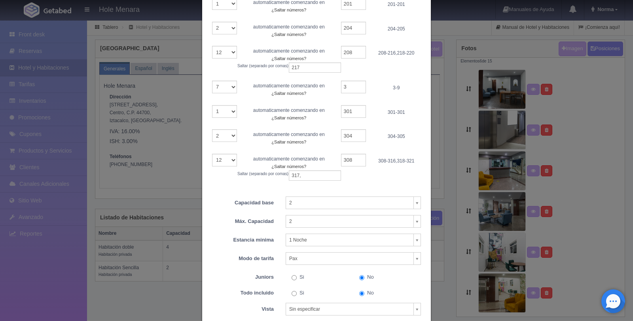
scroll to position [314, 0]
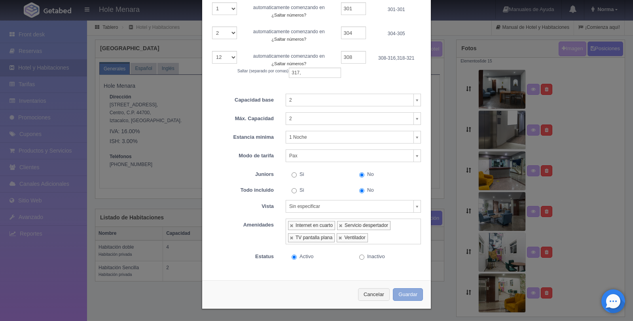
click at [399, 293] on button "Guardar" at bounding box center [408, 294] width 30 height 13
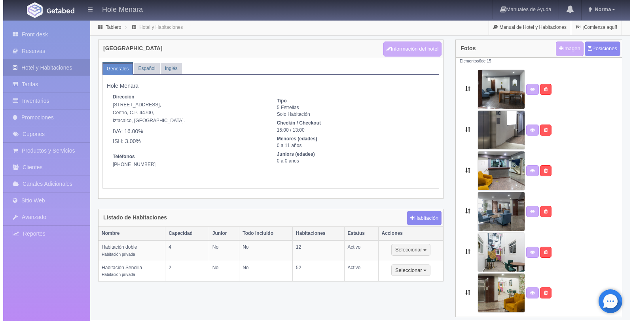
scroll to position [6, 0]
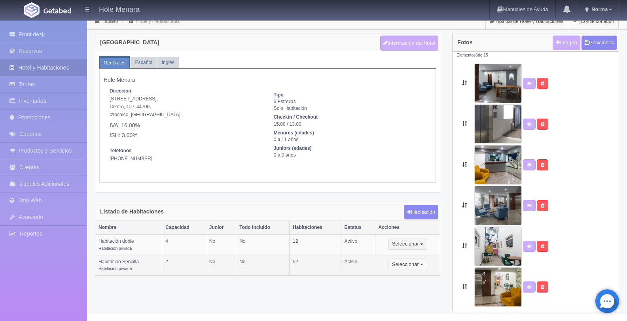
click at [423, 263] on button "Seleccionar" at bounding box center [407, 265] width 39 height 12
click at [423, 276] on link "Editar" at bounding box center [420, 278] width 63 height 10
select select "Habitación privada"
select select "Rango"
select select "2"
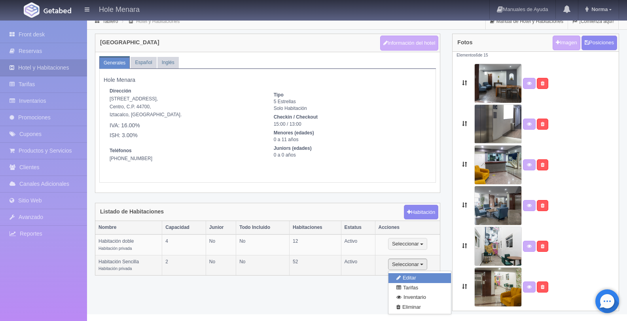
select select "2"
select select "1"
select select "Pax"
radio input "true"
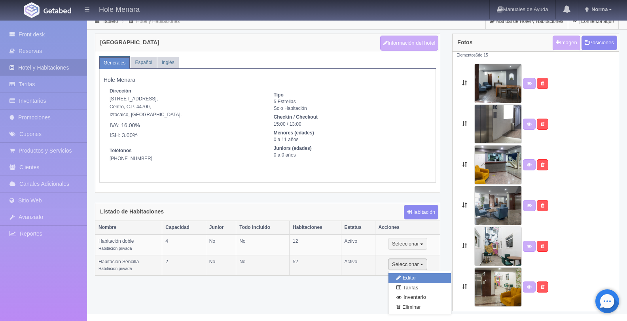
select select "3"
select select "2"
radio input "true"
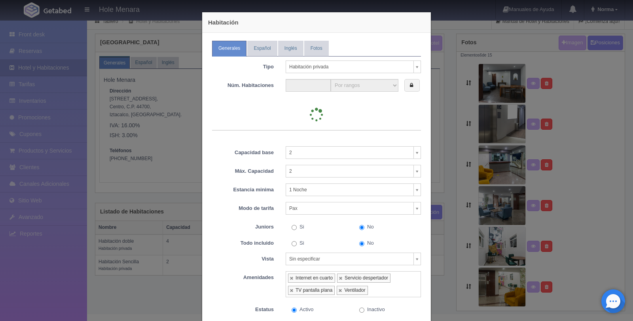
type input "52"
select select "2"
select select "12"
select select "2"
select select "12"
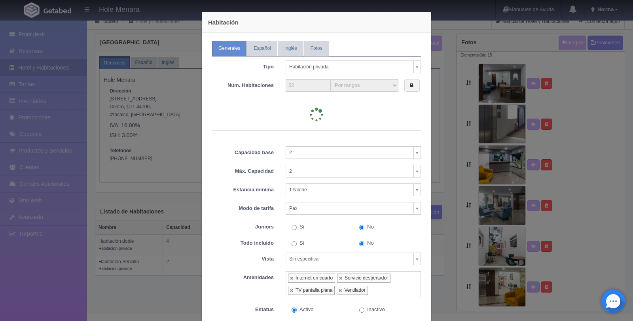
select select "7"
select select "2"
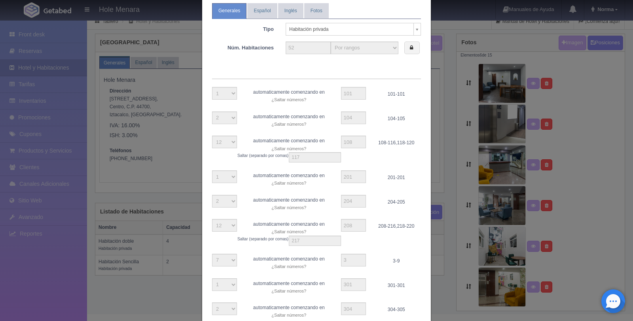
scroll to position [0, 0]
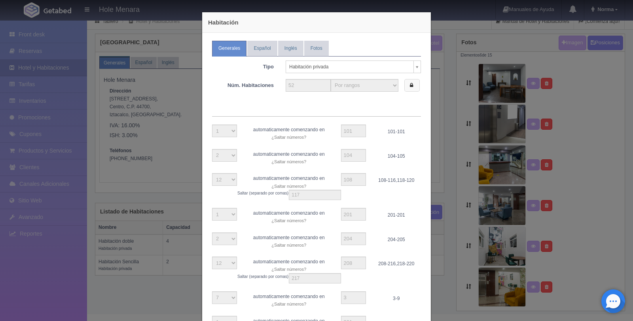
click at [411, 84] on label at bounding box center [411, 85] width 15 height 13
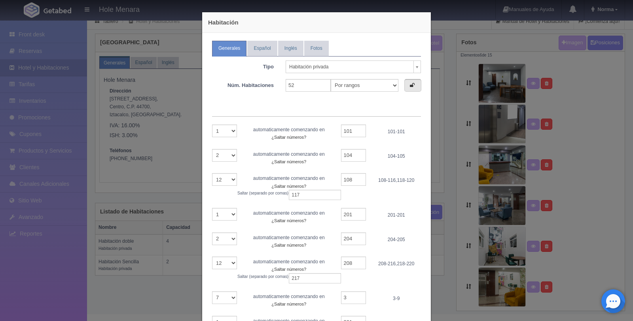
scroll to position [314, 0]
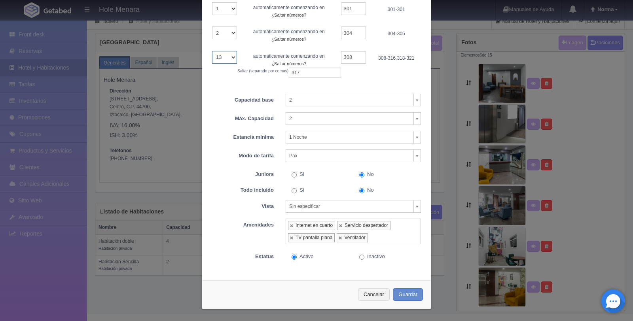
click at [231, 58] on select "1 2 3 4 5 6 7 8 9 10 11 12 13" at bounding box center [224, 57] width 25 height 13
select select "12"
click at [212, 51] on select "1 2 3 4 5 6 7 8 9 10 11 12 13" at bounding box center [224, 57] width 25 height 13
click at [324, 75] on input "317" at bounding box center [315, 73] width 52 height 10
type input "3"
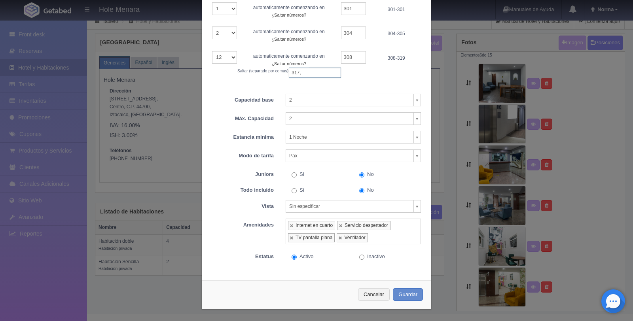
type input "317,"
click at [410, 298] on button "Guardar" at bounding box center [408, 294] width 30 height 13
click at [384, 53] on div "1 2 3 4 5 6 7 8 9 10 11 12 13 automaticamente comenzando en ¿Saltar números? Sa…" at bounding box center [316, 64] width 221 height 27
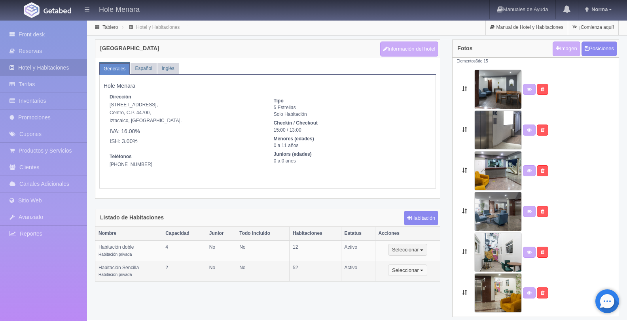
click at [423, 271] on span "button" at bounding box center [421, 271] width 3 height 2
click at [425, 283] on link "Editar" at bounding box center [420, 284] width 63 height 10
type input "Habitación Sencilla"
type textarea "52 habitaciones cómodas y amplias con una cama king size para 1 o 2 personas, c…"
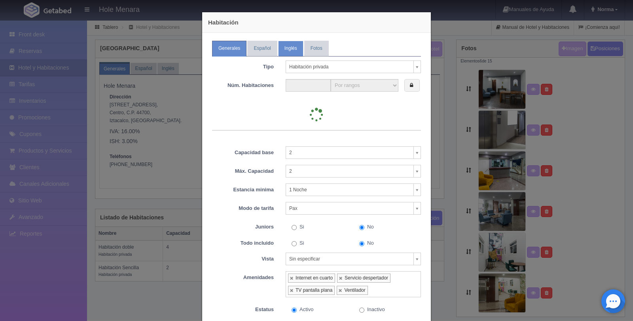
type input "52"
select select "2"
select select "12"
select select "2"
select select "12"
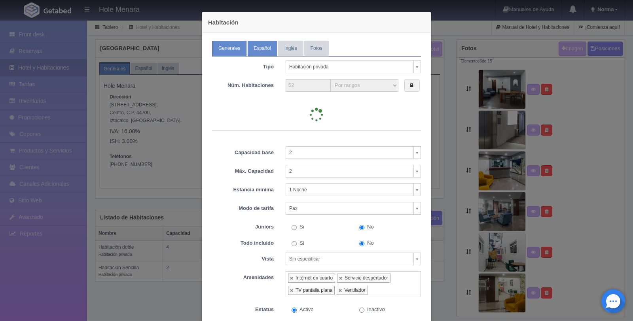
select select "7"
select select "2"
select select "13"
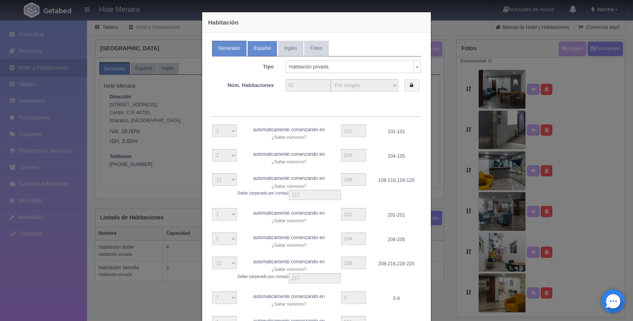
click at [257, 44] on link "Español" at bounding box center [262, 48] width 30 height 15
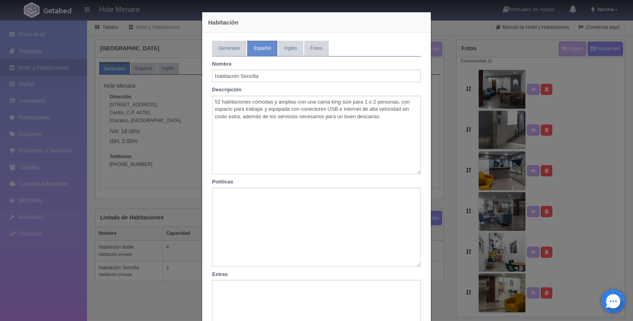
scroll to position [14, 0]
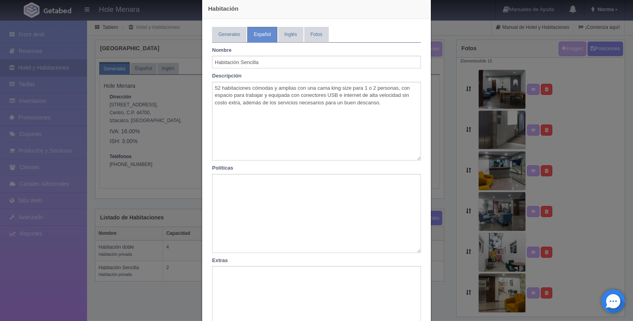
click at [216, 25] on div "Generales Español Inglés Fotos Tipo Habitación privada Habitación privada Habit…" at bounding box center [316, 188] width 229 height 338
click at [223, 35] on link "Generales" at bounding box center [229, 34] width 34 height 15
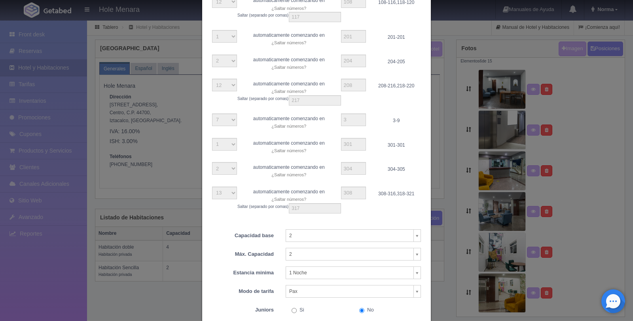
scroll to position [0, 0]
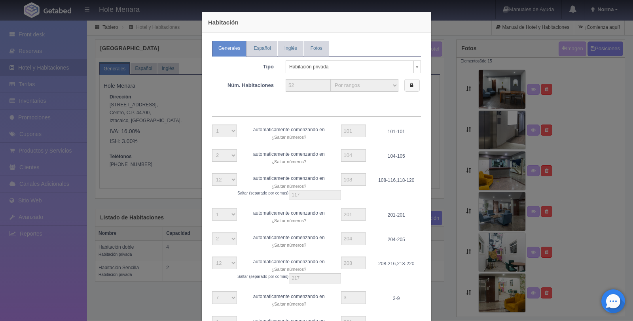
click at [406, 80] on label at bounding box center [411, 85] width 15 height 13
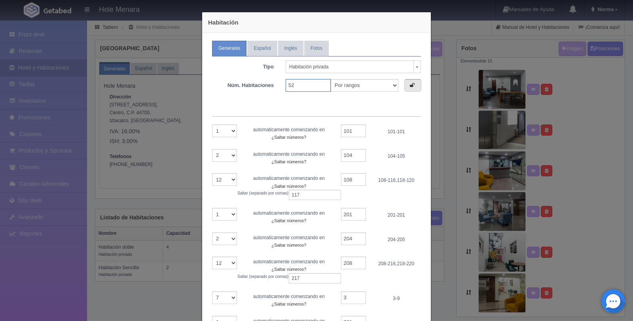
click at [301, 85] on input "52" at bounding box center [308, 85] width 45 height 13
type input "52"
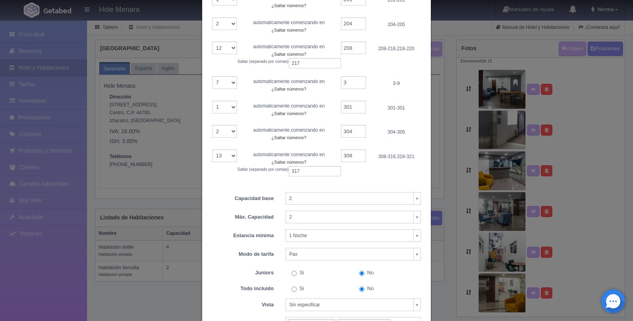
scroll to position [225, 0]
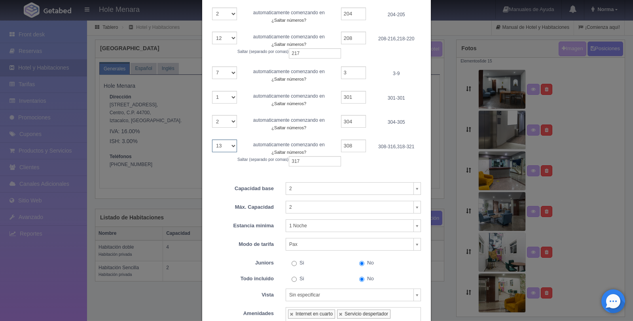
click at [224, 146] on select "1 2 3 4 5 6 7 8 9 10 11 12 13" at bounding box center [224, 146] width 25 height 13
select select "12"
click at [212, 140] on select "1 2 3 4 5 6 7 8 9 10 11 12 13" at bounding box center [224, 146] width 25 height 13
click at [307, 159] on input "317" at bounding box center [315, 161] width 52 height 10
type input "3"
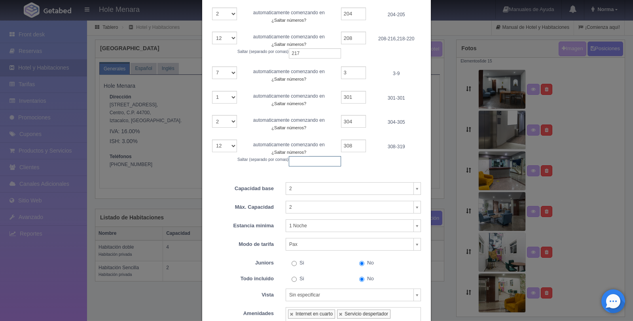
scroll to position [314, 0]
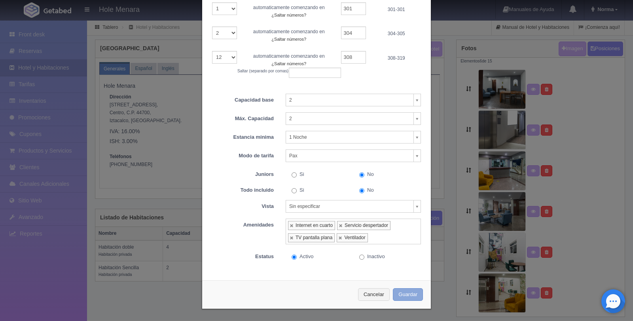
click at [414, 297] on button "Guardar" at bounding box center [408, 294] width 30 height 13
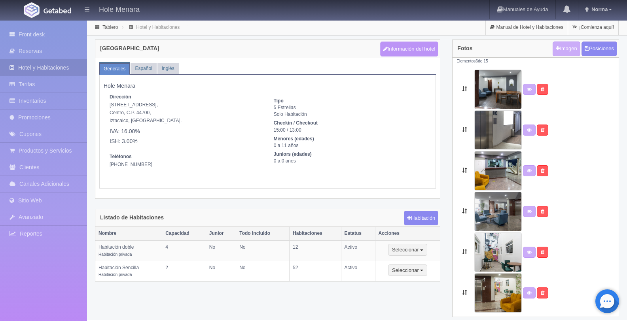
click at [406, 45] on button "Información del hotel" at bounding box center [409, 49] width 59 height 15
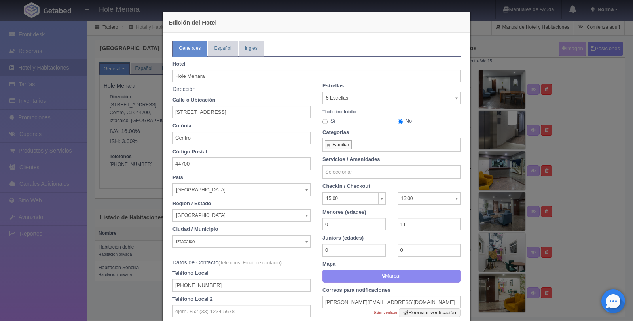
click at [146, 90] on div "Edición del Hotel Generales Español Inglés Planes / Moods Datos bancarios Hotel…" at bounding box center [316, 160] width 633 height 321
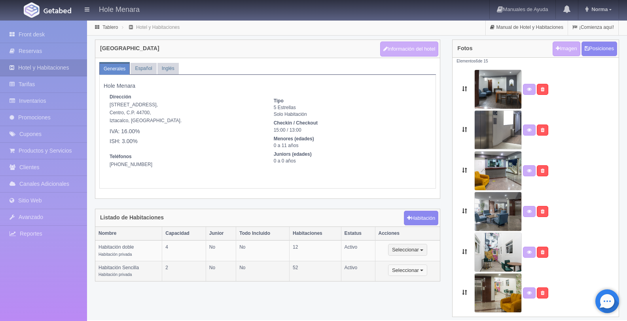
click at [423, 270] on span "button" at bounding box center [421, 271] width 3 height 2
click at [424, 280] on link "Editar" at bounding box center [420, 284] width 63 height 10
select select "Habitación privada"
select select "Rango"
select select "2"
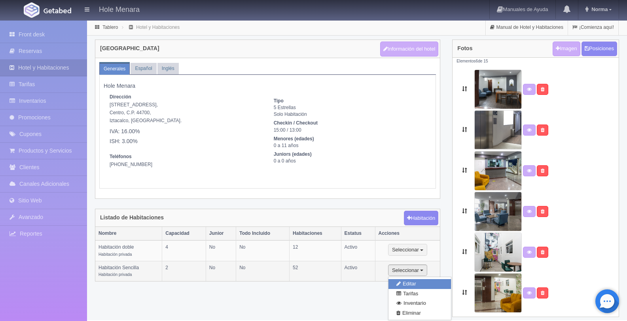
select select "2"
select select "1"
select select "Pax"
radio input "true"
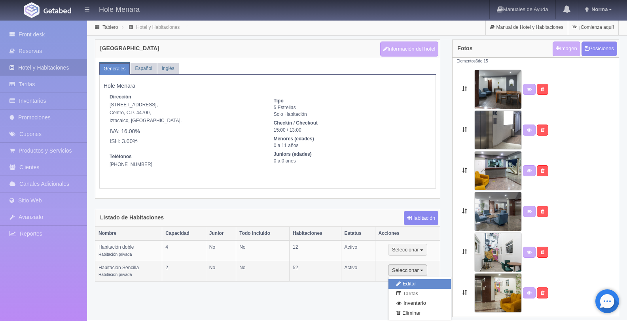
select select "3"
select select "2"
radio input "true"
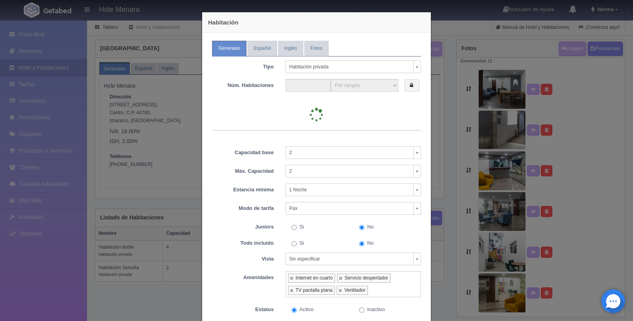
type input "52"
select select "2"
select select "12"
select select "2"
select select "12"
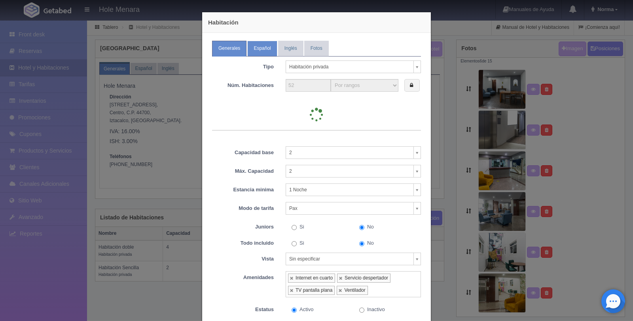
select select "7"
select select "2"
select select "12"
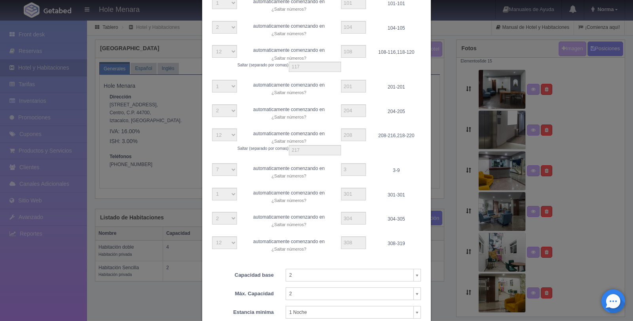
scroll to position [40, 0]
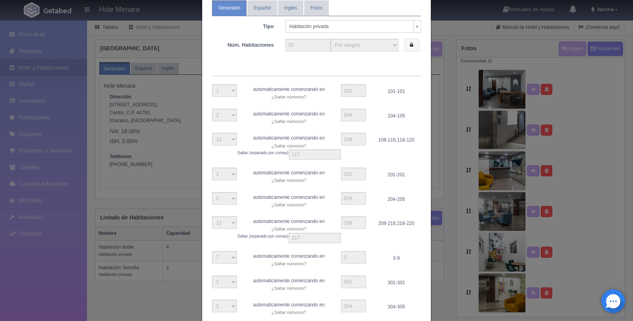
click at [412, 46] on label at bounding box center [411, 45] width 15 height 13
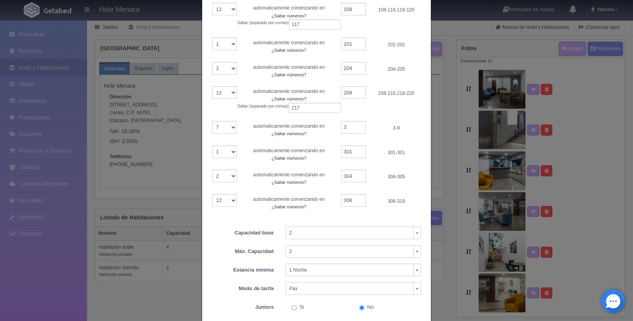
scroll to position [207, 0]
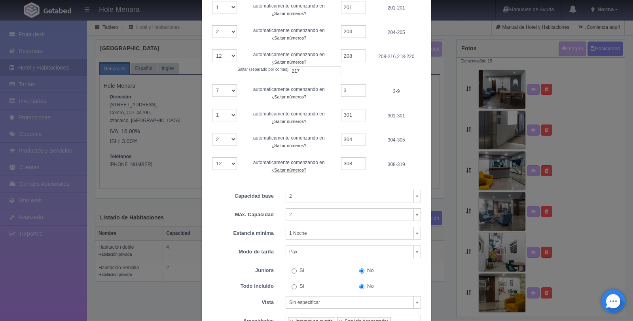
click at [296, 171] on small "¿Saltar números?" at bounding box center [288, 170] width 35 height 5
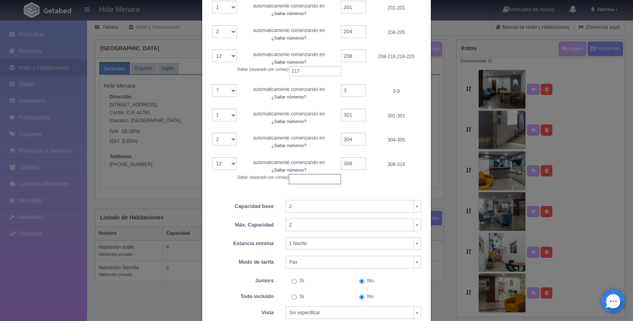
click at [300, 179] on input "text" at bounding box center [315, 179] width 52 height 10
type input "317,"
click at [353, 180] on div "1 2 3 4 5 6 7 8 9 10 11 12 automaticamente comenzando en ¿Saltar números? Salta…" at bounding box center [316, 170] width 221 height 27
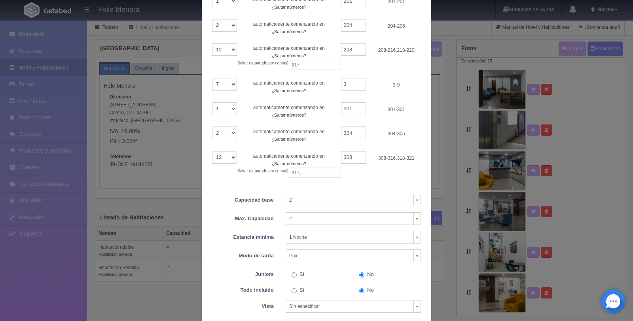
scroll to position [214, 0]
click at [312, 171] on input "317," at bounding box center [315, 172] width 52 height 10
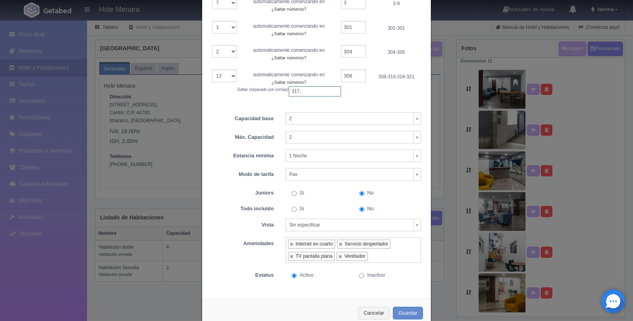
scroll to position [314, 0]
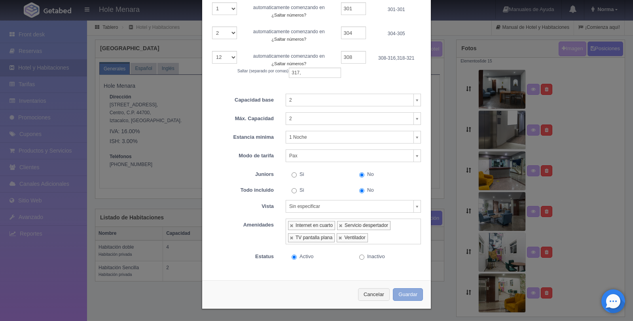
click at [407, 294] on button "Guardar" at bounding box center [408, 294] width 30 height 13
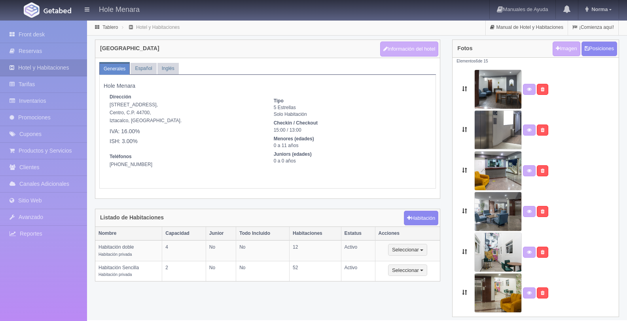
click at [408, 295] on div "[GEOGRAPHIC_DATA] Información del hotel Generales Español Inglés Hole Menara Di…" at bounding box center [357, 184] width 536 height 288
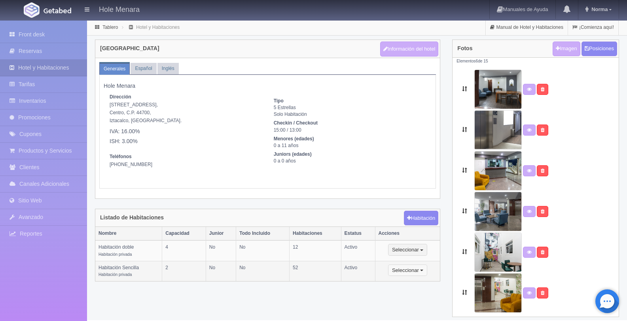
click at [416, 271] on button "Seleccionar" at bounding box center [407, 271] width 39 height 12
click at [423, 279] on link "Editar" at bounding box center [420, 284] width 63 height 10
select select "Habitación privada"
select select "Rango"
select select "2"
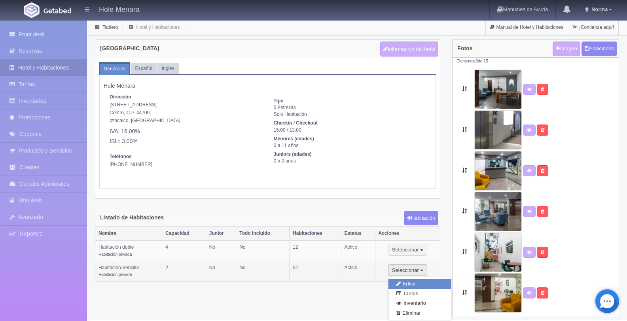
select select "2"
select select "1"
select select "Pax"
radio input "true"
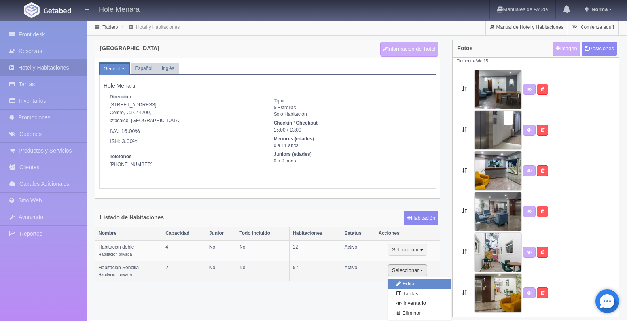
select select "3"
select select "2"
radio input "true"
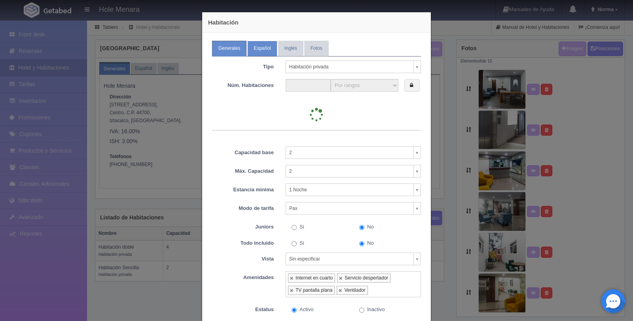
type input "52"
select select "2"
select select "12"
select select "2"
select select "12"
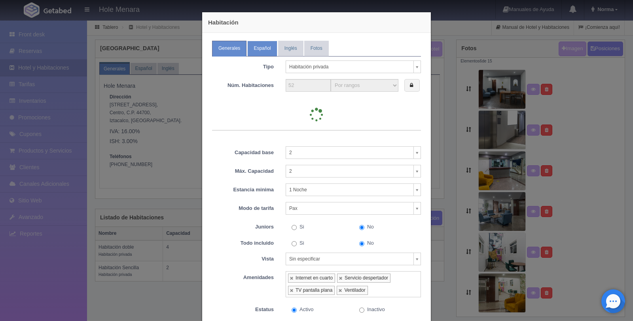
select select "7"
select select "2"
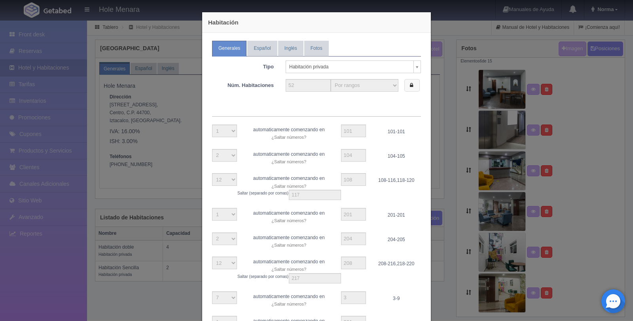
click at [411, 85] on label at bounding box center [411, 85] width 15 height 13
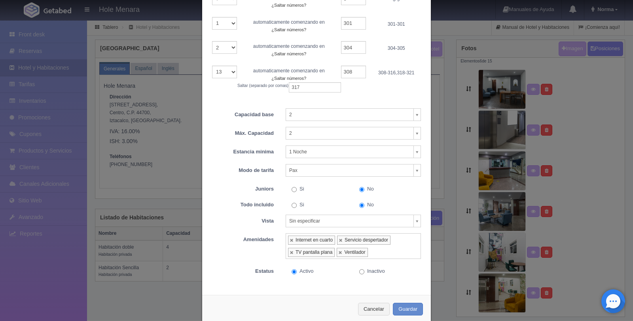
scroll to position [297, 0]
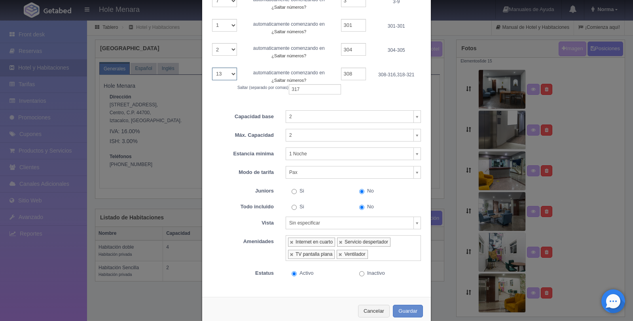
click at [232, 74] on select "1 2 3 4 5 6 7 8 9 10 11 12 13" at bounding box center [224, 74] width 25 height 13
select select "12"
click at [212, 68] on select "1 2 3 4 5 6 7 8 9 10 11 12 13" at bounding box center [224, 74] width 25 height 13
click at [347, 74] on input "308" at bounding box center [353, 74] width 25 height 13
type input "8"
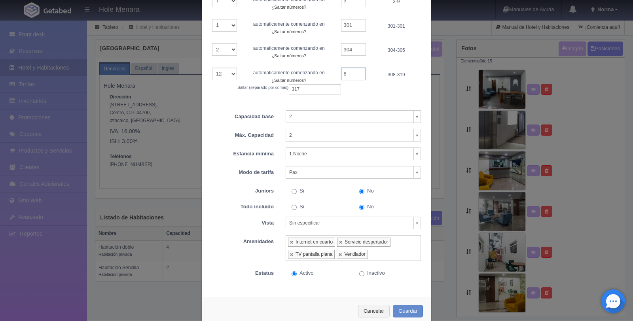
click at [350, 76] on input "8" at bounding box center [353, 74] width 25 height 13
type input "308"
click at [298, 87] on input "317" at bounding box center [315, 89] width 52 height 10
type input "3"
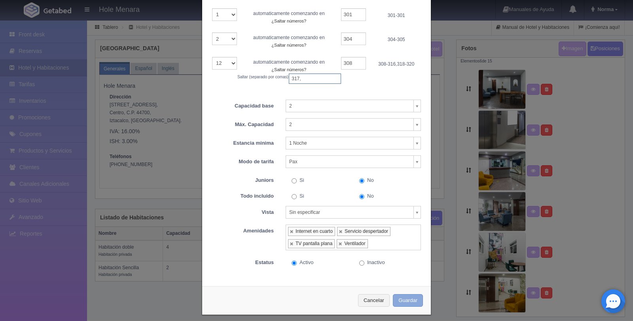
type input "317,"
click at [400, 303] on button "Guardar" at bounding box center [408, 300] width 30 height 13
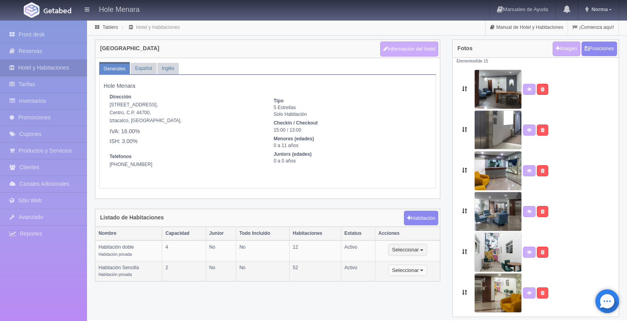
click at [422, 274] on button "Seleccionar" at bounding box center [407, 271] width 39 height 12
click at [422, 282] on link "Editar" at bounding box center [420, 284] width 63 height 10
select select "Habitación privada"
select select "Rango"
select select "2"
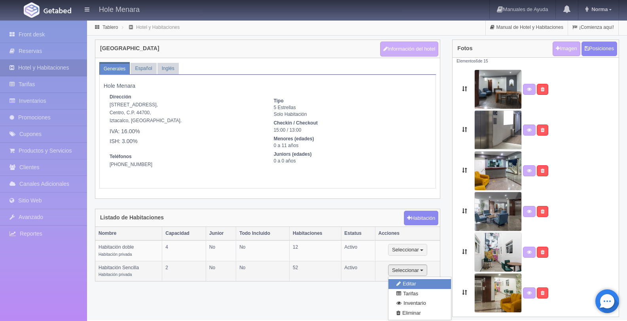
select select "2"
select select "1"
select select "Pax"
radio input "true"
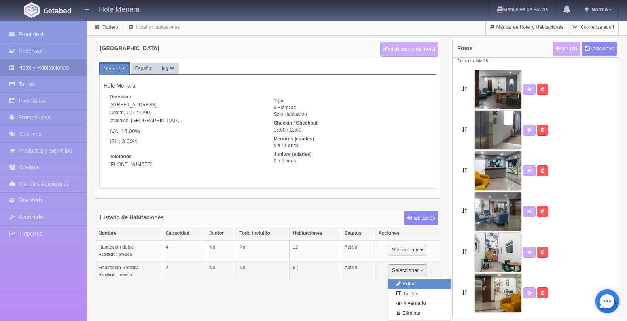
select select "3"
select select "2"
radio input "true"
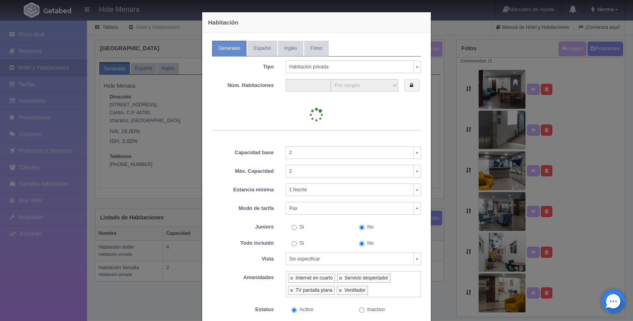
type input "52"
select select "2"
select select "12"
select select "2"
select select "12"
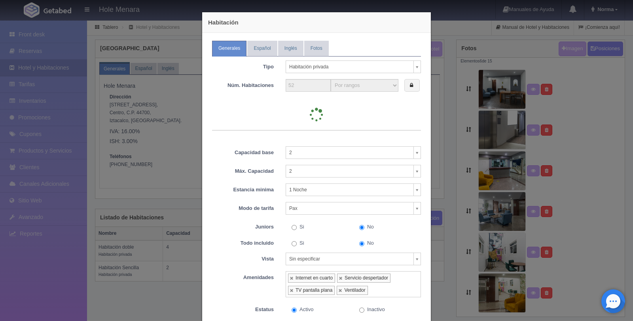
select select "7"
select select "2"
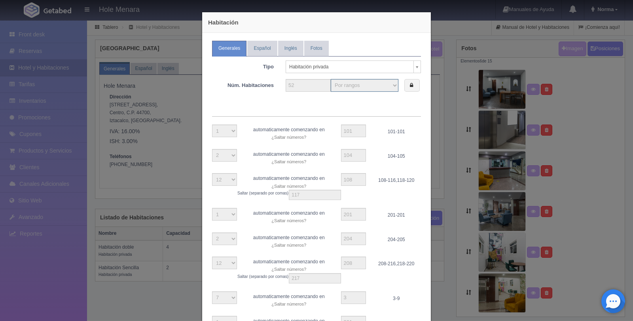
click at [372, 84] on select "Con Nombres Por rangos" at bounding box center [365, 85] width 68 height 13
click at [410, 83] on icon at bounding box center [411, 85] width 3 height 5
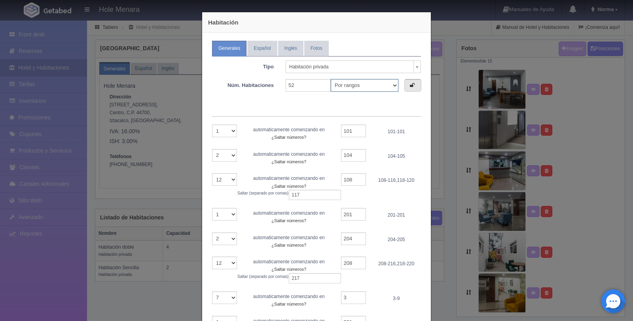
click at [383, 84] on select "Con Nombres Por rangos" at bounding box center [365, 85] width 68 height 13
click at [331, 79] on select "Con Nombres Por rangos" at bounding box center [365, 85] width 68 height 13
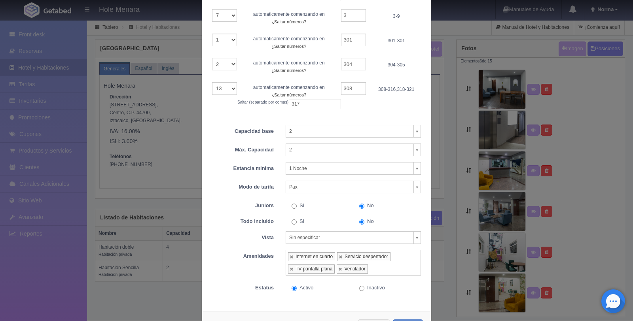
scroll to position [314, 0]
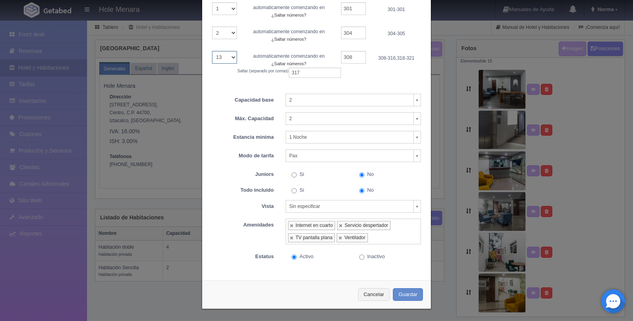
click at [228, 57] on select "1 2 3 4 5 6 7 8 9 10 11 12 13" at bounding box center [224, 57] width 25 height 13
select select "12"
click at [212, 51] on select "1 2 3 4 5 6 7 8 9 10 11 12 13" at bounding box center [224, 57] width 25 height 13
click at [314, 68] on input "317" at bounding box center [315, 73] width 52 height 10
click at [309, 74] on input "317" at bounding box center [315, 73] width 52 height 10
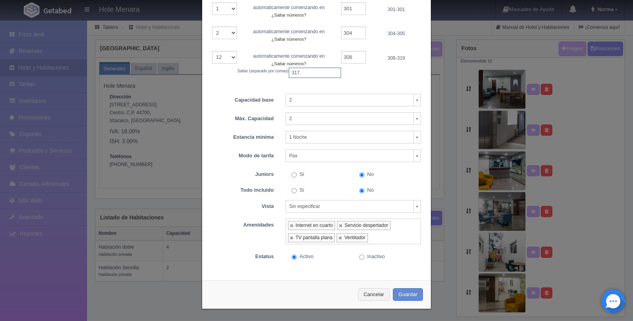
click at [289, 74] on input "317," at bounding box center [315, 73] width 52 height 10
click at [321, 73] on input ",317," at bounding box center [315, 73] width 52 height 10
type input ",317"
click at [226, 61] on select "1 2 3 4 5 6 7 8 9 10 11 12 13" at bounding box center [224, 57] width 25 height 13
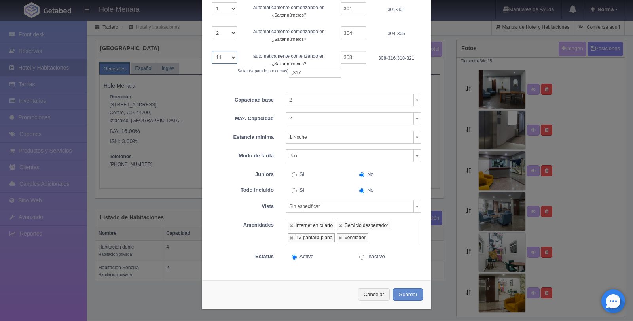
click at [212, 51] on select "1 2 3 4 5 6 7 8 9 10 11 12 13" at bounding box center [224, 57] width 25 height 13
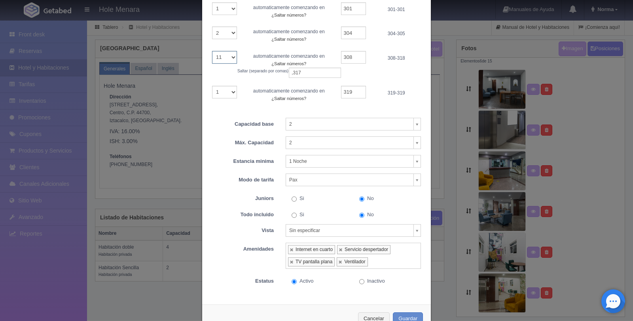
click at [230, 58] on select "1 2 3 4 5 6 7 8 9 10 11 12 13" at bounding box center [224, 57] width 25 height 13
select select "12"
click at [212, 51] on select "1 2 3 4 5 6 7 8 9 10 11 12 13" at bounding box center [224, 57] width 25 height 13
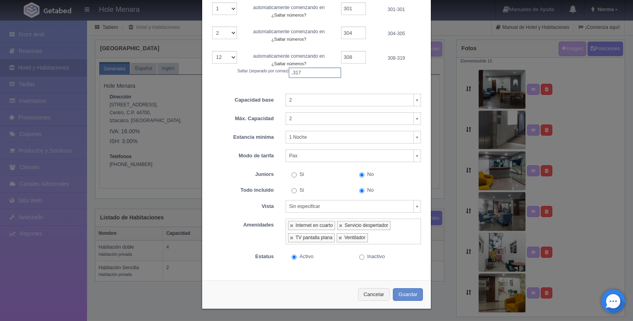
click at [306, 74] on input ",317" at bounding box center [315, 73] width 52 height 10
click at [341, 76] on div "1 2 3 4 5 6 7 8 9 10 11 12 13 automaticamente comenzando en ¿Saltar números? Sa…" at bounding box center [316, 64] width 221 height 27
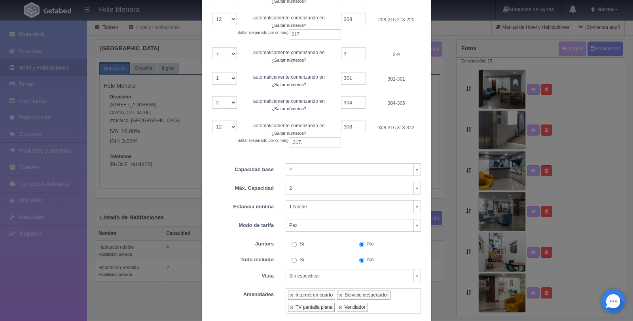
scroll to position [244, 0]
click at [317, 148] on div "1 automaticamente comenzando en ¿Saltar números? Saltar (separado por comas) 10…" at bounding box center [316, 6] width 209 height 300
click at [312, 144] on input ",317," at bounding box center [315, 143] width 52 height 10
type input ","
click at [375, 157] on div "Capacidad base 2 1 2 3 4 5 6 7 8 9 10 11 12 13 14 15 16 17 18 19 20 21 22 23 24…" at bounding box center [316, 166] width 221 height 21
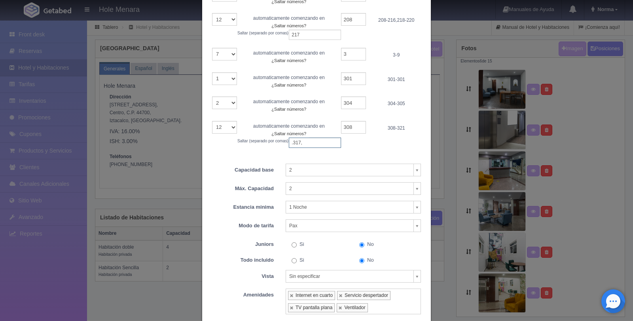
click at [291, 142] on input ".317," at bounding box center [315, 143] width 52 height 10
type input ",317,"
click at [358, 166] on body "Hole Menara Manuales de Ayuda Actualizaciones recientes Norma Mi Perfil Salir /…" at bounding box center [316, 170] width 633 height 301
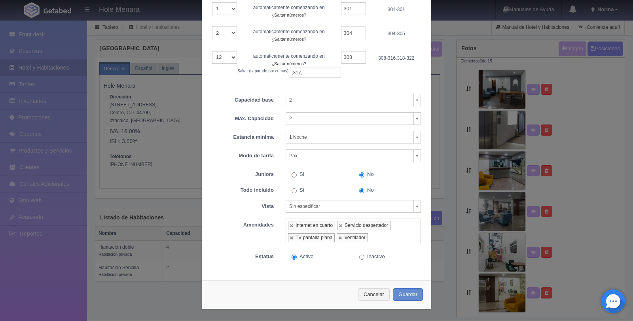
click at [338, 118] on body "Hole Menara Manuales de Ayuda Actualizaciones recientes Norma Mi Perfil Salir /…" at bounding box center [316, 170] width 633 height 301
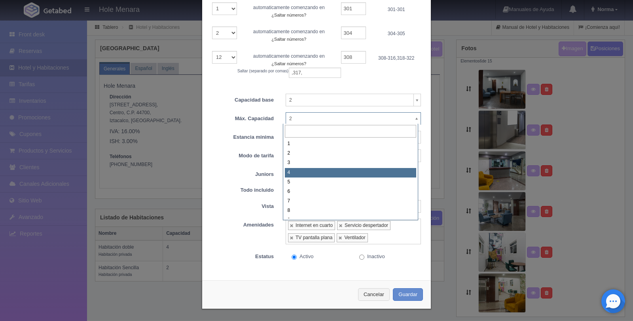
select select "4"
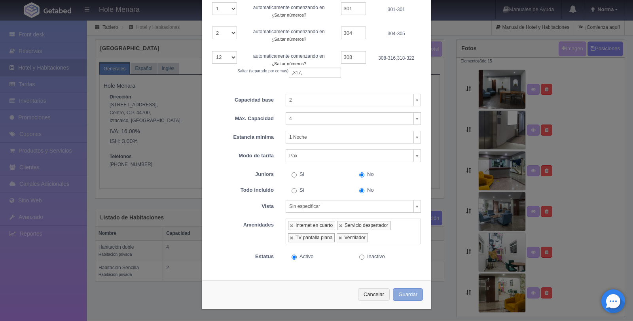
click at [404, 290] on button "Guardar" at bounding box center [408, 294] width 30 height 13
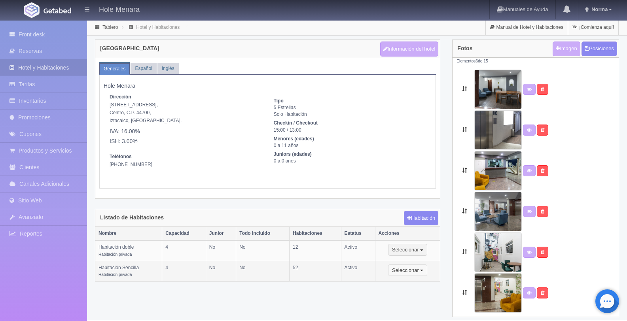
click at [411, 275] on button "Seleccionar" at bounding box center [407, 271] width 39 height 12
click at [416, 283] on link "Editar" at bounding box center [420, 284] width 63 height 10
type input "Habitación Sencilla"
type textarea "52 habitaciones cómodas y amplias con una cama king size para 1 o 2 personas, c…"
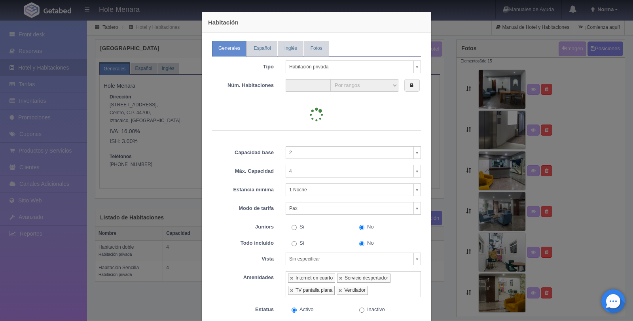
type input "52"
select select "2"
select select "12"
select select "2"
select select "12"
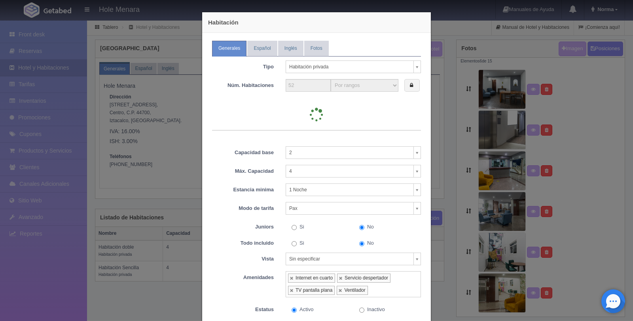
select select "7"
select select "2"
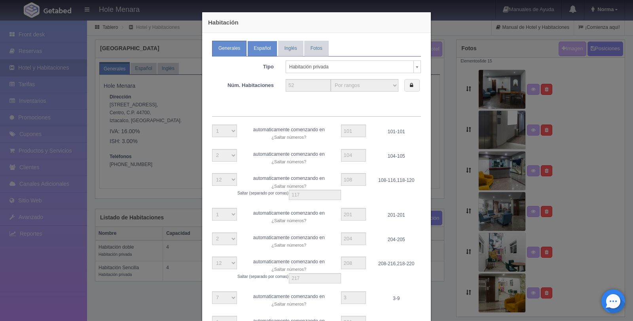
click at [262, 46] on link "Español" at bounding box center [262, 48] width 30 height 15
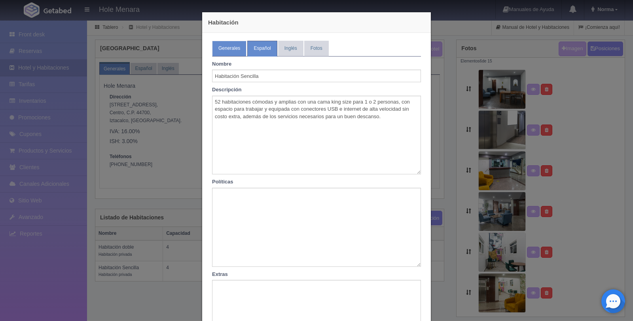
click at [231, 42] on link "Generales" at bounding box center [229, 48] width 34 height 15
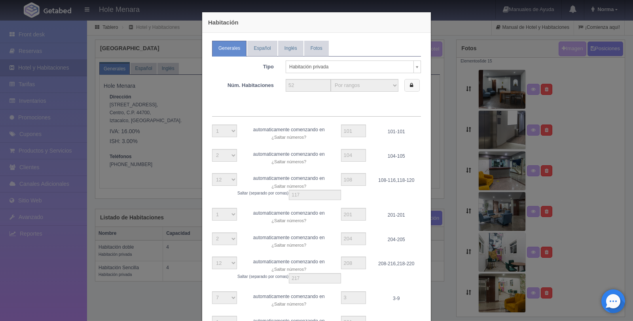
click at [410, 86] on label at bounding box center [411, 85] width 15 height 13
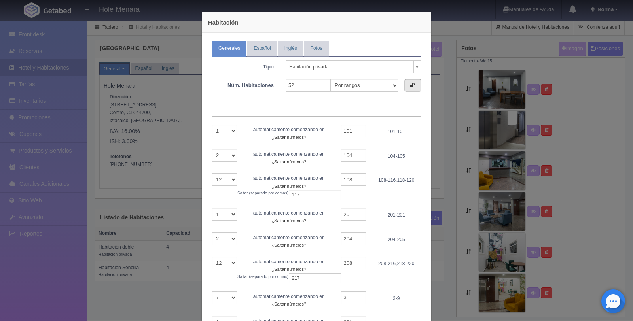
scroll to position [250, 0]
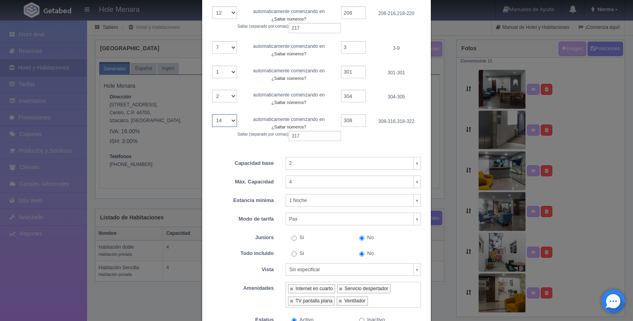
click at [233, 122] on select "1 2 3 4 5 6 7 8 9 10 11 12 13 14" at bounding box center [224, 120] width 25 height 13
select select "12"
click at [212, 114] on select "1 2 3 4 5 6 7 8 9 10 11 12 13 14" at bounding box center [224, 120] width 25 height 13
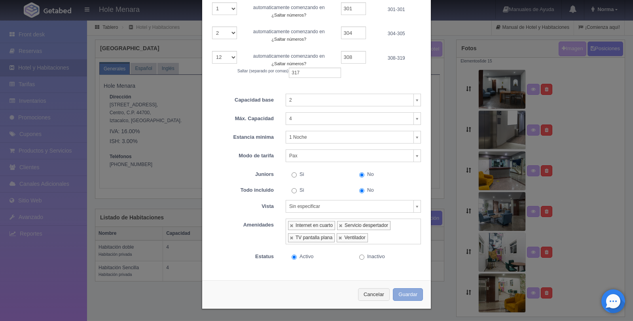
click at [407, 292] on button "Guardar" at bounding box center [408, 294] width 30 height 13
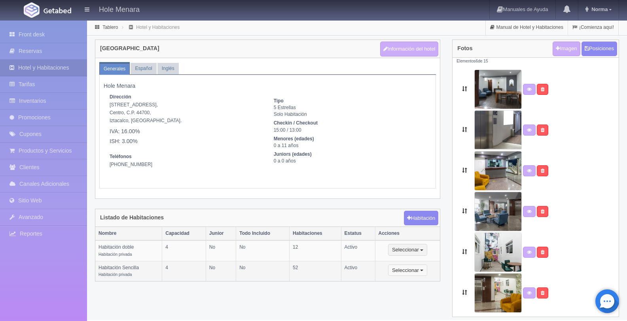
click at [421, 272] on button "Seleccionar" at bounding box center [407, 271] width 39 height 12
click at [422, 282] on link "Editar" at bounding box center [420, 284] width 63 height 10
select select "Habitación privada"
select select "Rango"
select select "2"
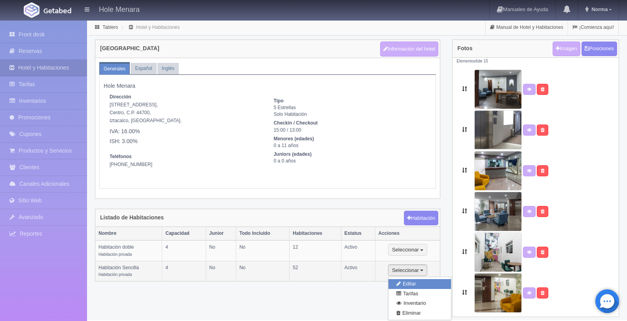
select select "4"
select select "1"
select select "Pax"
radio input "true"
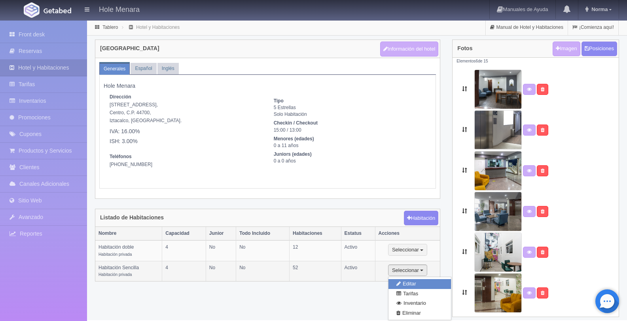
select select "3"
select select "2"
radio input "true"
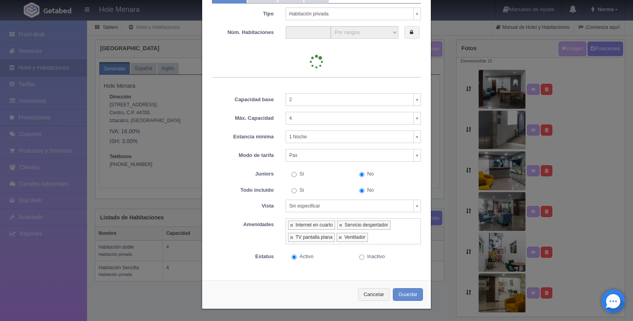
type input "52"
select select "2"
select select "12"
select select "2"
select select "12"
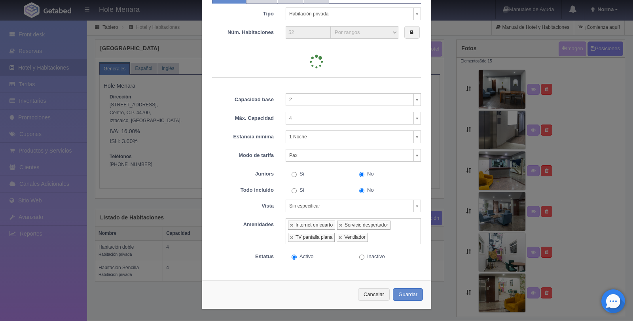
select select "7"
select select "2"
select select "11"
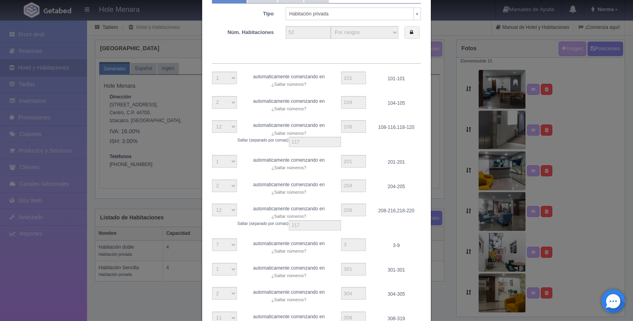
scroll to position [155, 0]
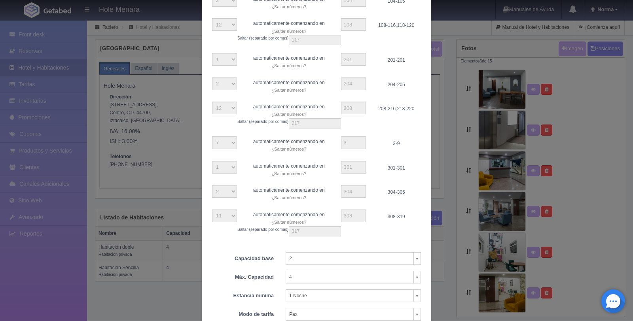
click at [235, 215] on div "1 2 3 4 5 6 7 8 9 10 11" at bounding box center [224, 216] width 37 height 13
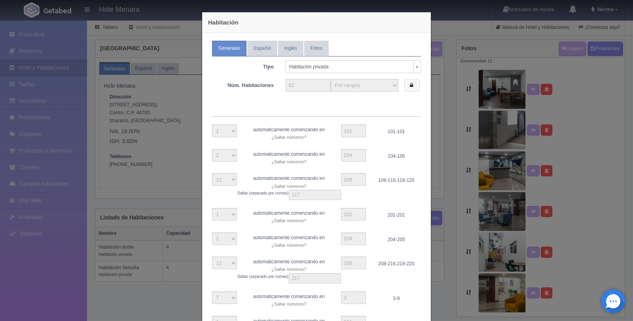
click at [410, 87] on label at bounding box center [411, 85] width 15 height 13
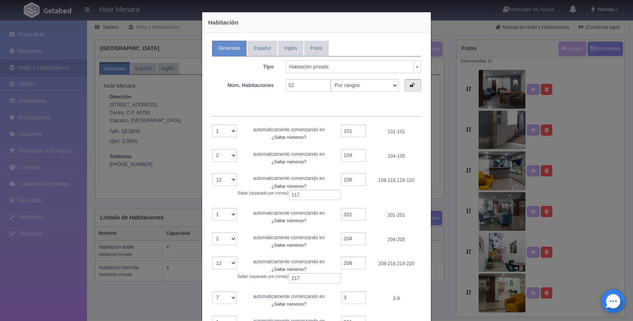
scroll to position [314, 0]
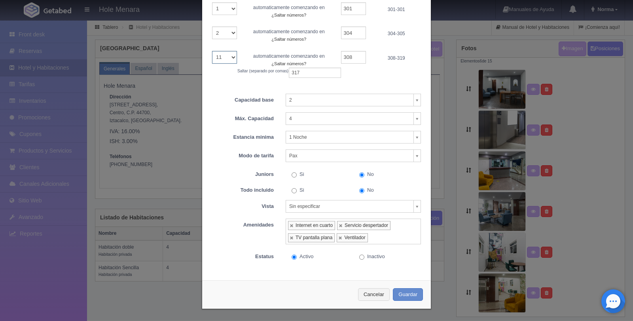
click at [227, 60] on select "1 2 3 4 5 6 7 8 9 10 11" at bounding box center [224, 57] width 25 height 13
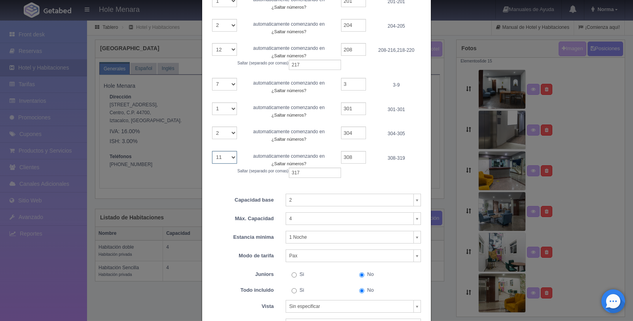
scroll to position [233, 0]
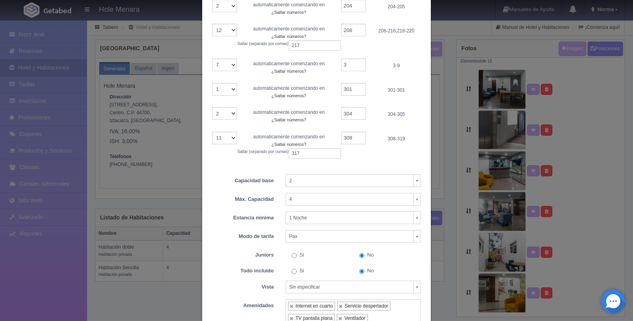
click at [234, 138] on div "1 2 3 4 5 6 7 8 9 10 11" at bounding box center [224, 138] width 37 height 13
click at [226, 137] on select "1 2 3 4 5 6 7 8 9 10 11" at bounding box center [224, 138] width 25 height 13
click at [225, 141] on select "1 2 3 4 5 6 7 8 9 10 11" at bounding box center [224, 138] width 25 height 13
click at [302, 156] on input "317" at bounding box center [315, 153] width 52 height 10
type input "317,"
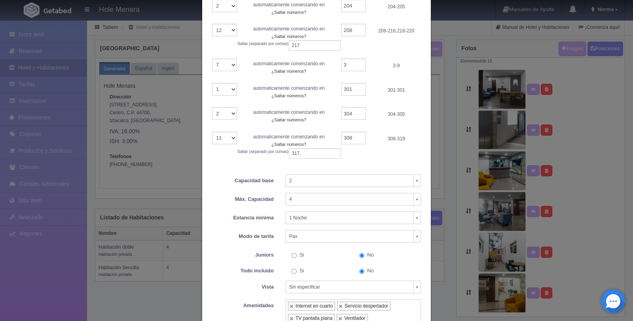
click at [348, 161] on div "1 automaticamente comenzando en ¿Saltar números? Saltar (separado por comas) 10…" at bounding box center [316, 17] width 209 height 300
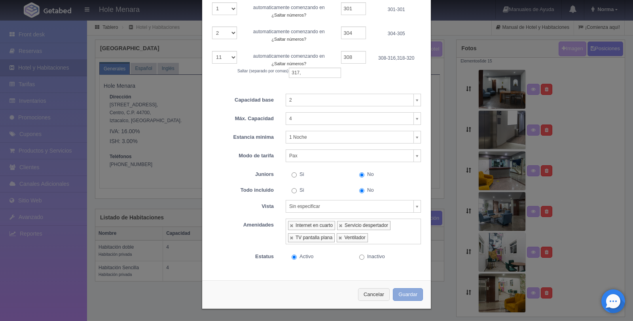
click at [407, 298] on button "Guardar" at bounding box center [408, 294] width 30 height 13
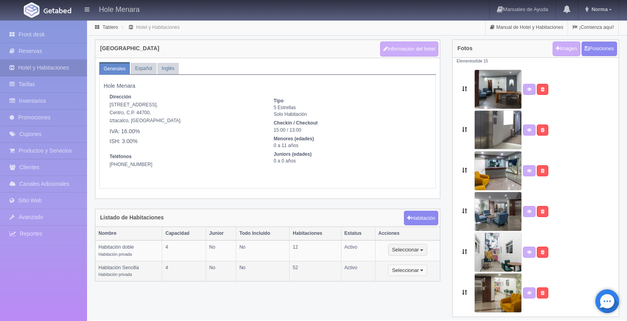
click at [423, 270] on span "button" at bounding box center [421, 271] width 3 height 2
click at [425, 283] on link "Editar" at bounding box center [420, 284] width 63 height 10
select select "Habitación privada"
select select "Rango"
select select "2"
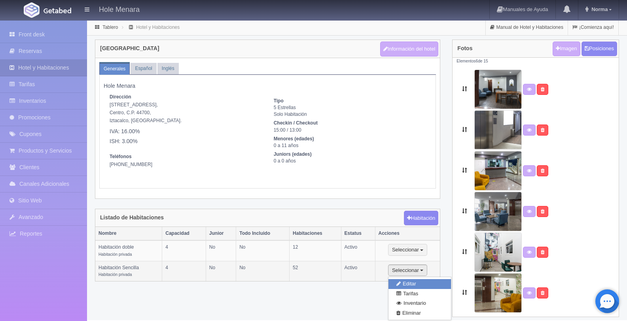
select select "4"
select select "1"
select select "Pax"
radio input "true"
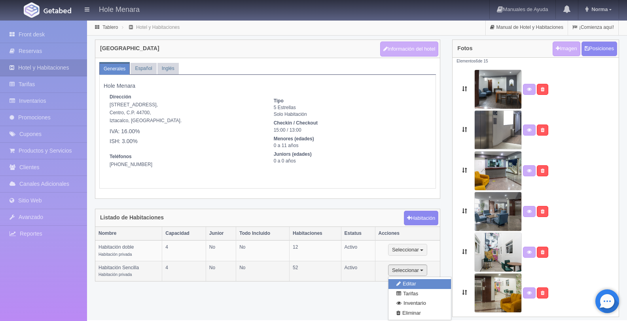
select select "3"
select select "2"
radio input "true"
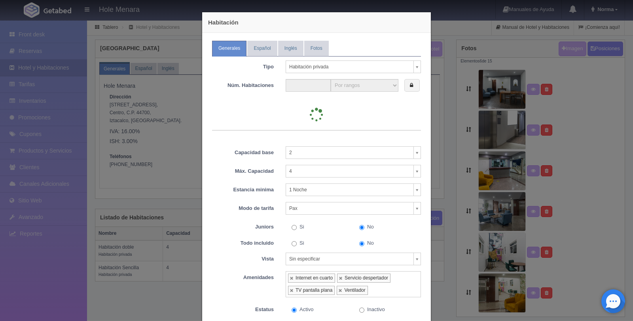
type input "52"
select select "2"
select select "12"
select select "2"
select select "12"
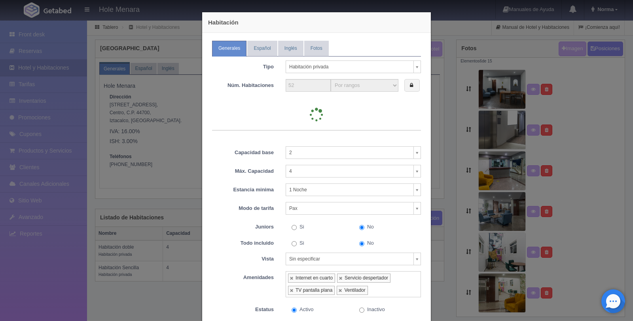
select select "7"
select select "2"
select select "12"
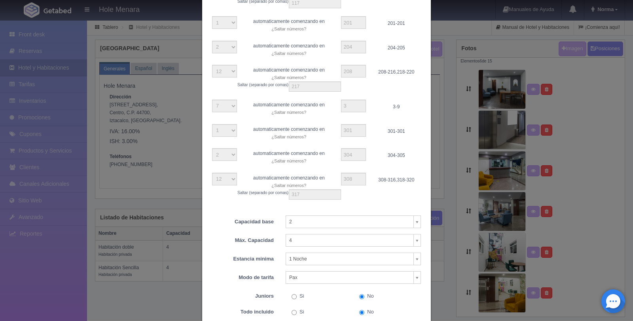
scroll to position [314, 0]
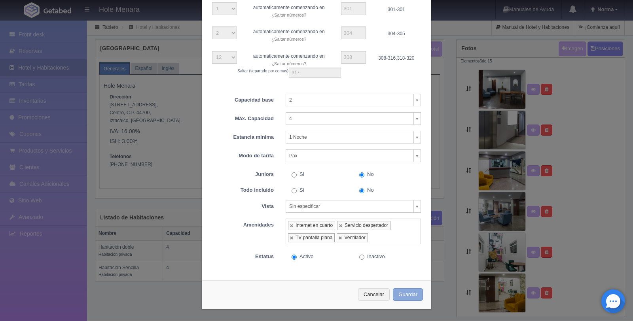
click at [409, 295] on button "Guardar" at bounding box center [408, 294] width 30 height 13
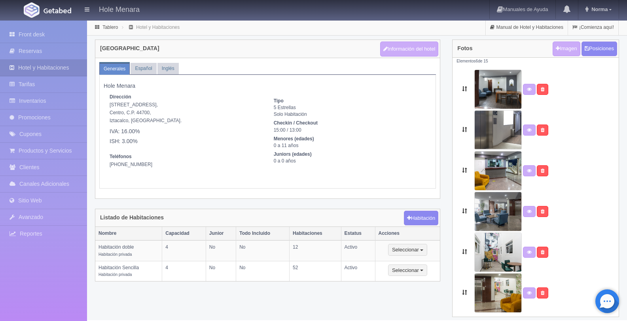
scroll to position [6, 0]
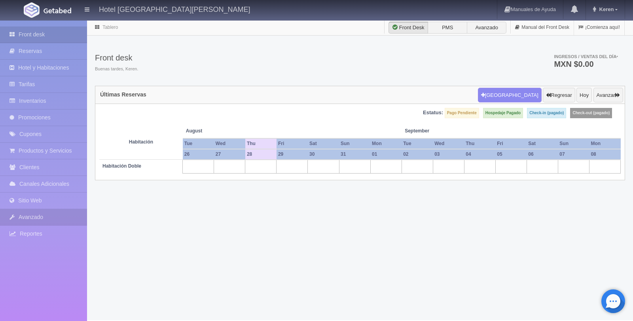
click at [57, 215] on link "Avanzado" at bounding box center [43, 217] width 87 height 16
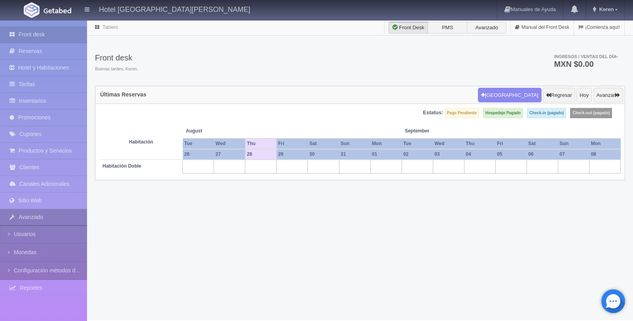
click at [57, 215] on link "Avanzado" at bounding box center [43, 217] width 87 height 16
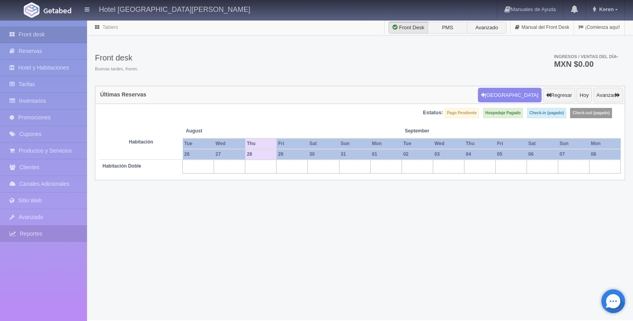
click at [57, 232] on link "Reportes" at bounding box center [43, 234] width 87 height 16
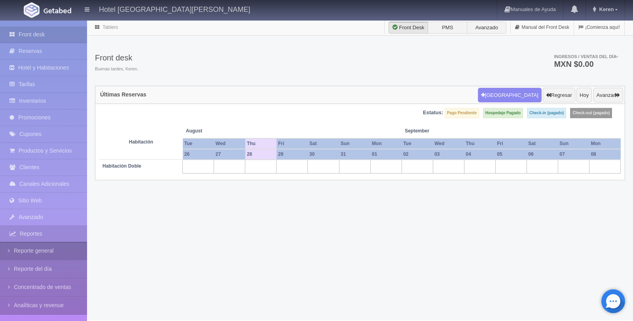
click at [61, 254] on link "Reporte general" at bounding box center [43, 251] width 87 height 18
